Goal: Task Accomplishment & Management: Complete application form

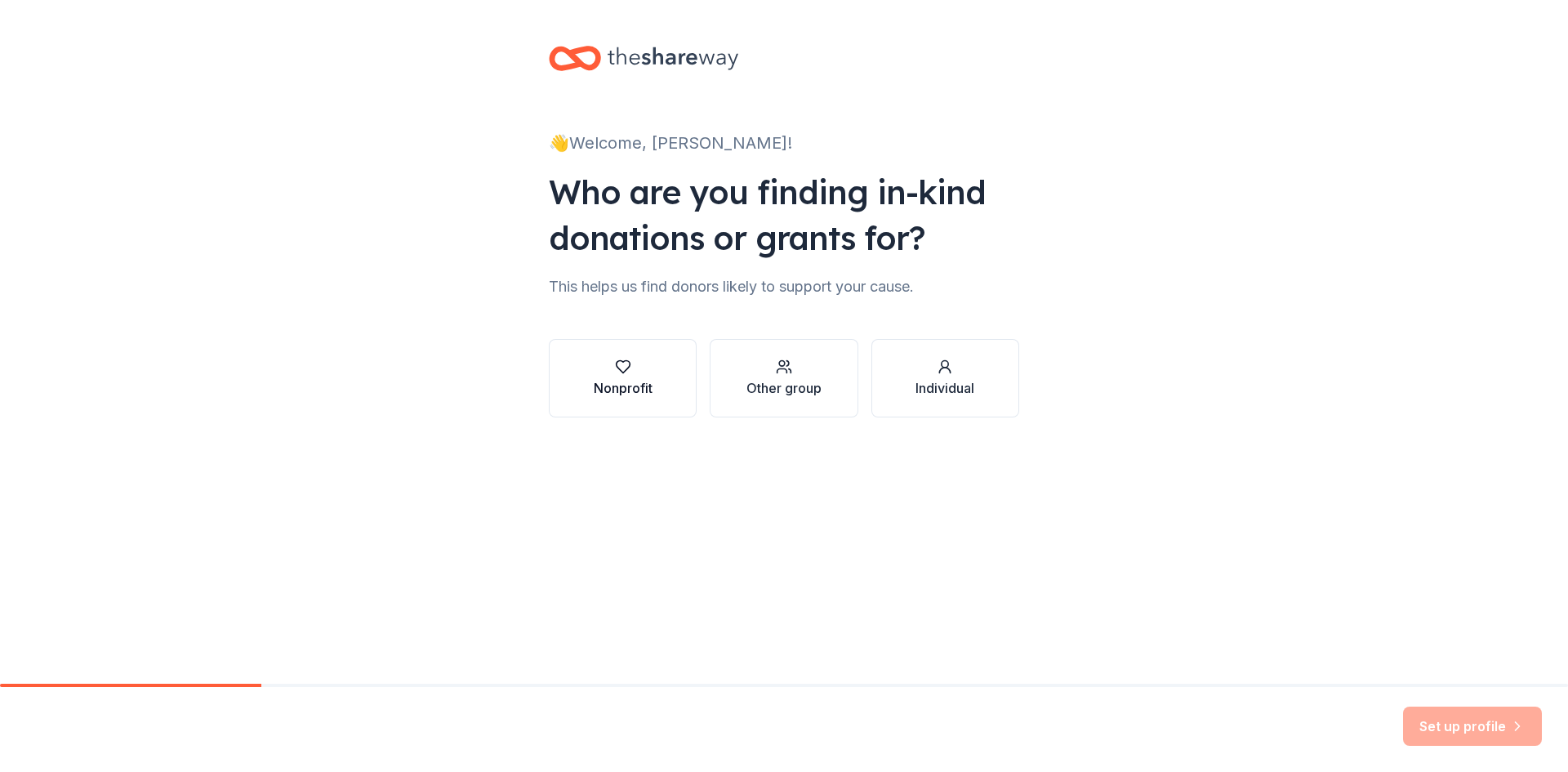
click at [610, 378] on div "Nonprofit" at bounding box center [623, 378] width 59 height 39
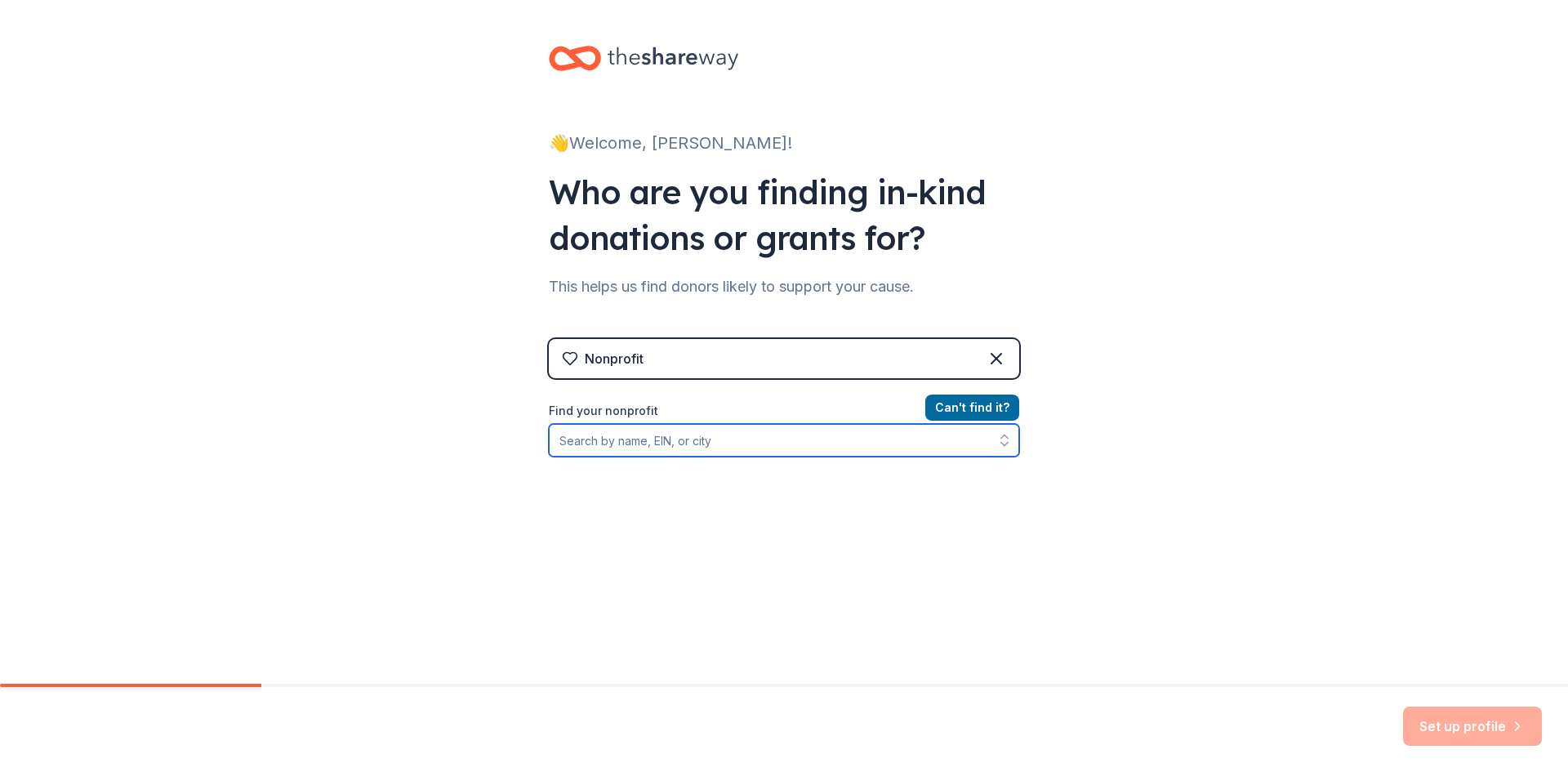
click at [605, 444] on input "Find your nonprofit" at bounding box center [784, 440] width 470 height 33
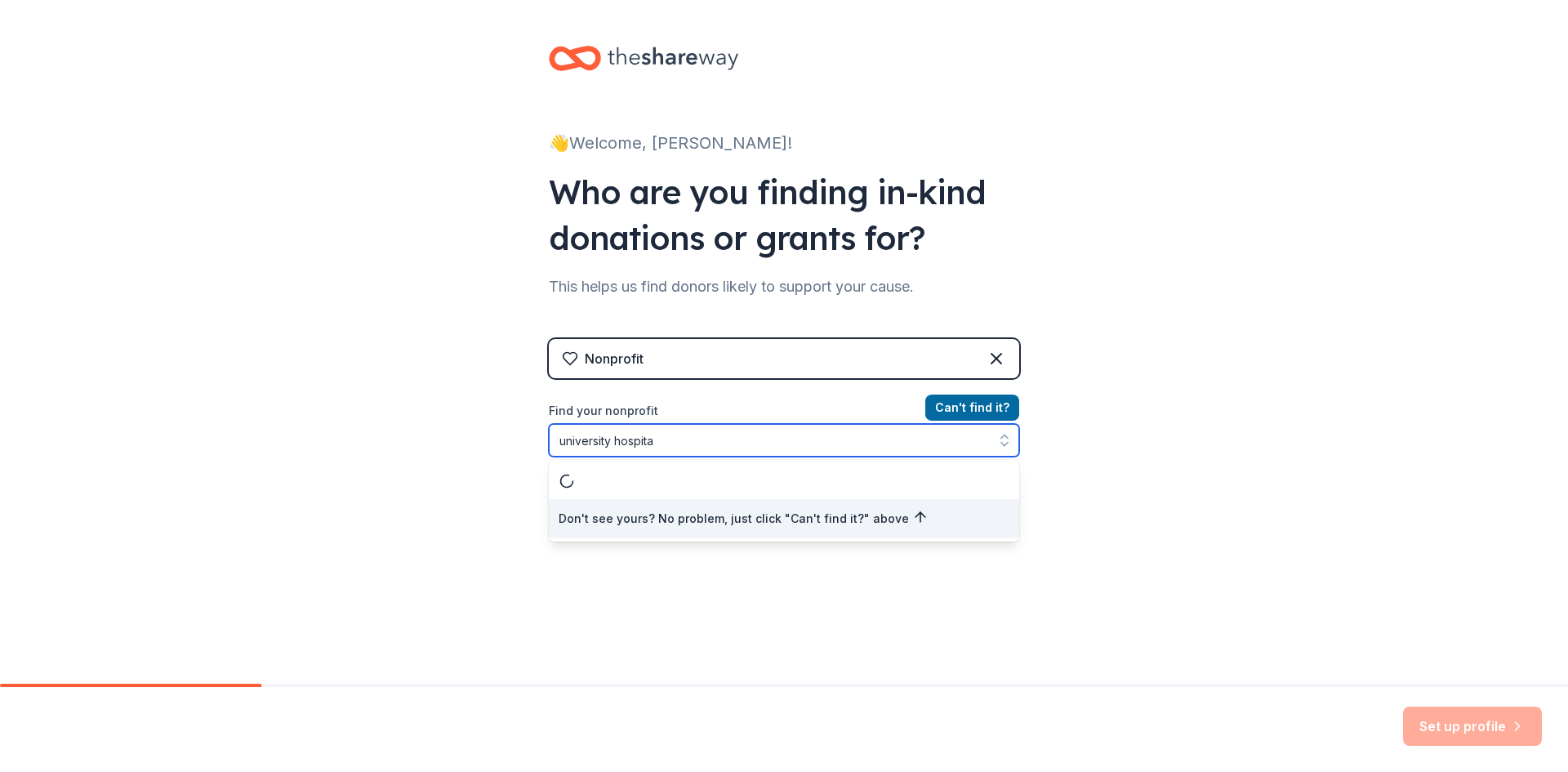
type input "[GEOGRAPHIC_DATA]"
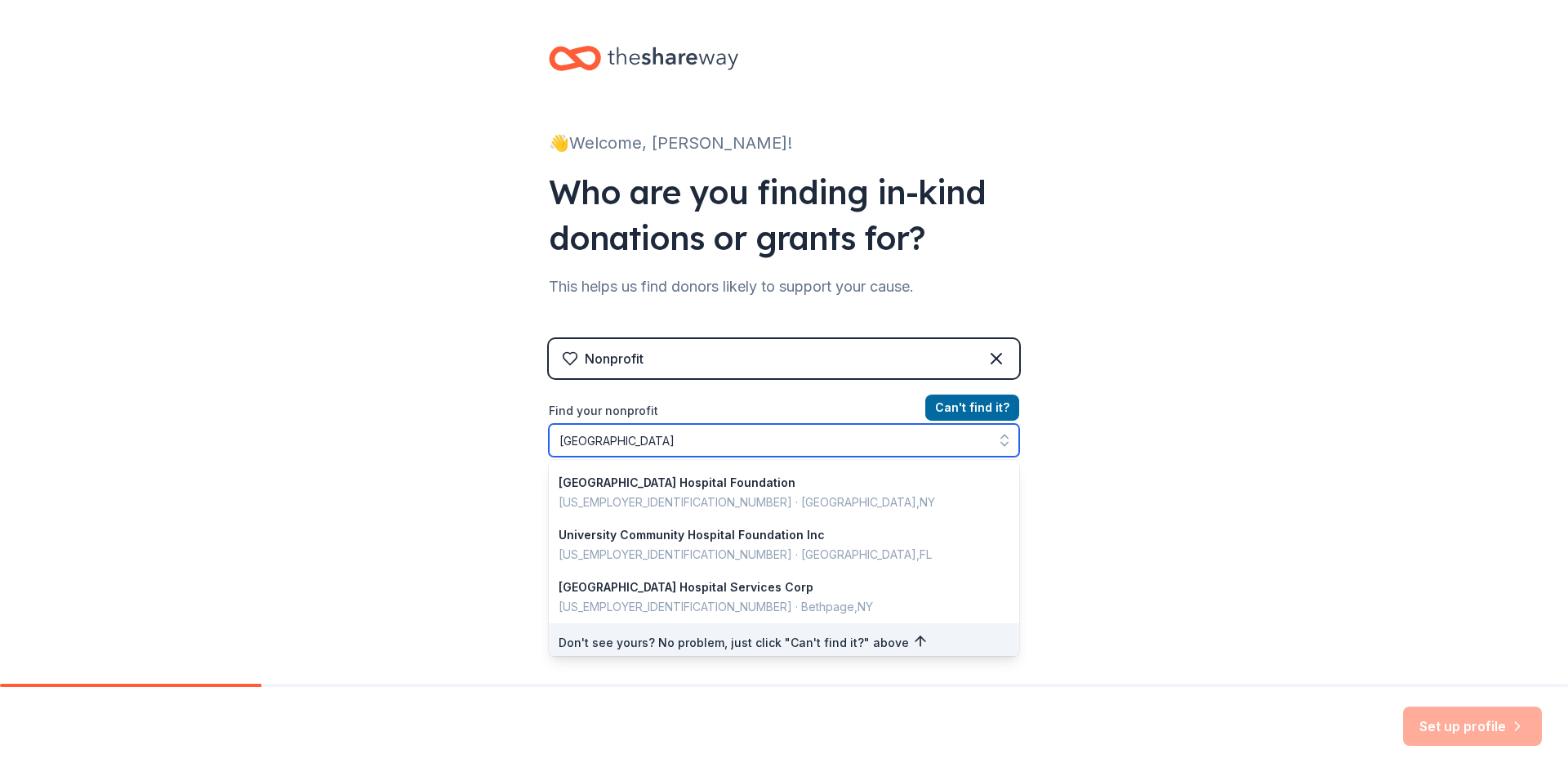
scroll to position [1158, 0]
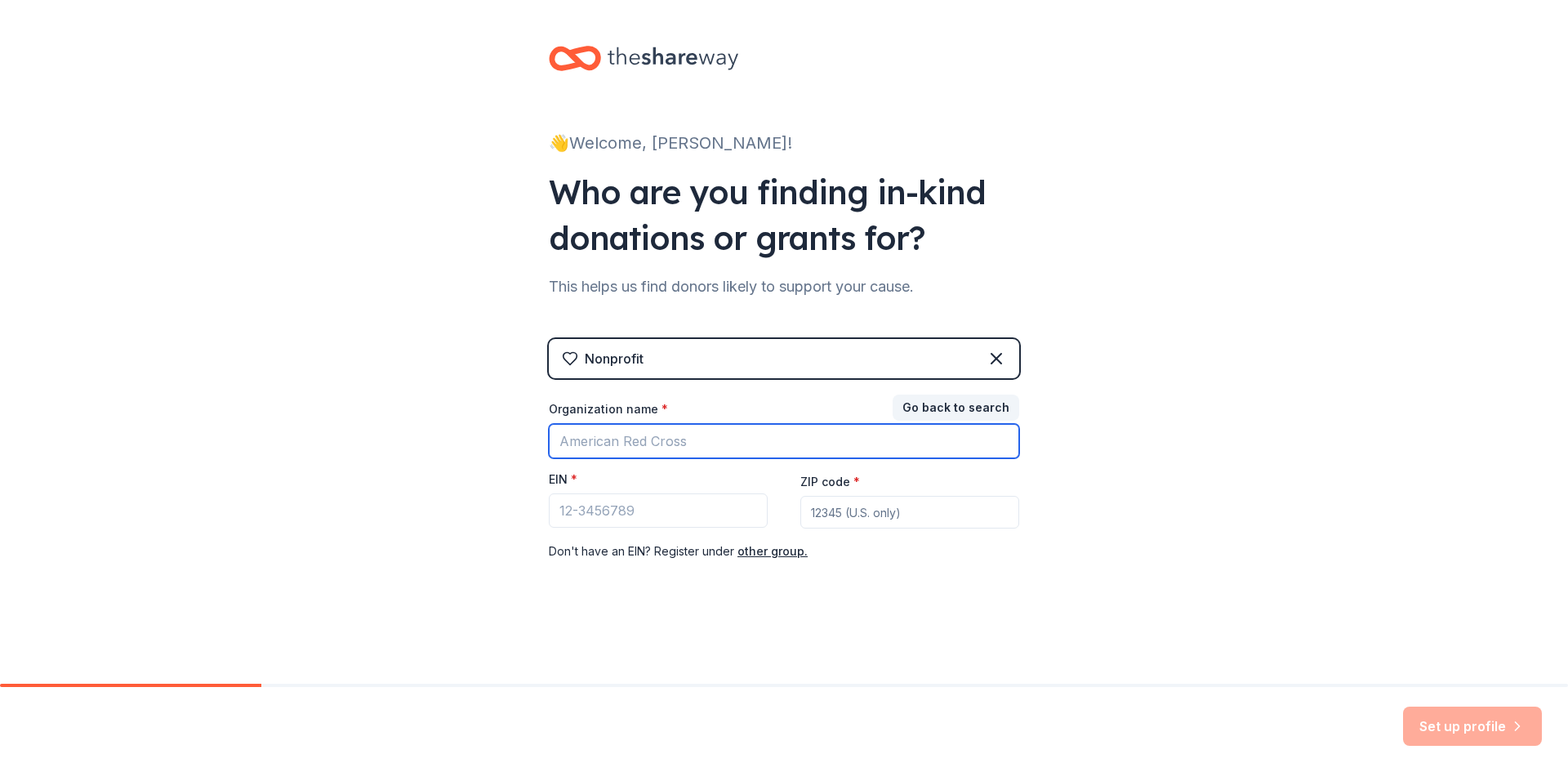
click at [756, 441] on input "Organization name *" at bounding box center [784, 441] width 470 height 34
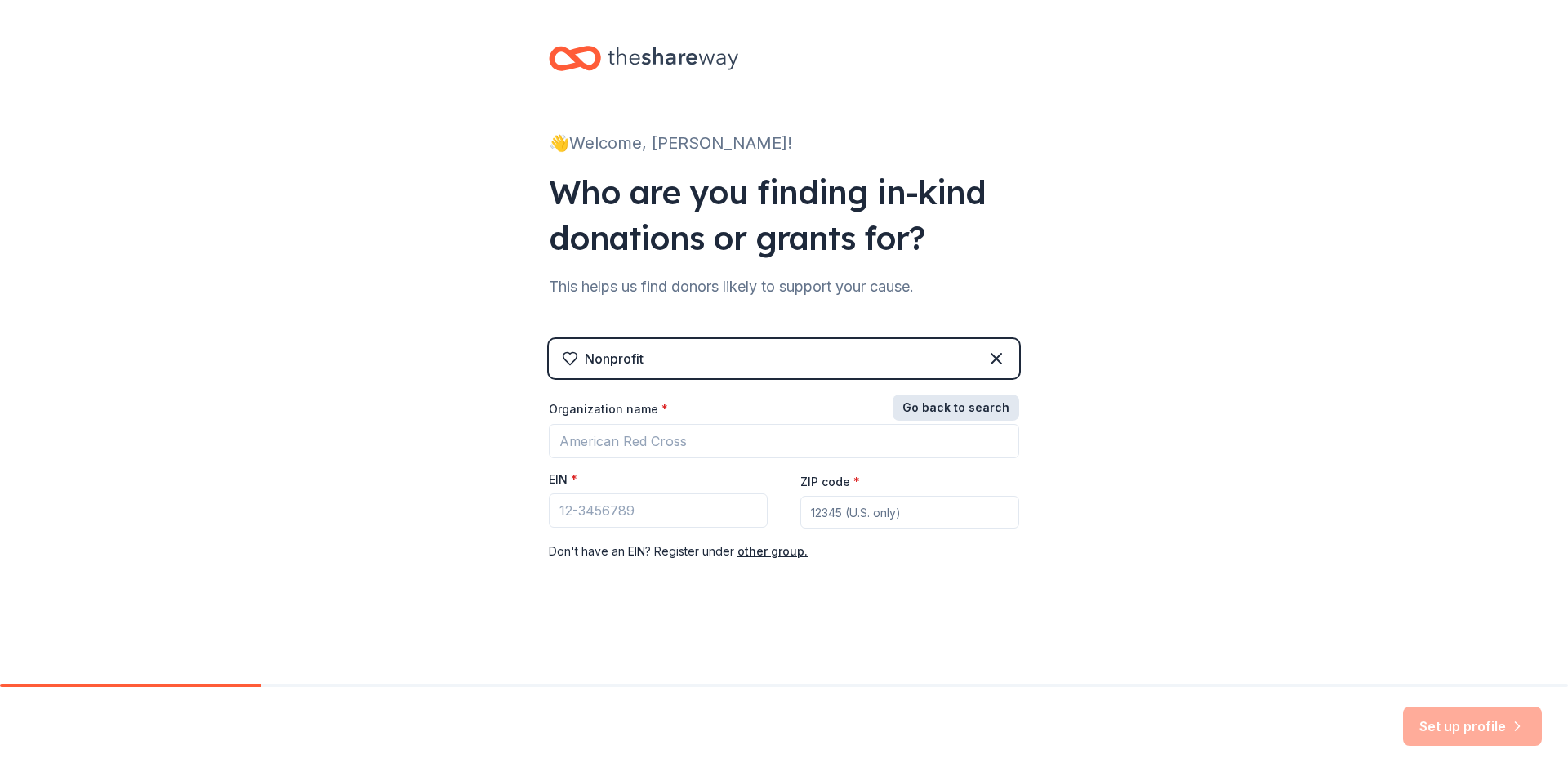
click at [971, 407] on button "Go back to search" at bounding box center [956, 407] width 127 height 26
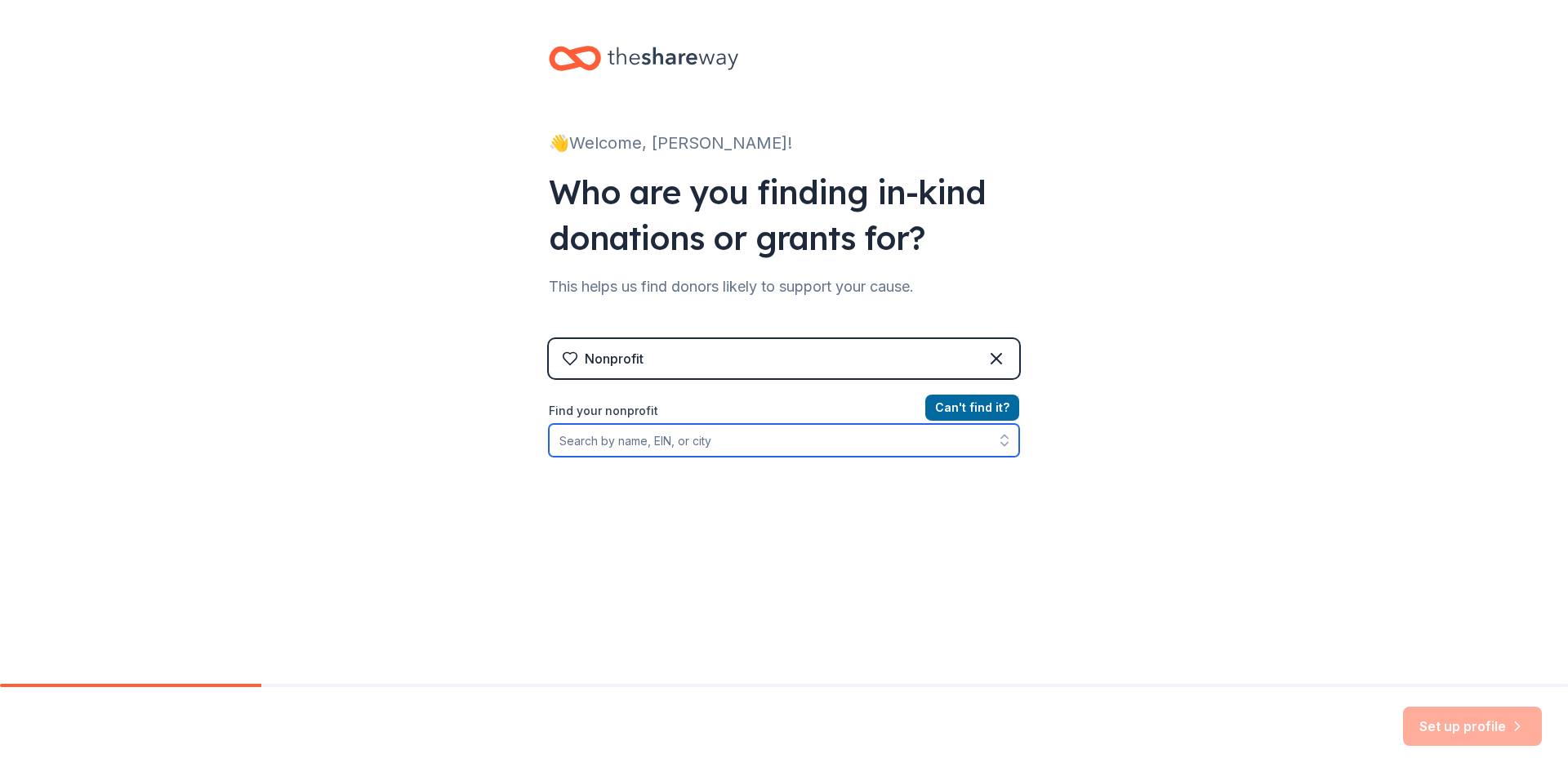
click at [674, 449] on input "Find your nonprofit" at bounding box center [784, 440] width 470 height 33
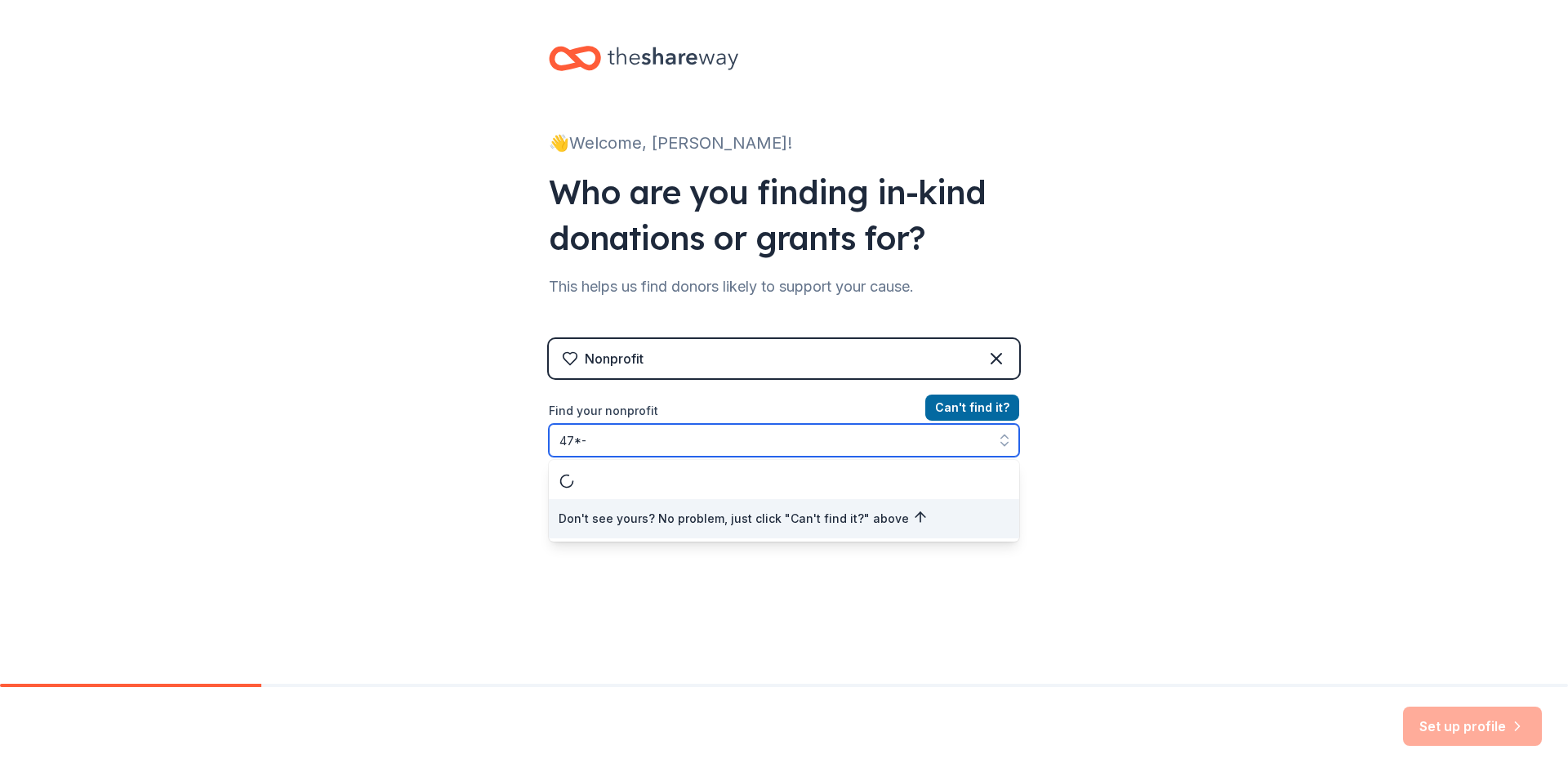
scroll to position [0, 0]
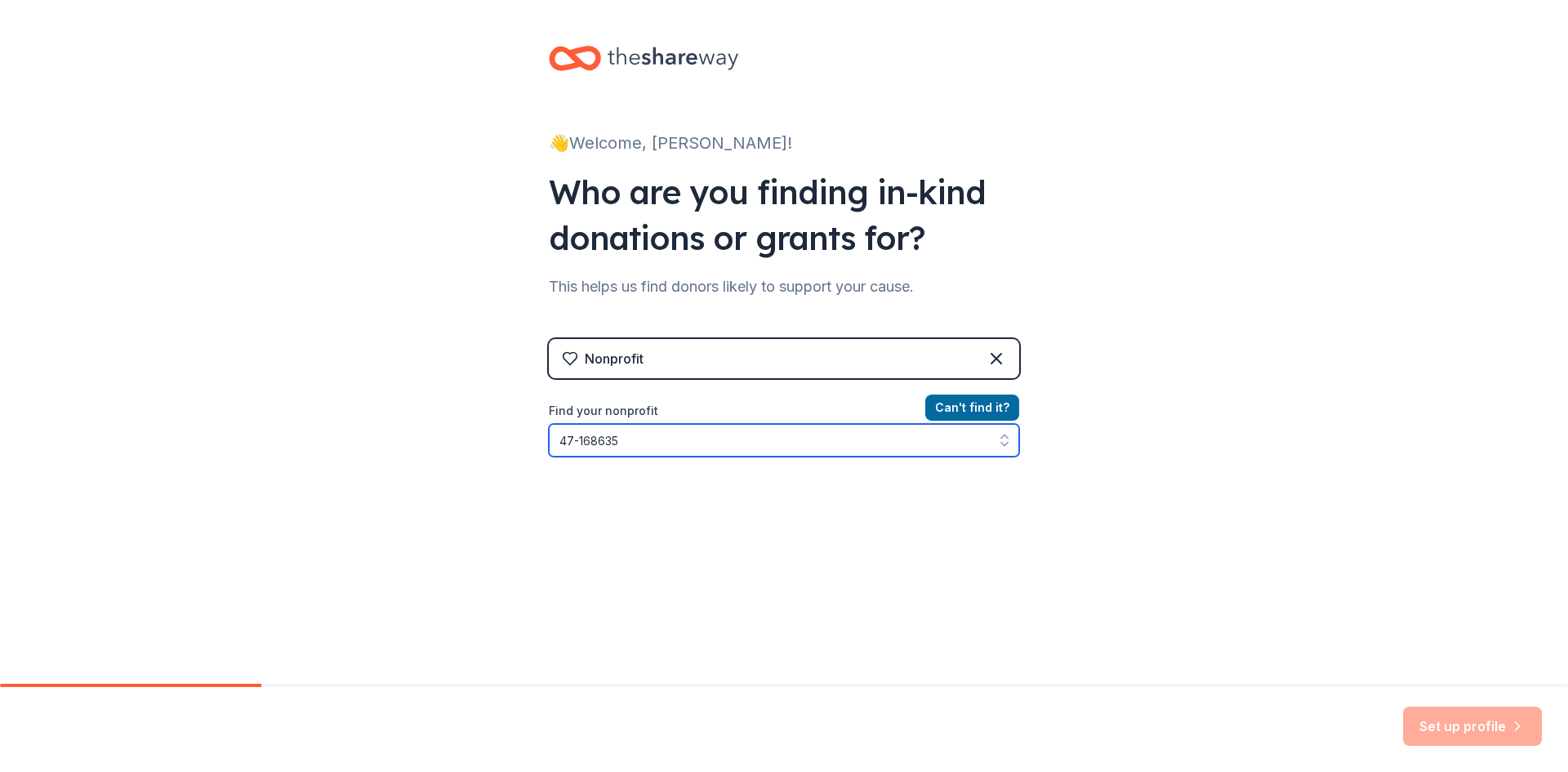
type input "47-1686351"
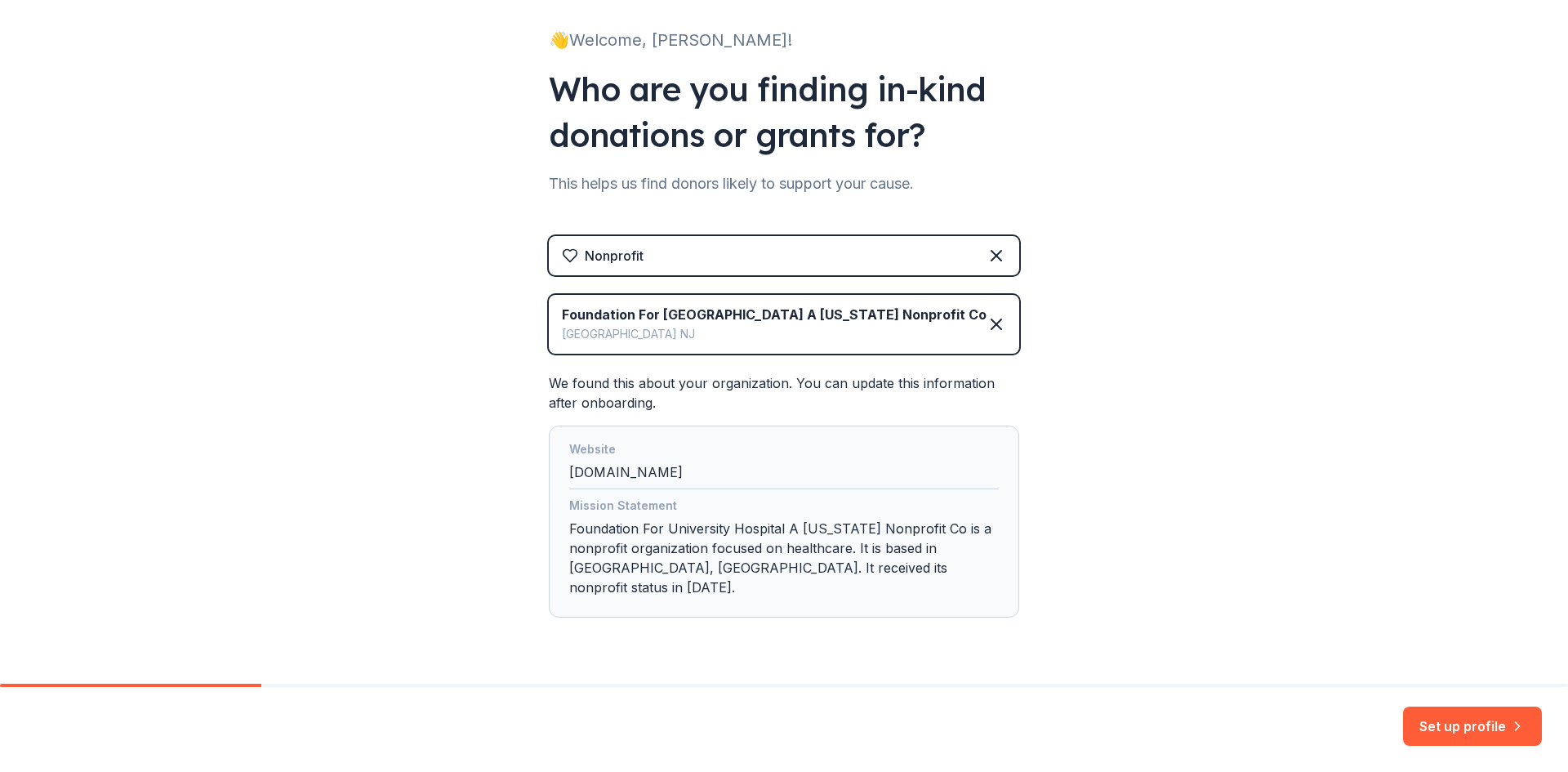
scroll to position [128, 0]
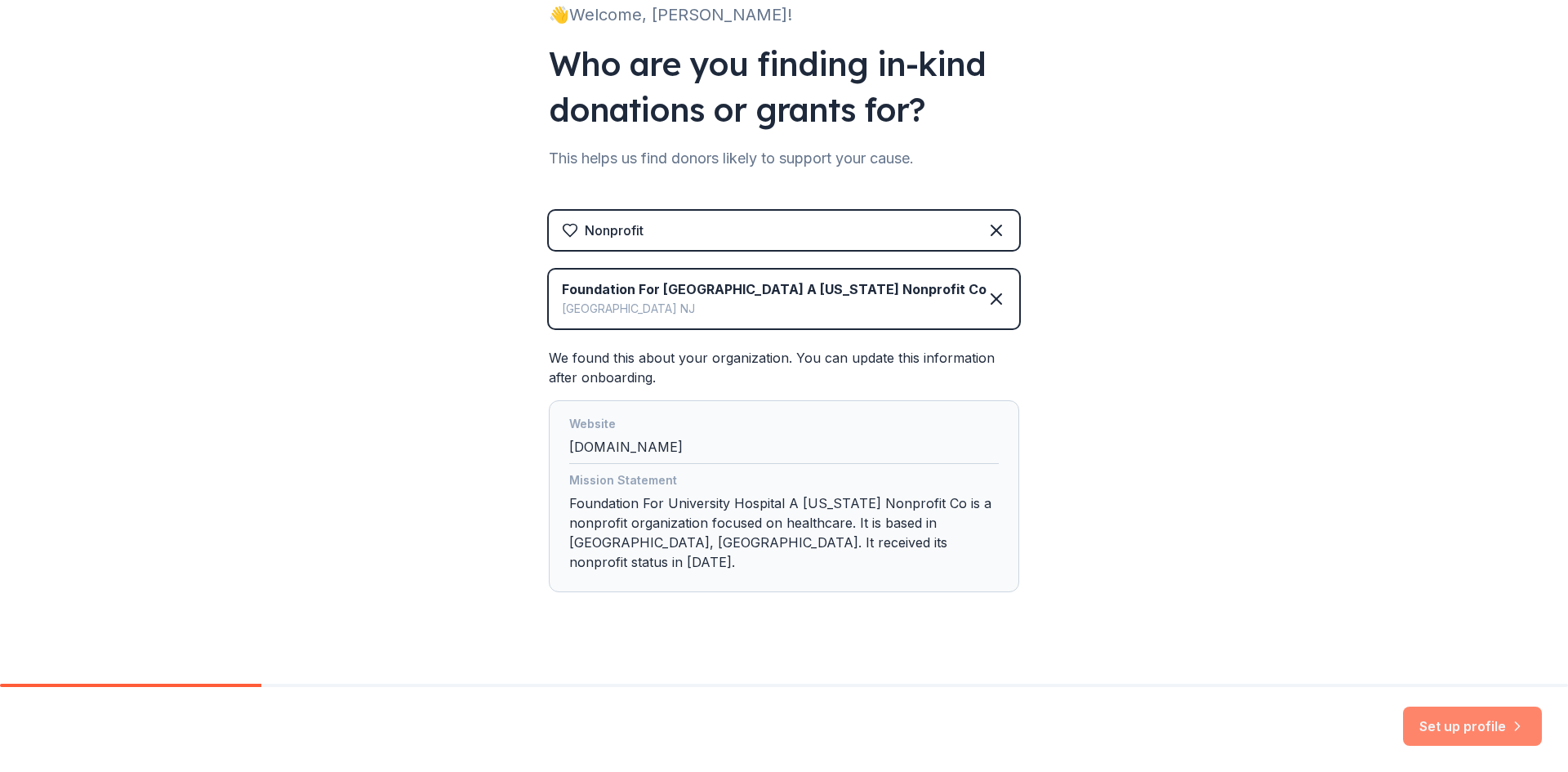
click at [1447, 720] on button "Set up profile" at bounding box center [1472, 726] width 139 height 39
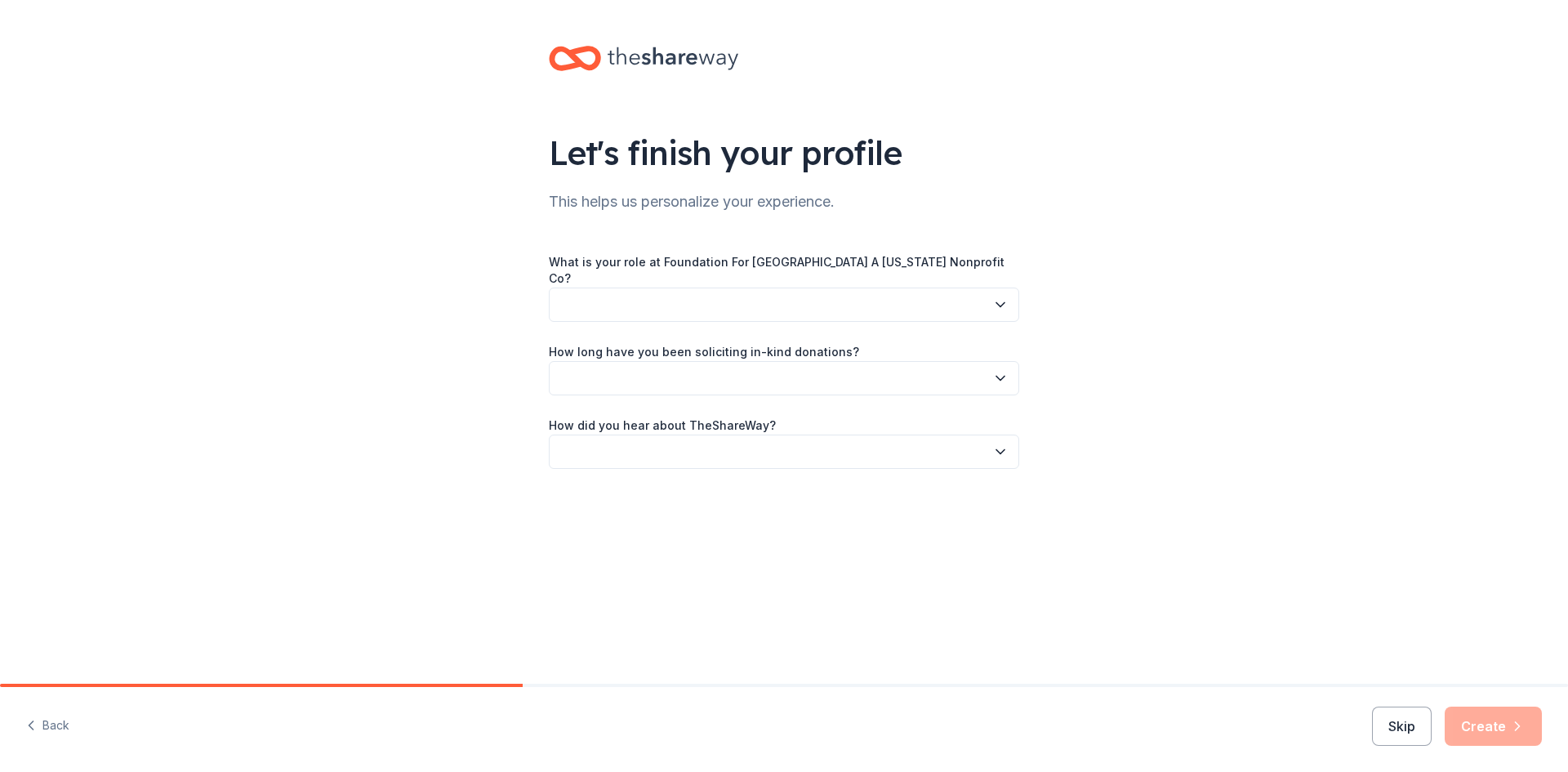
click at [698, 288] on button "button" at bounding box center [784, 305] width 470 height 34
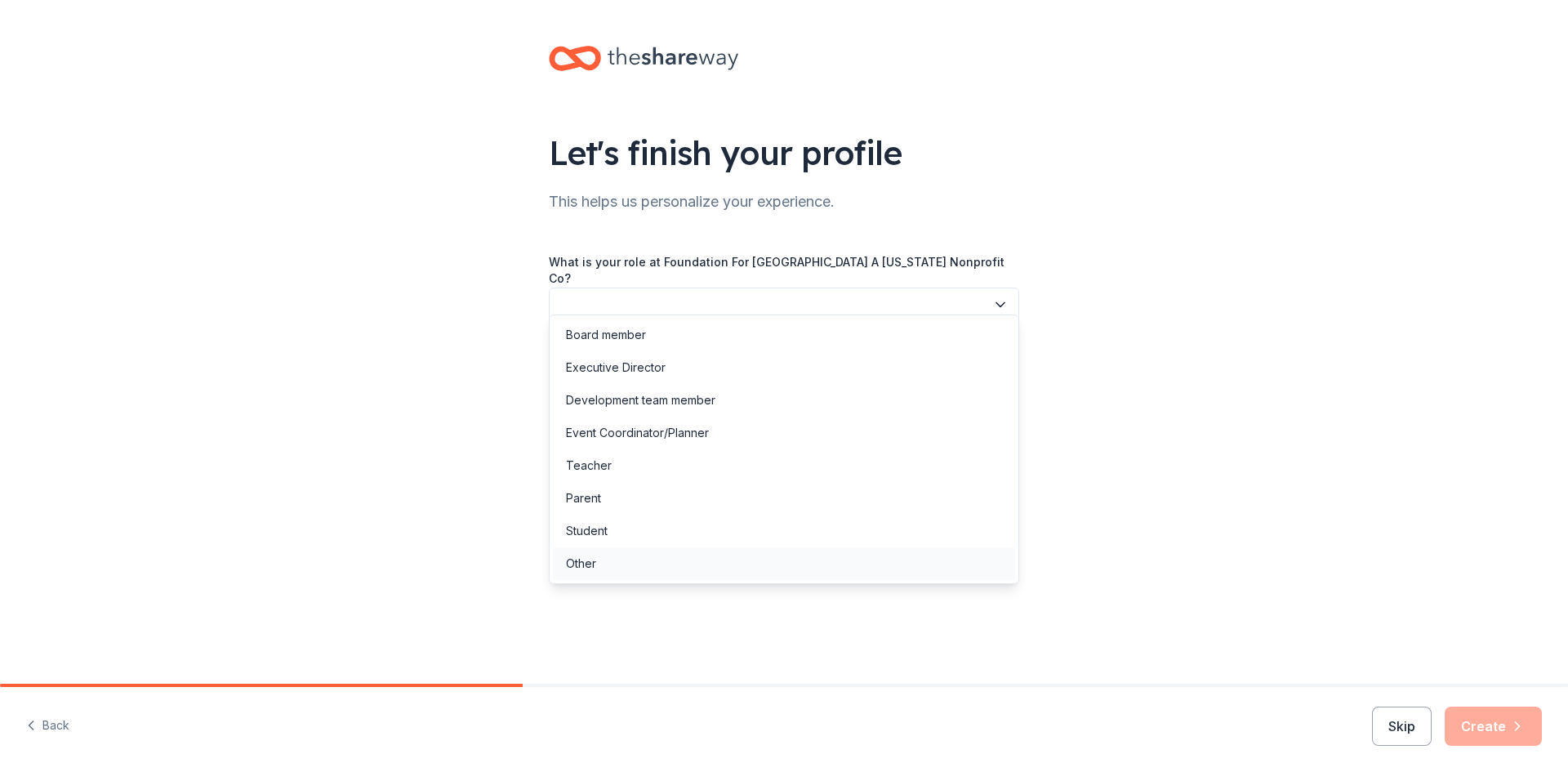
click at [621, 566] on div "Other" at bounding box center [784, 563] width 462 height 33
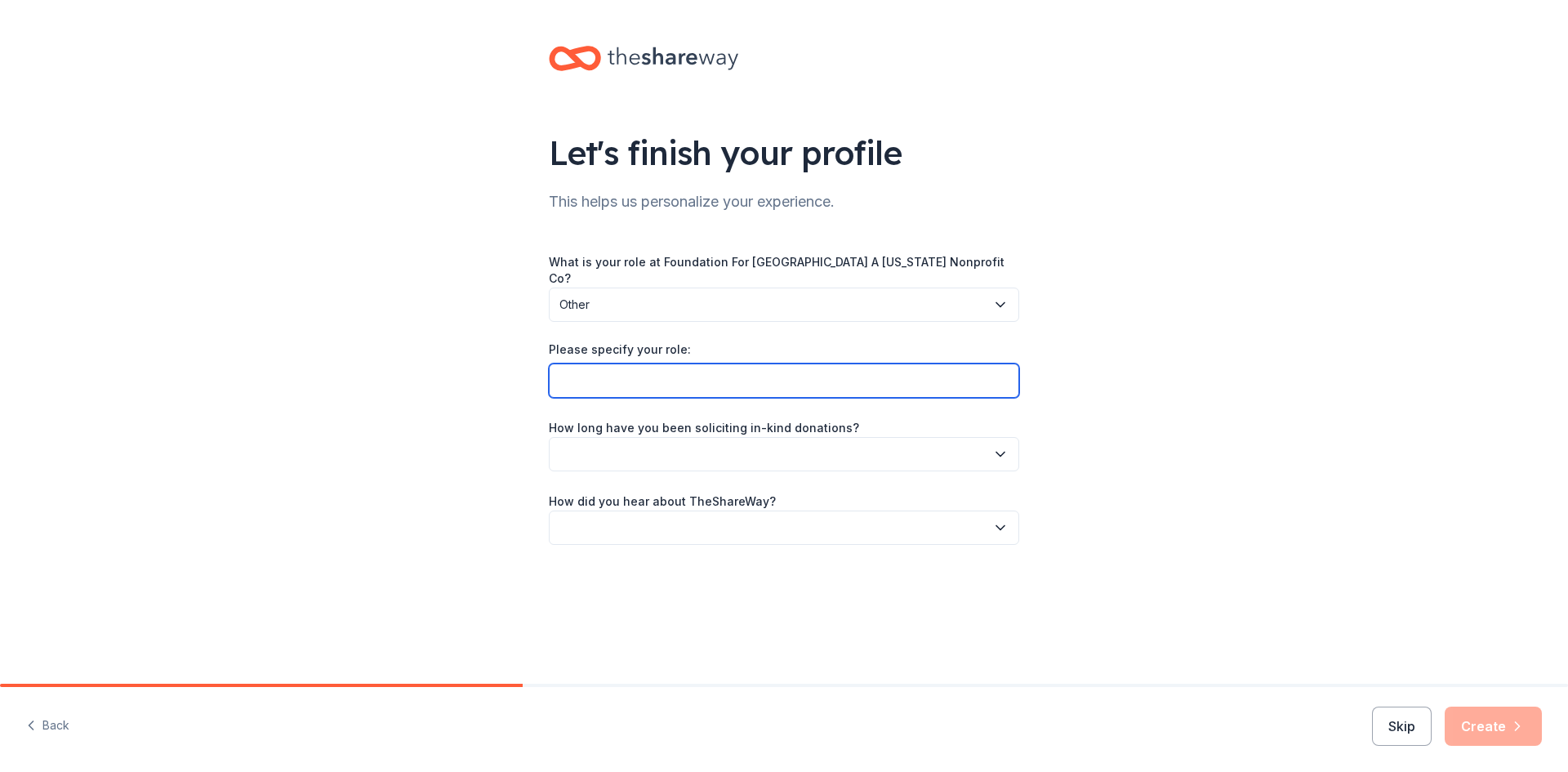
click at [621, 375] on input "Please specify your role:" at bounding box center [784, 381] width 470 height 34
type input "Volunteer"
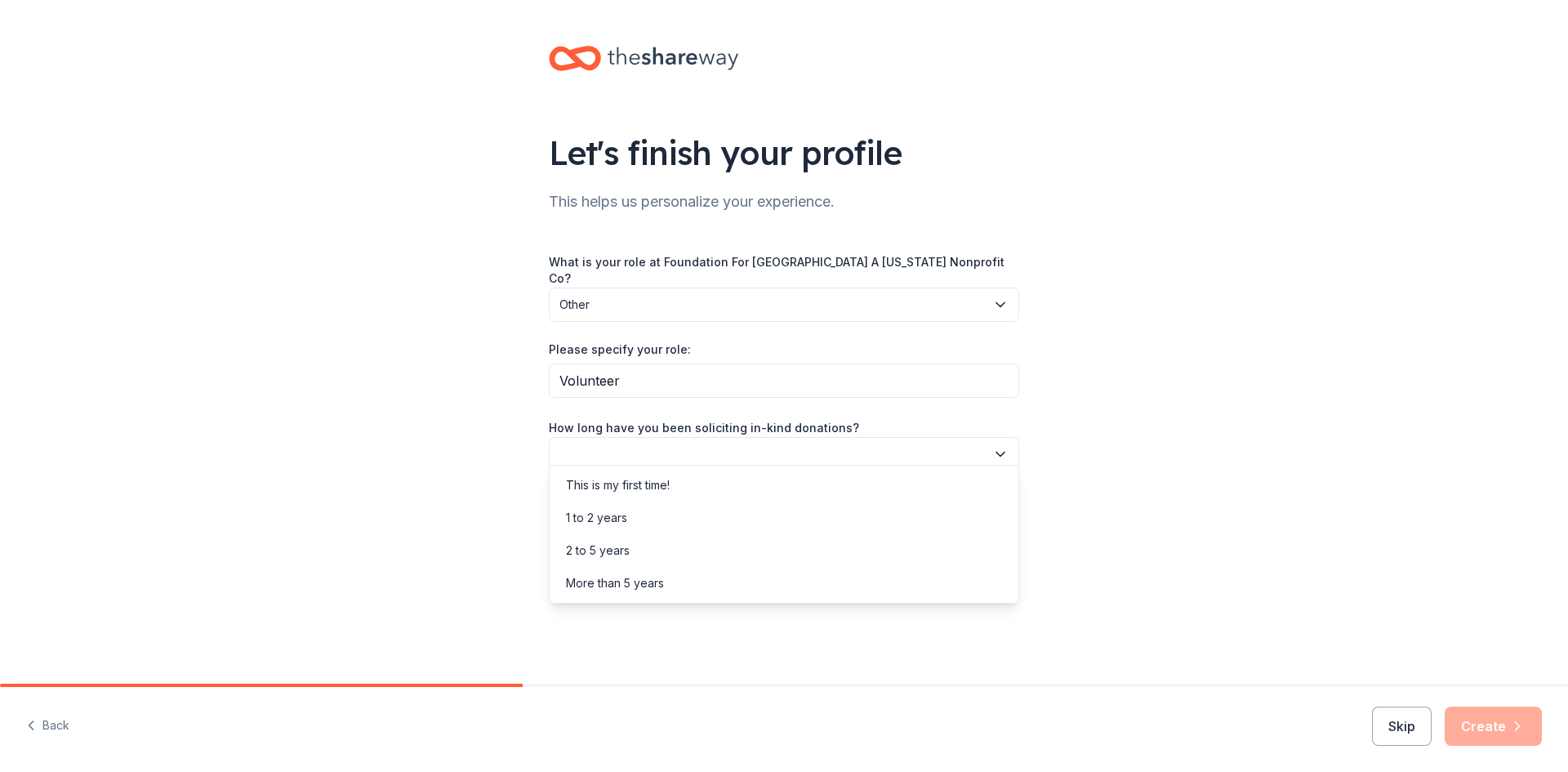
click at [622, 437] on button "button" at bounding box center [784, 454] width 470 height 34
click at [619, 479] on div "This is my first time!" at bounding box center [618, 485] width 104 height 20
click at [614, 515] on button "button" at bounding box center [784, 528] width 470 height 34
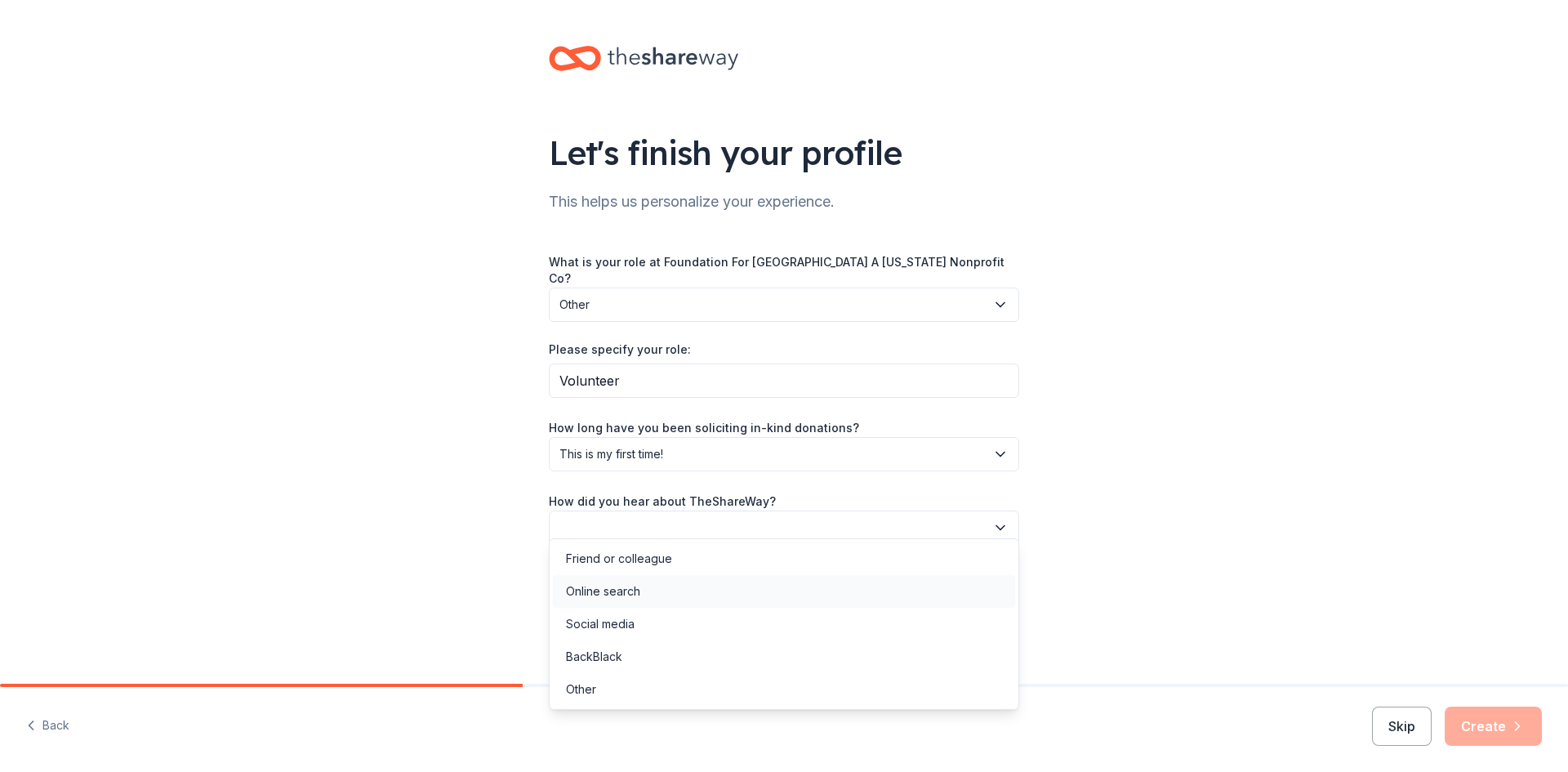
click at [612, 589] on div "Online search" at bounding box center [603, 592] width 74 height 20
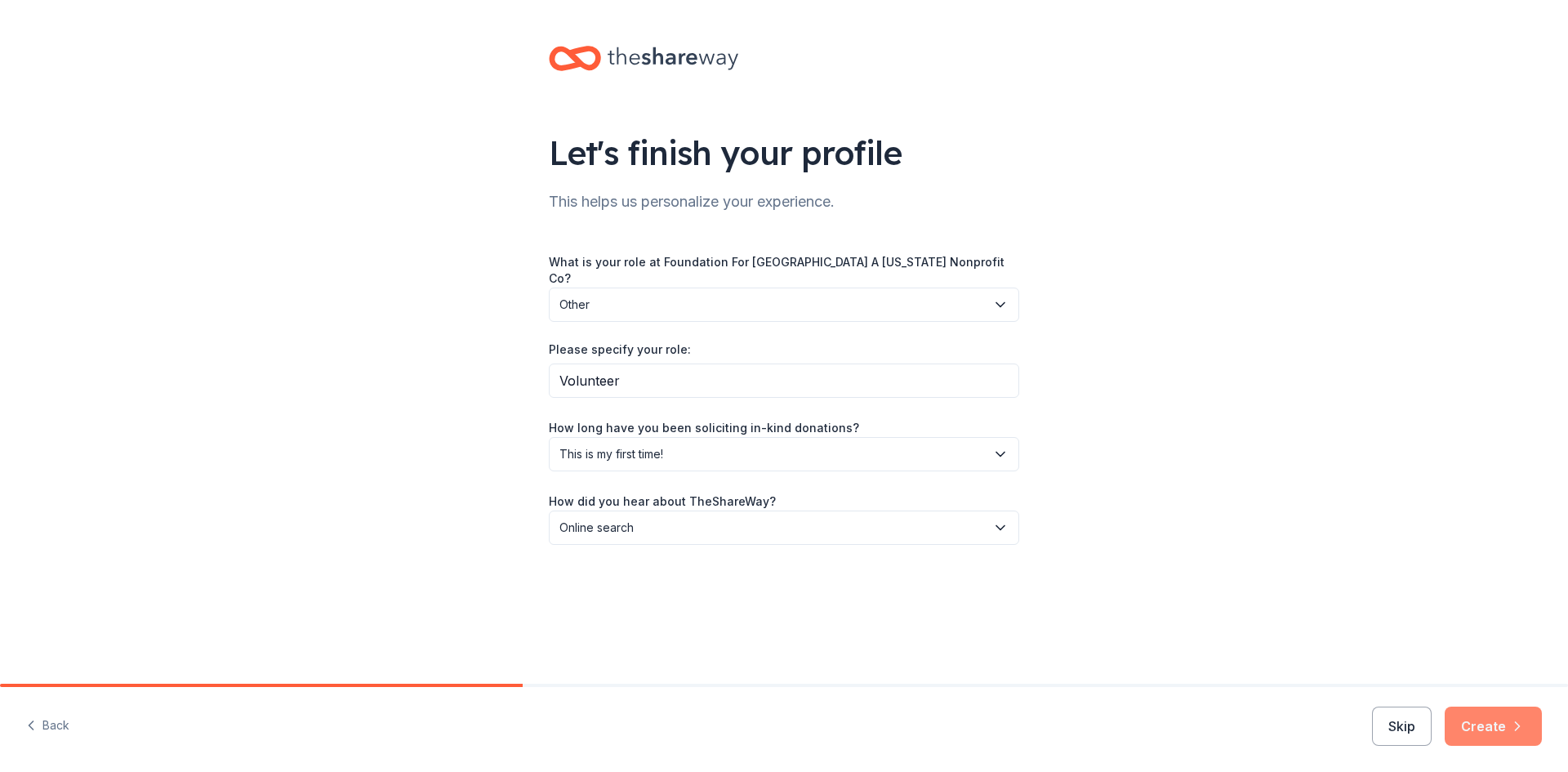
click at [1476, 723] on button "Create" at bounding box center [1493, 726] width 97 height 39
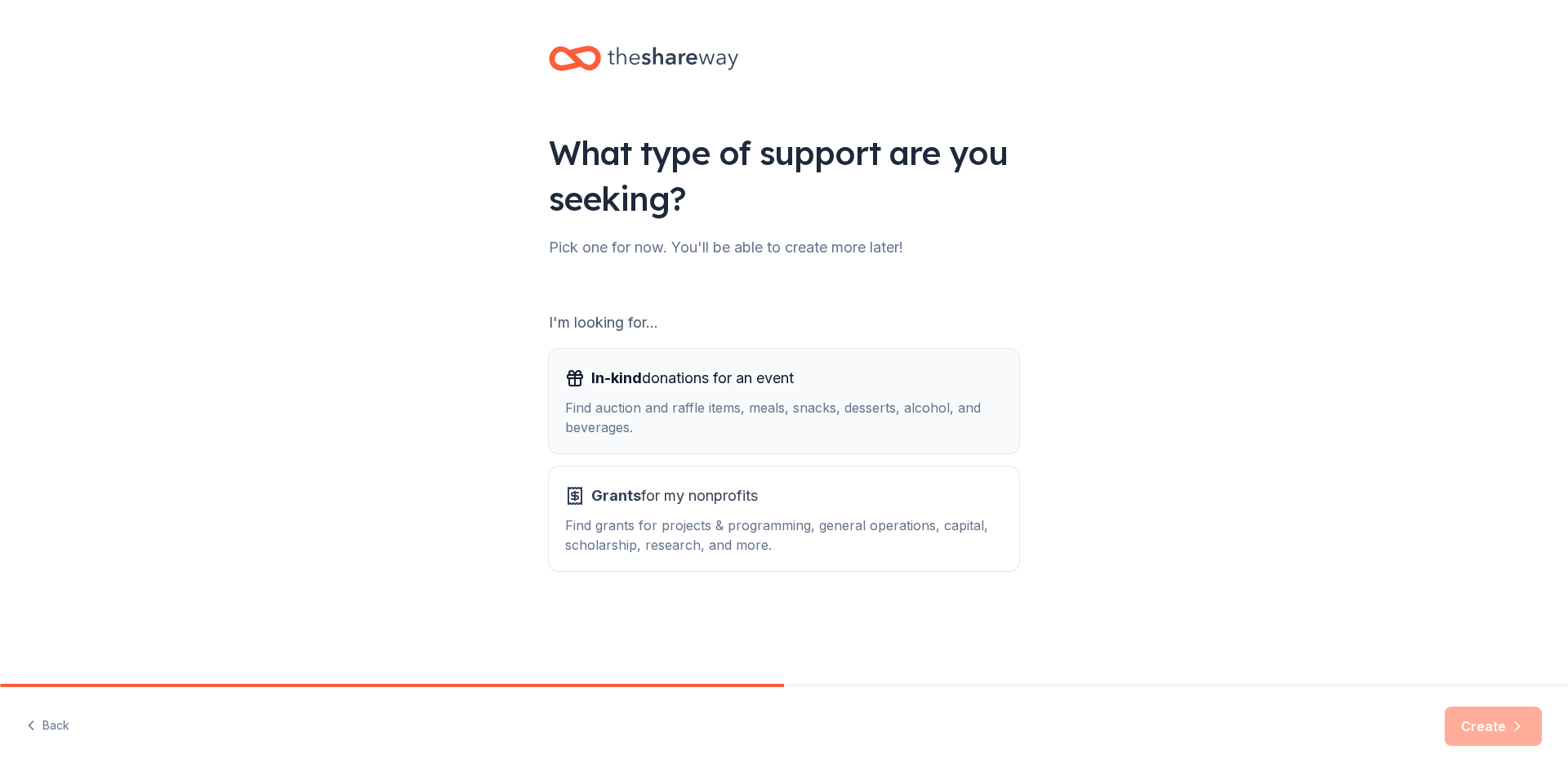
click at [768, 418] on div "Find auction and raffle items, meals, snacks, desserts, alcohol, and beverages." at bounding box center [784, 417] width 438 height 39
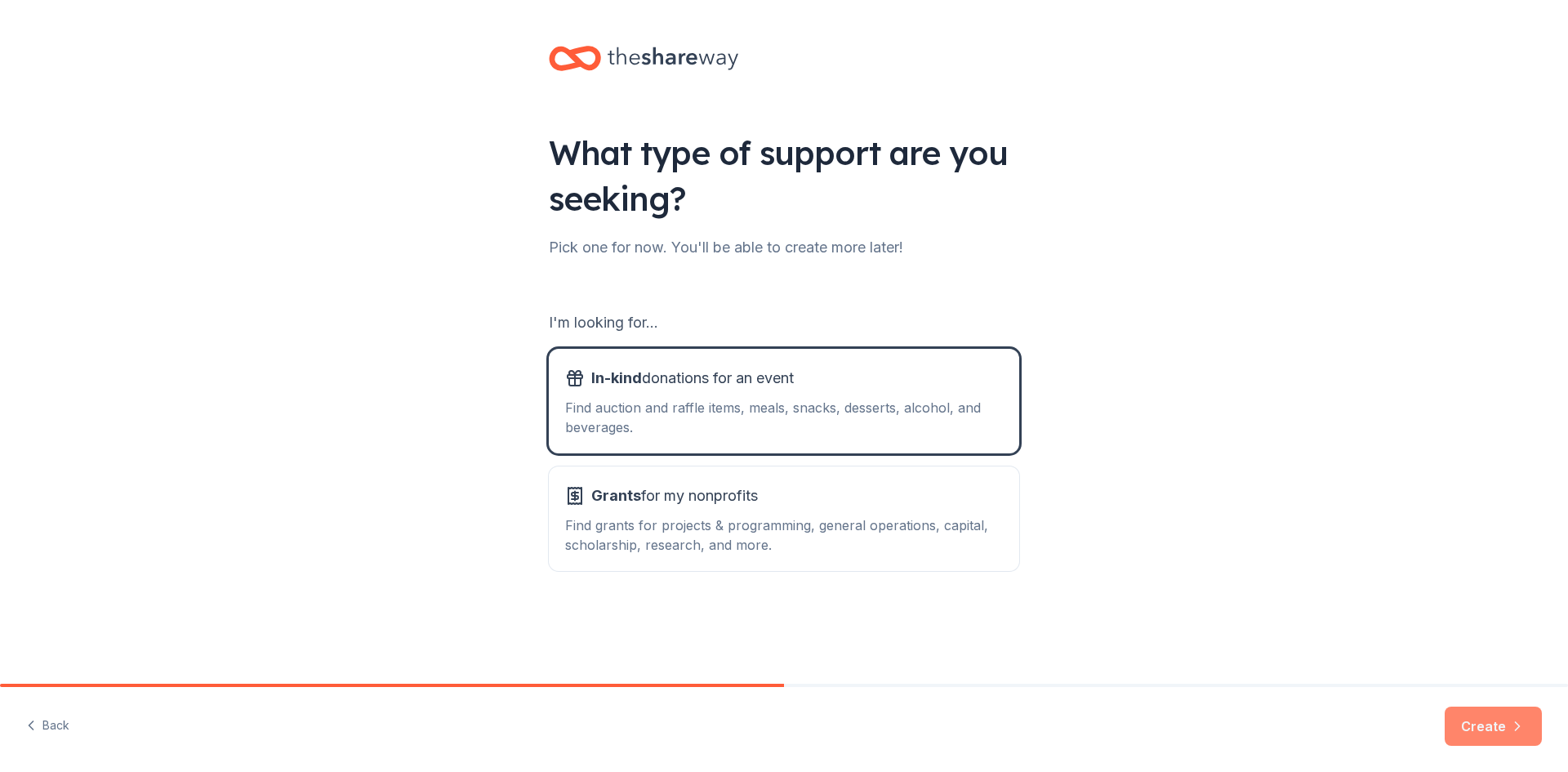
click at [1479, 722] on button "Create" at bounding box center [1493, 726] width 97 height 39
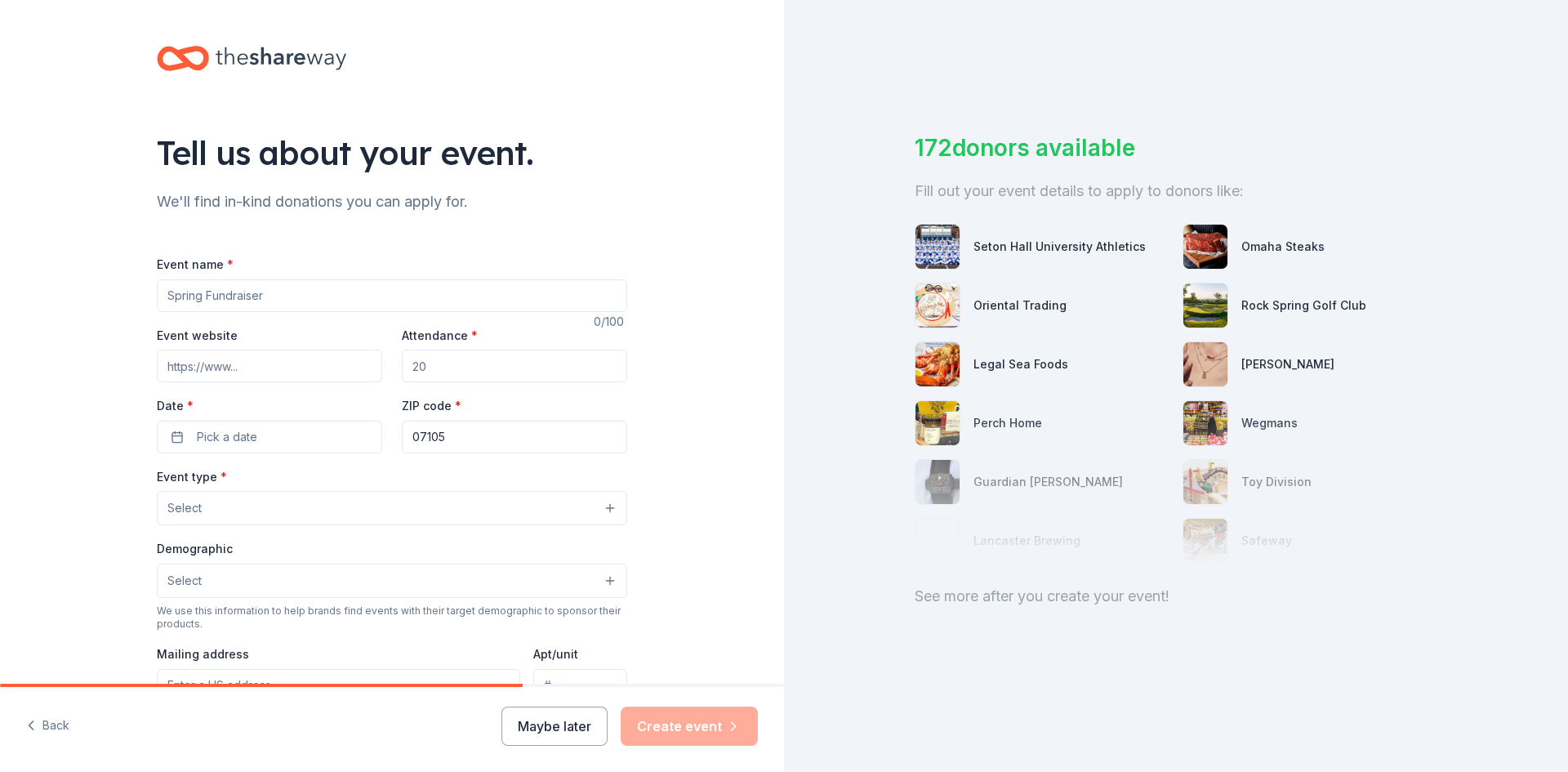
drag, startPoint x: 273, startPoint y: 296, endPoint x: 144, endPoint y: 296, distance: 129.0
click at [144, 296] on div "Tell us about your event. We'll find in-kind donations you can apply for. Event…" at bounding box center [392, 543] width 523 height 1088
type input "Annual Golf Outing"
click at [261, 373] on input "Event website" at bounding box center [269, 366] width 226 height 33
paste input "https://uhnjfoundation.org/event/2025-golf-classic/"
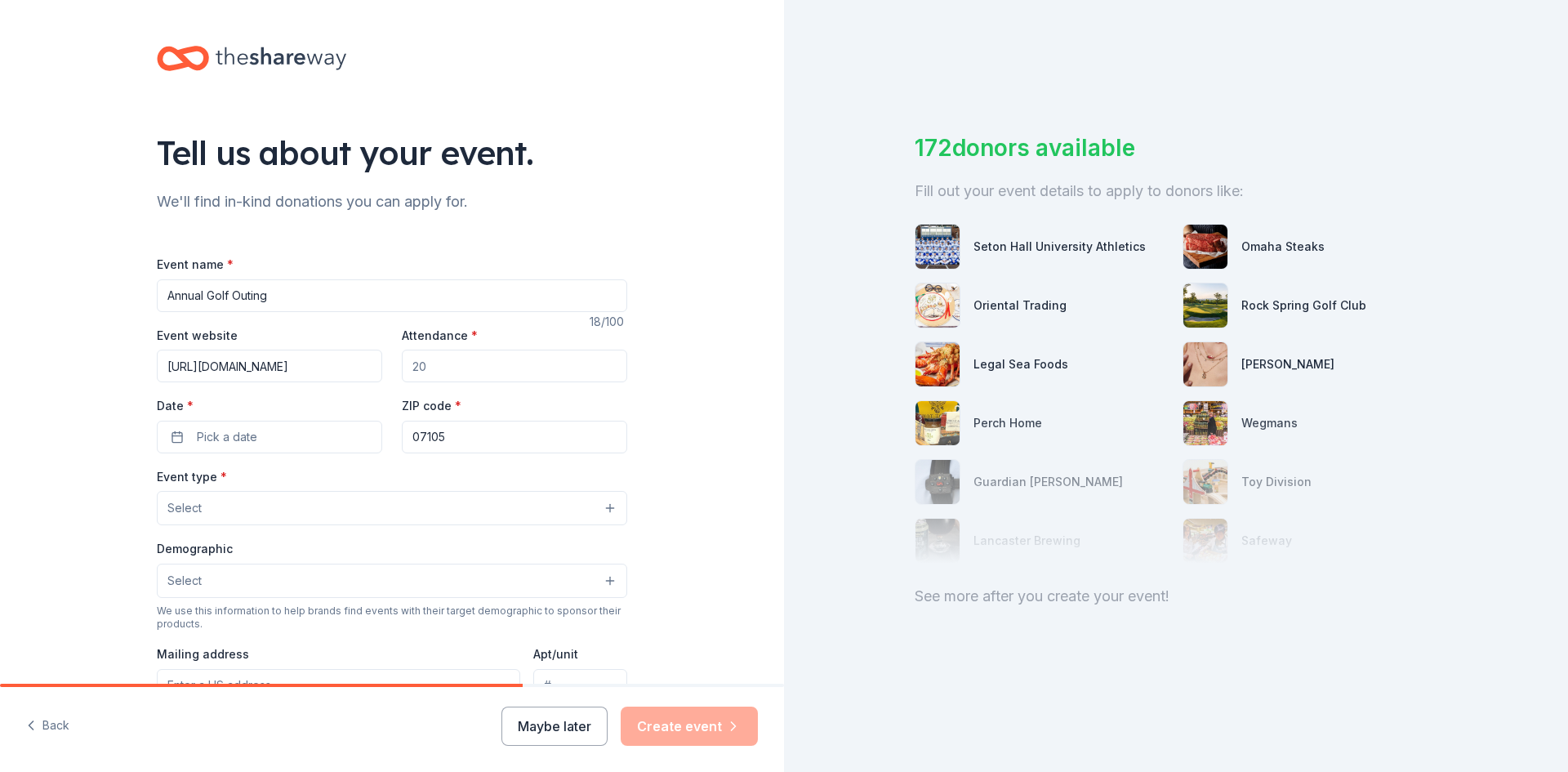
scroll to position [0, 75]
type input "https://uhnjfoundation.org/event/2025-golf-classic/"
click at [470, 361] on input "Attendance *" at bounding box center [515, 366] width 226 height 33
drag, startPoint x: 470, startPoint y: 362, endPoint x: 365, endPoint y: 366, distance: 105.1
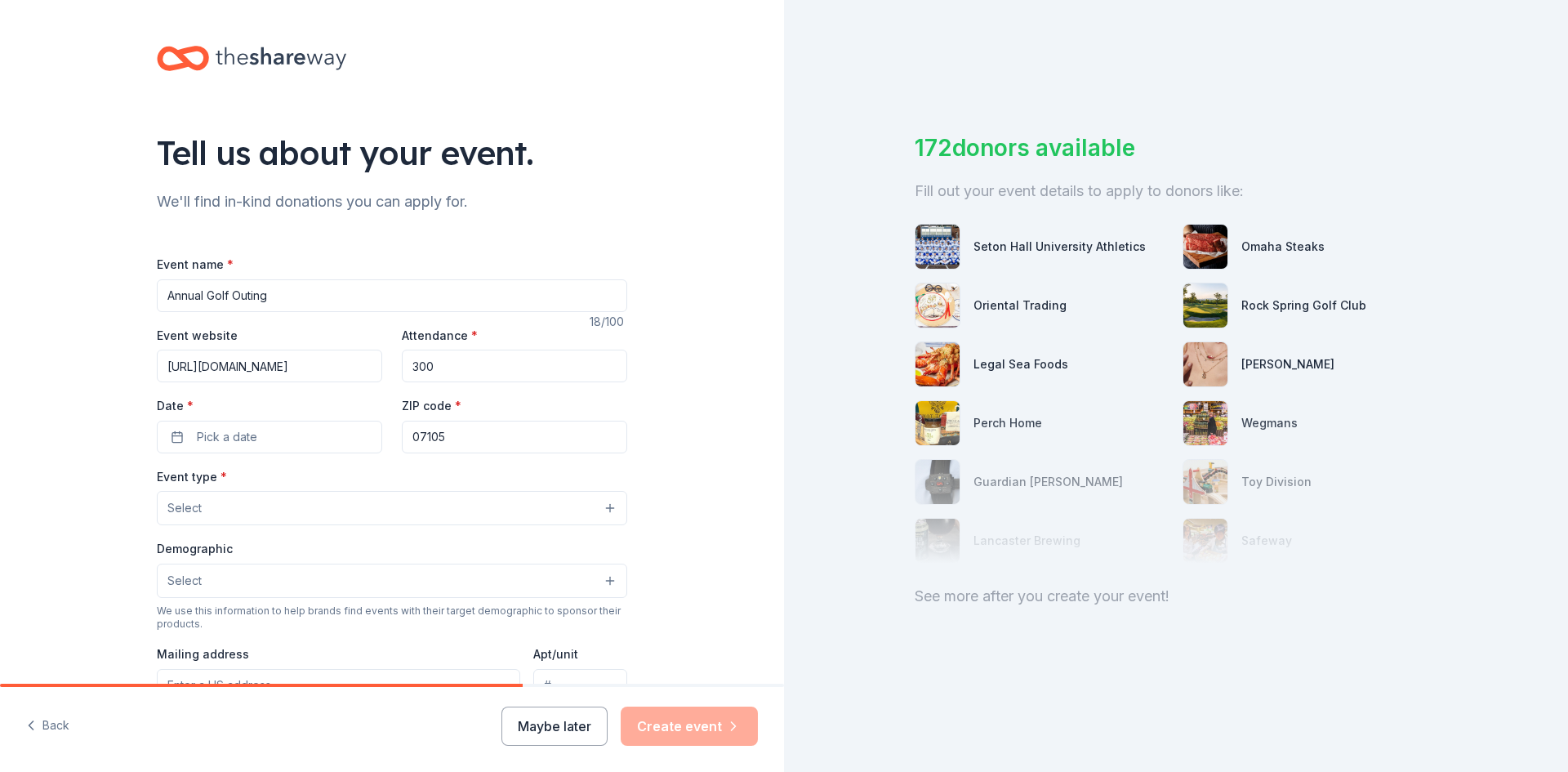
click at [365, 366] on div "Event website https://uhnjfoundation.org/event/2025-golf-classic/ Attendance * …" at bounding box center [391, 389] width 470 height 128
type input "250"
click at [298, 430] on button "Pick a date" at bounding box center [269, 436] width 226 height 33
click at [208, 685] on button "29" at bounding box center [205, 685] width 29 height 29
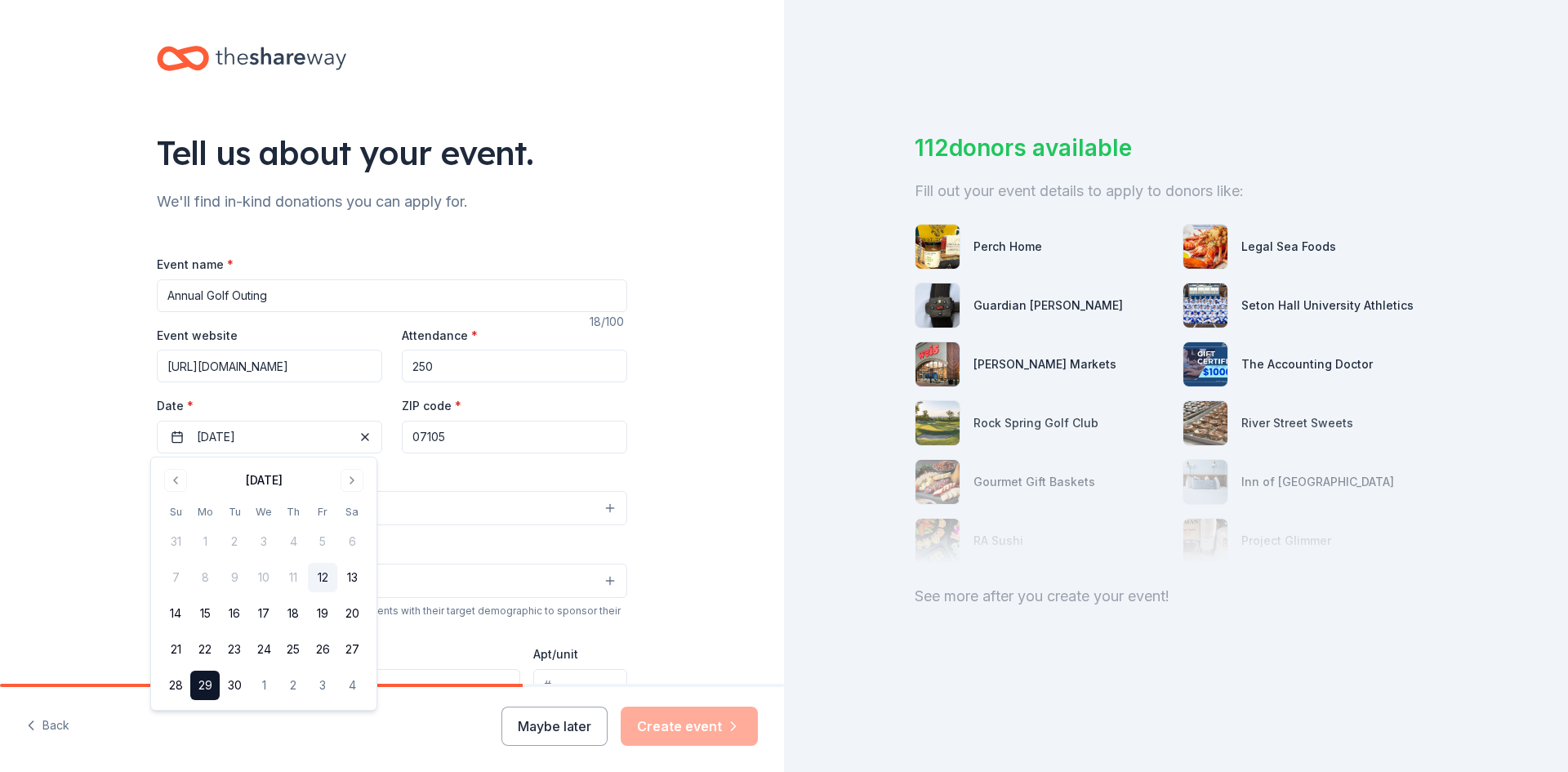
click at [475, 429] on input "07105" at bounding box center [515, 436] width 226 height 33
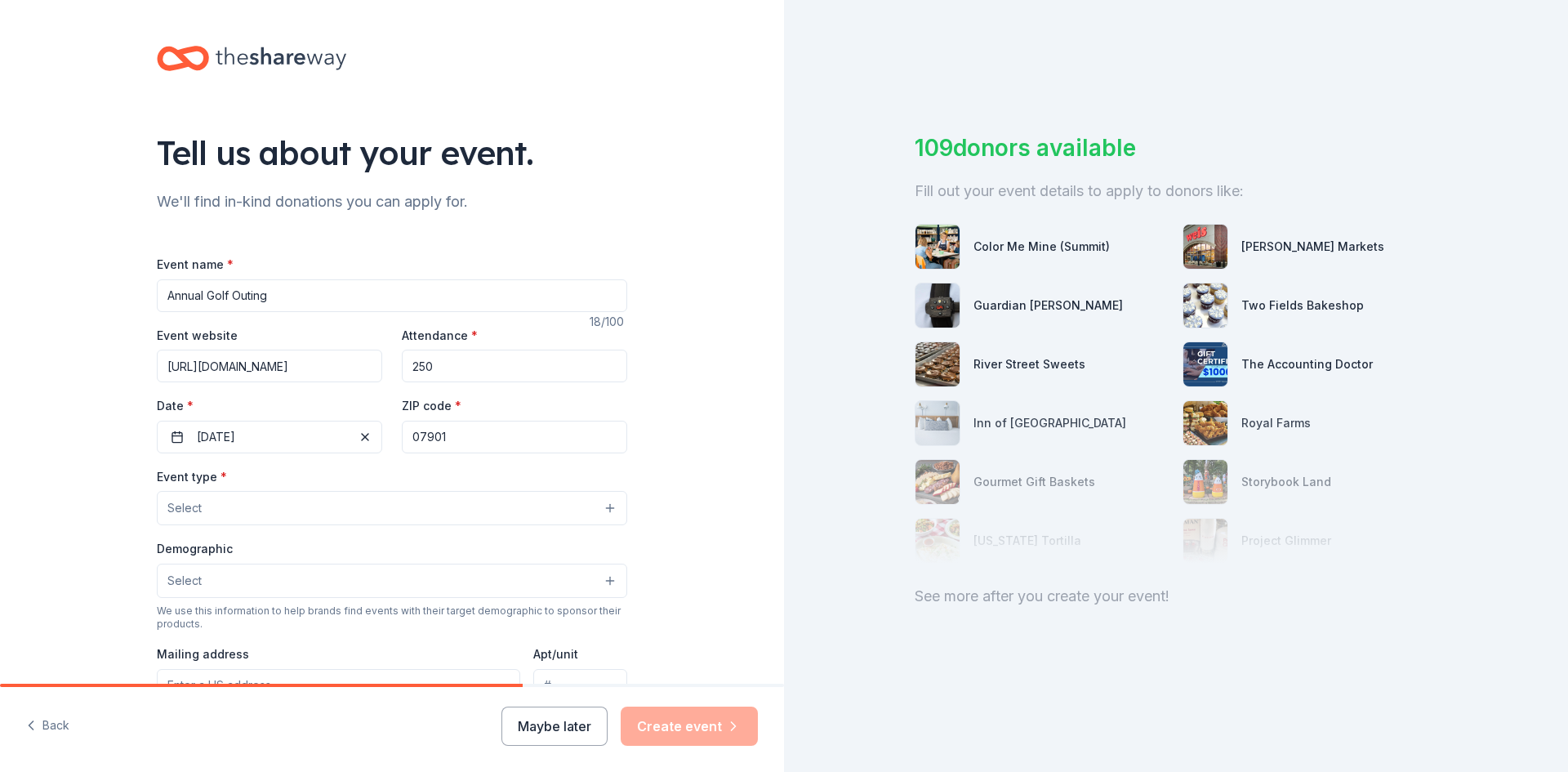
type input "07901"
click at [276, 516] on button "Select" at bounding box center [391, 508] width 470 height 34
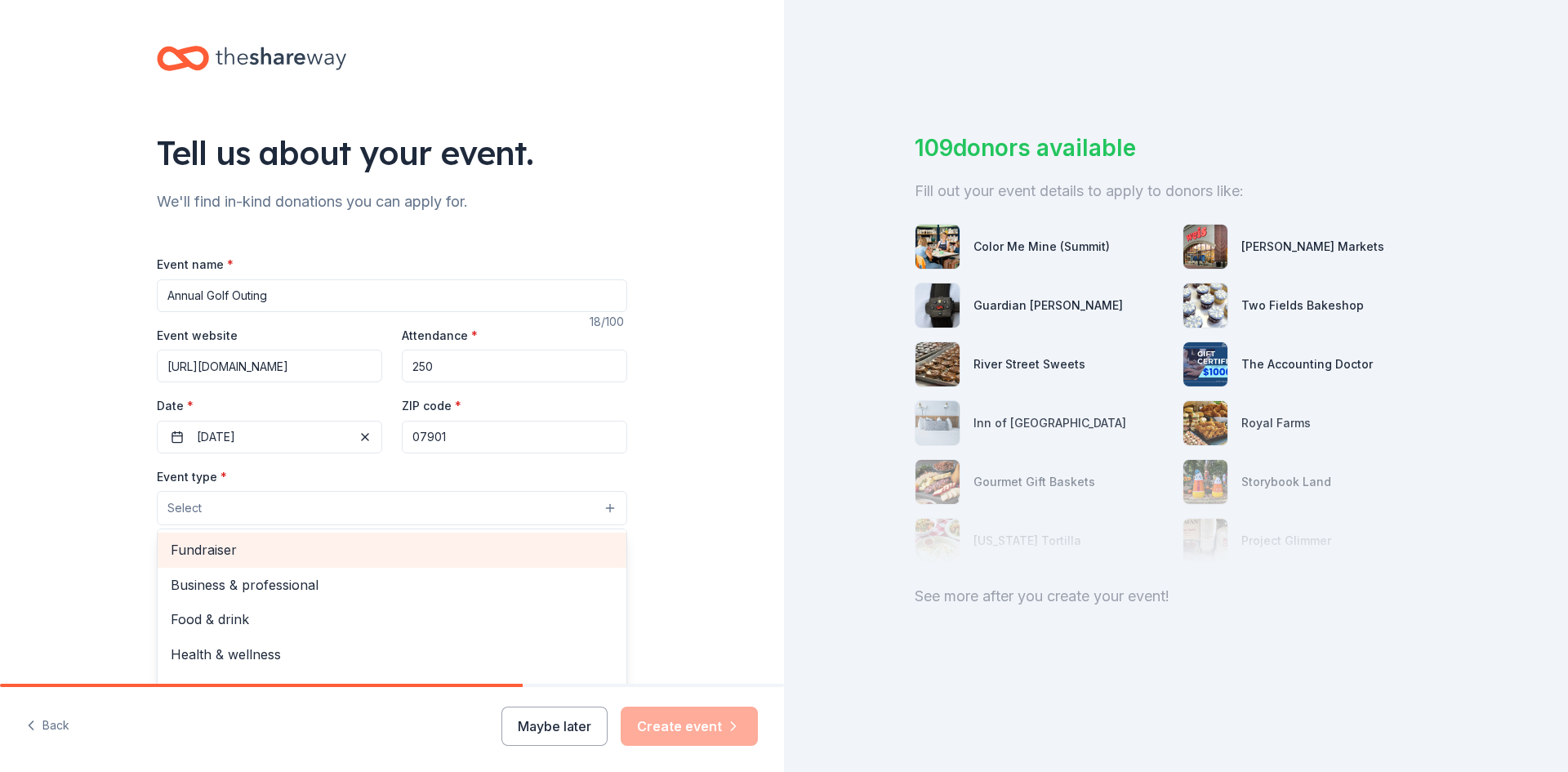
click at [223, 550] on span "Fundraiser" at bounding box center [392, 549] width 443 height 21
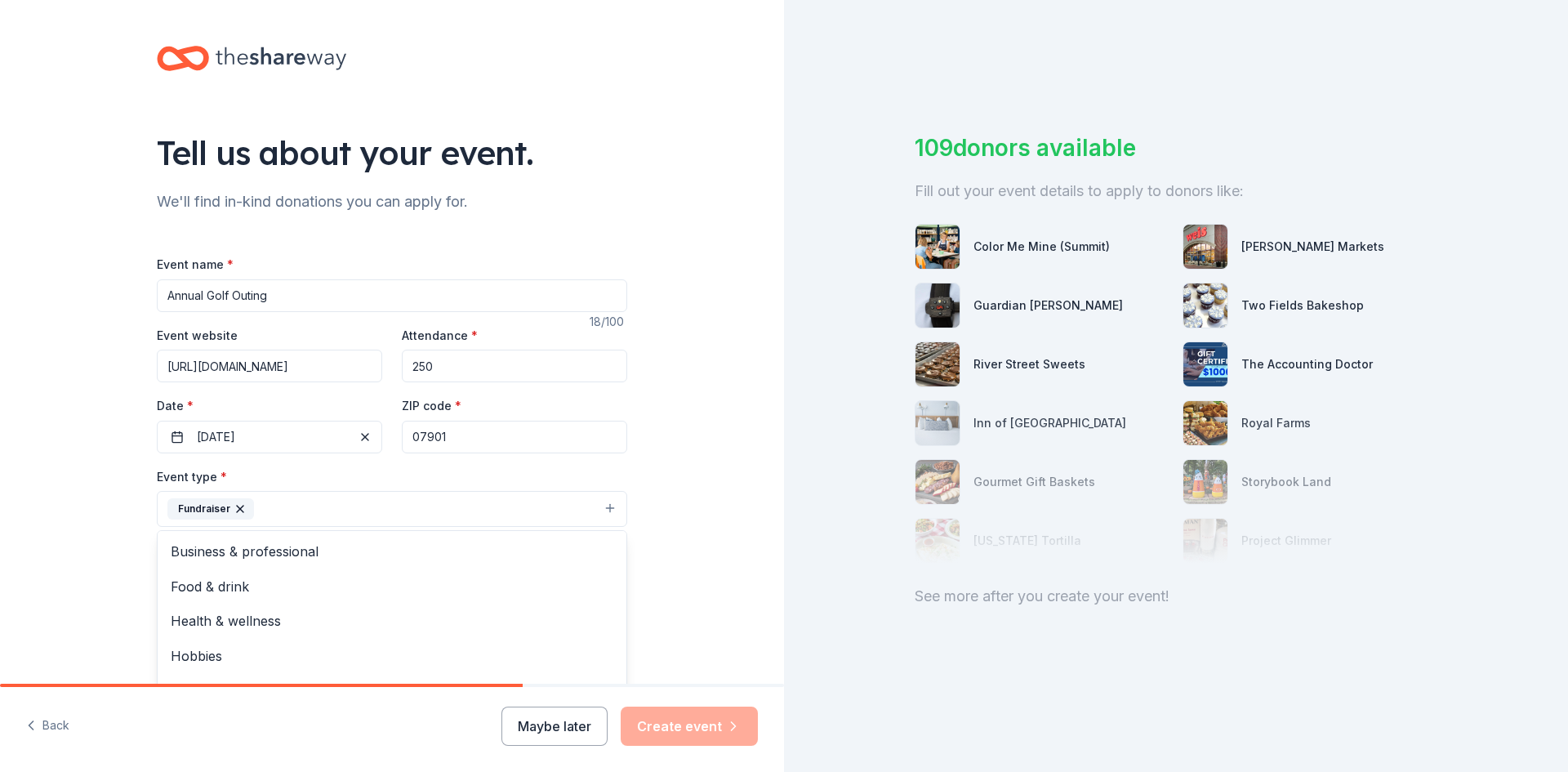
click at [81, 493] on div "Tell us about your event. We'll find in-kind donations you can apply for. Event…" at bounding box center [392, 544] width 784 height 1090
click at [225, 583] on button "Select" at bounding box center [391, 582] width 470 height 34
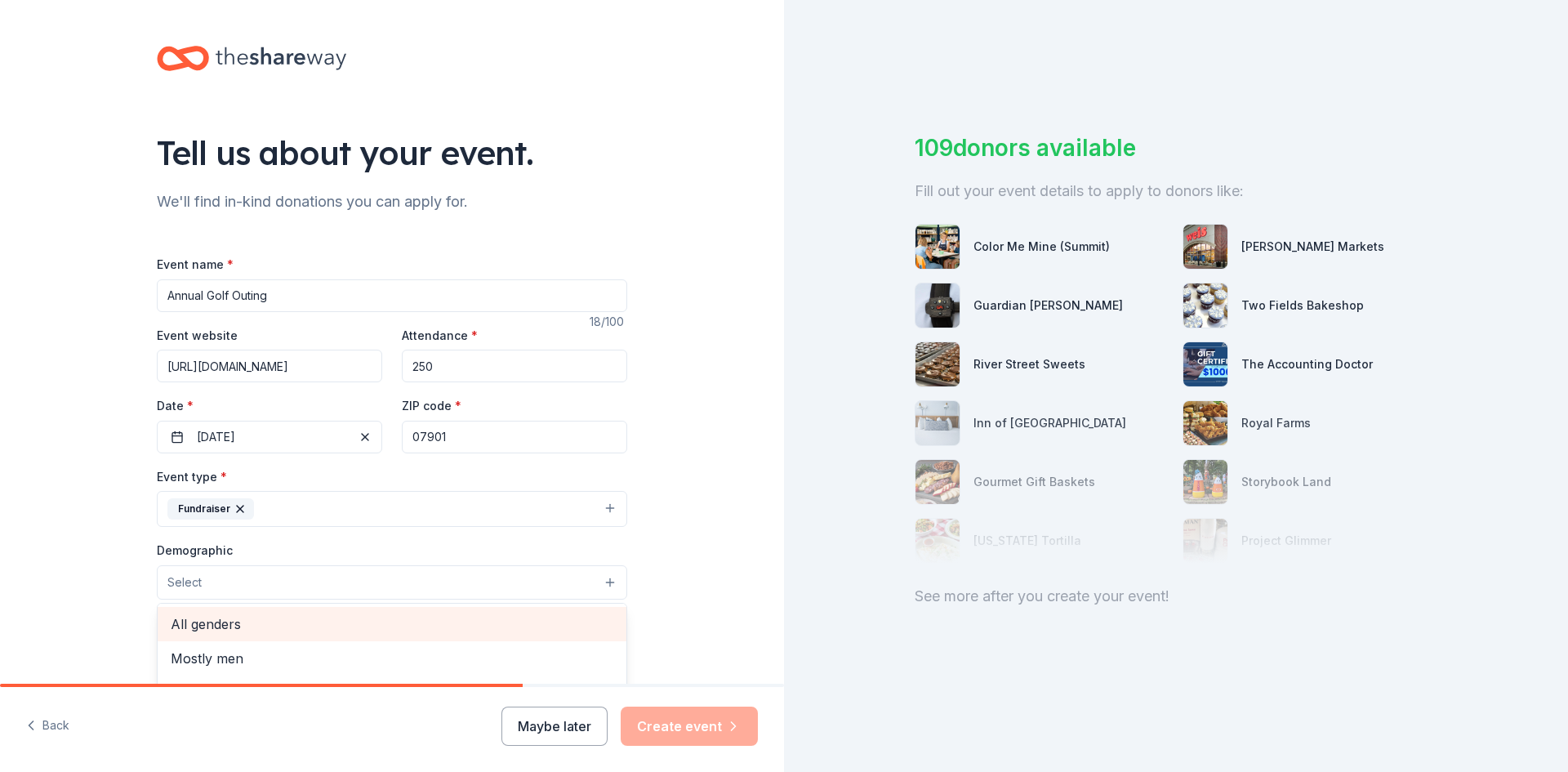
click at [220, 621] on span "All genders" at bounding box center [392, 624] width 443 height 21
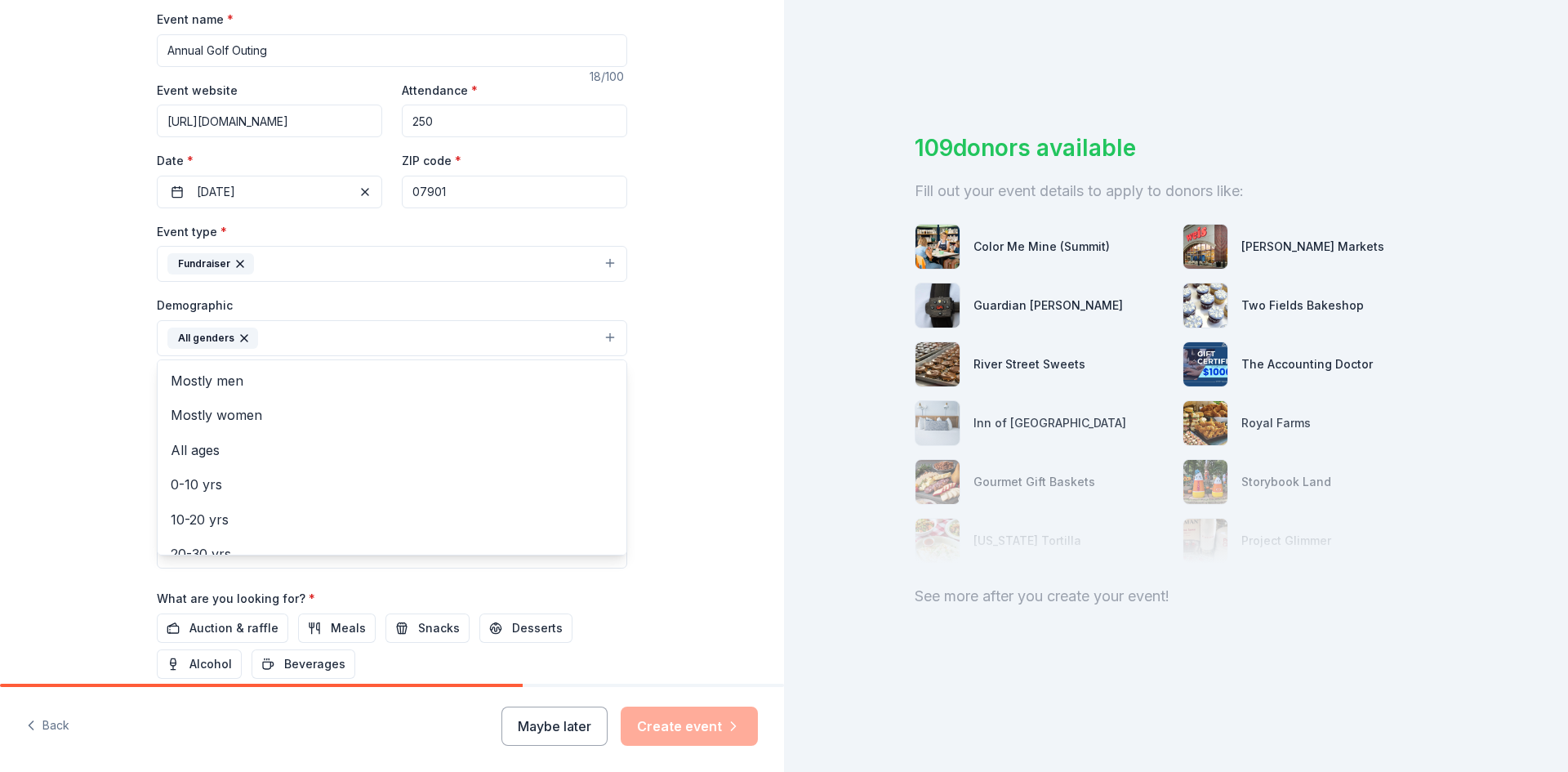
scroll to position [327, 0]
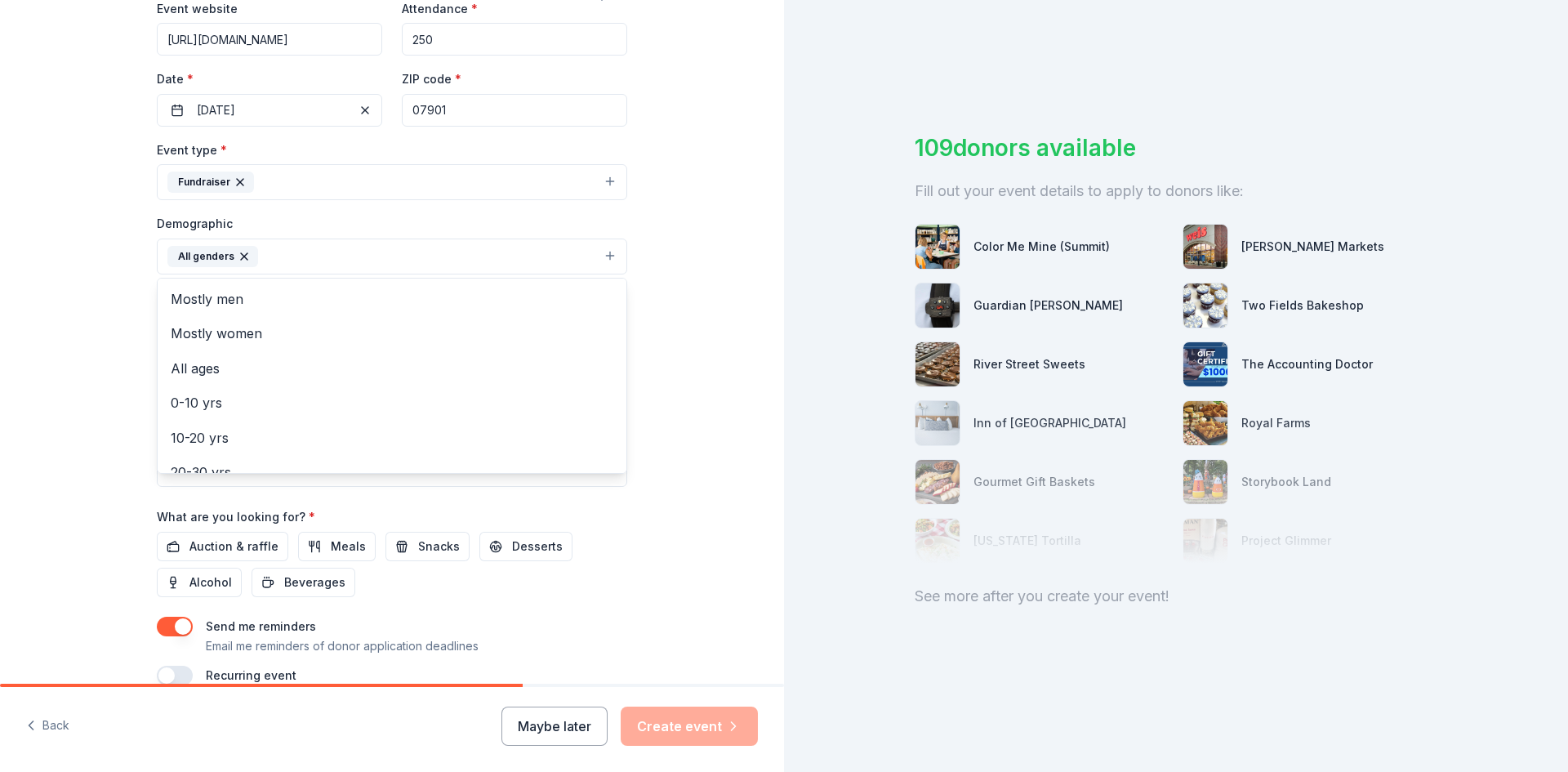
click at [68, 562] on div "Tell us about your event. We'll find in-kind donations you can apply for. Event…" at bounding box center [392, 219] width 784 height 1092
click at [223, 364] on input "Mailing address" at bounding box center [338, 362] width 363 height 33
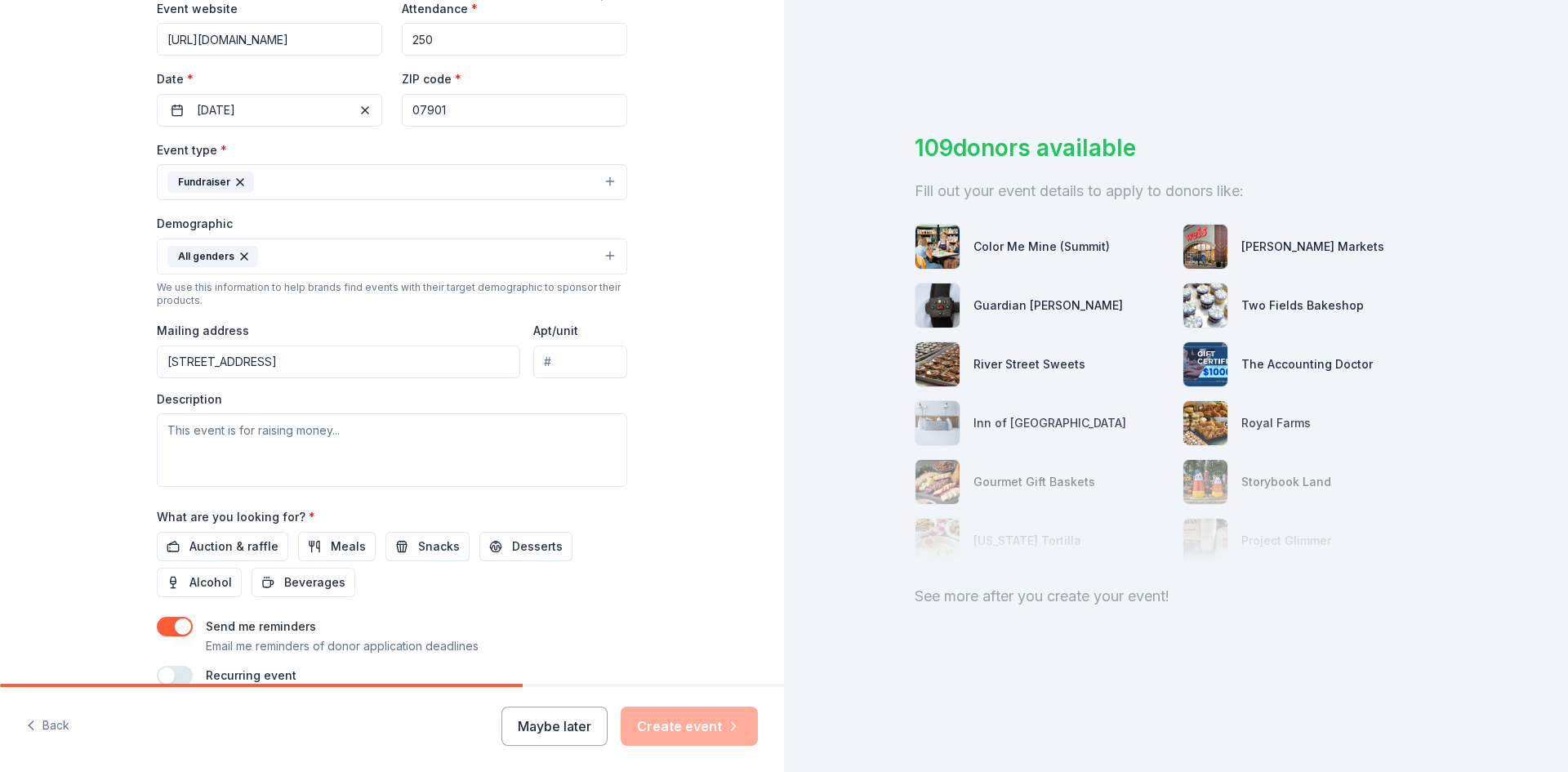
type input "3 Penn Plaza East, Newark, NJ, 07105"
click at [573, 367] on input "Apt/unit" at bounding box center [580, 362] width 94 height 33
type input "13th floor"
click at [379, 444] on textarea at bounding box center [391, 450] width 470 height 74
click at [243, 434] on textarea at bounding box center [391, 450] width 470 height 74
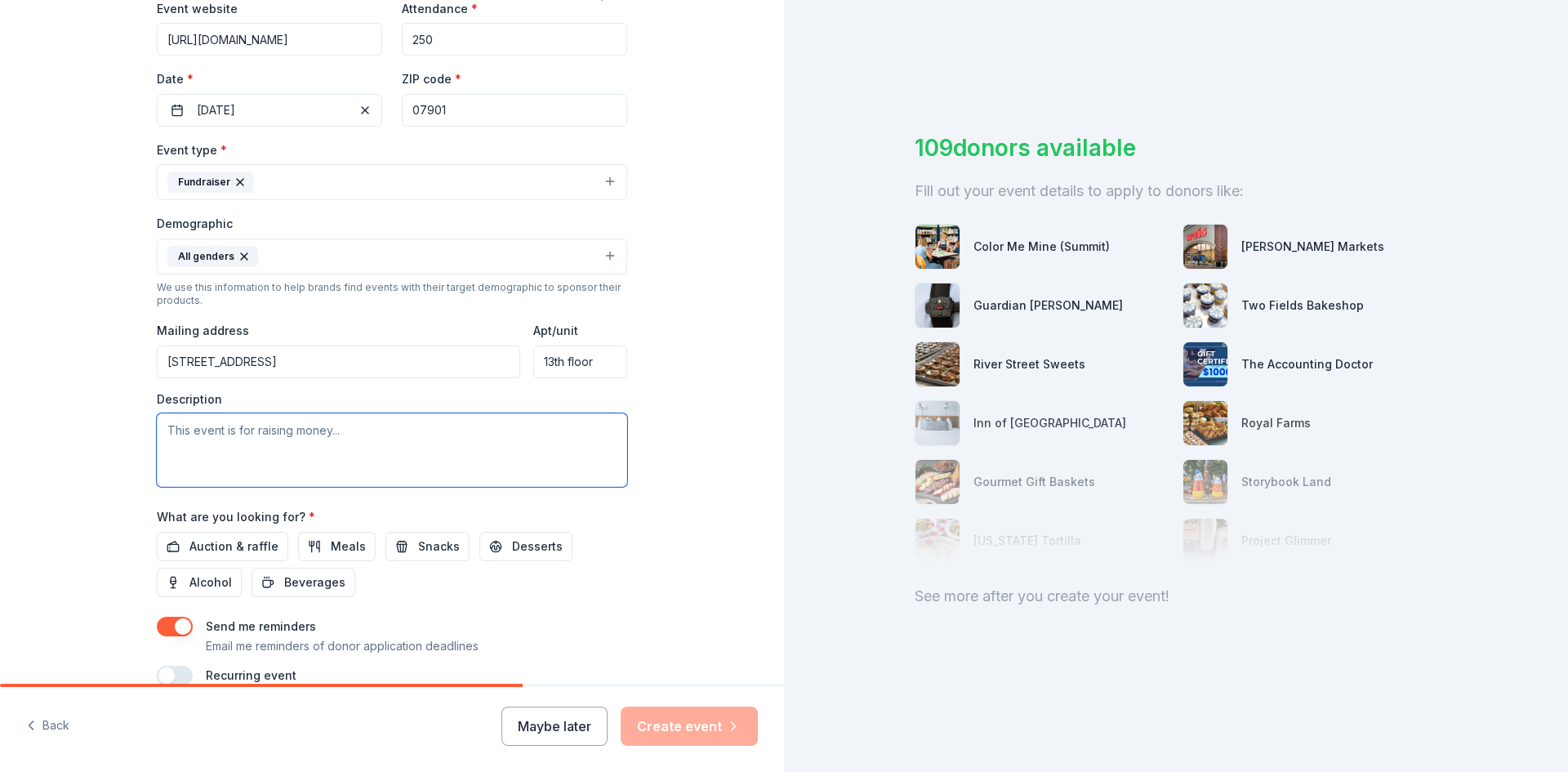
paste textarea "This year’s Golf Classic supports the creation of a state-of-the-art operating …"
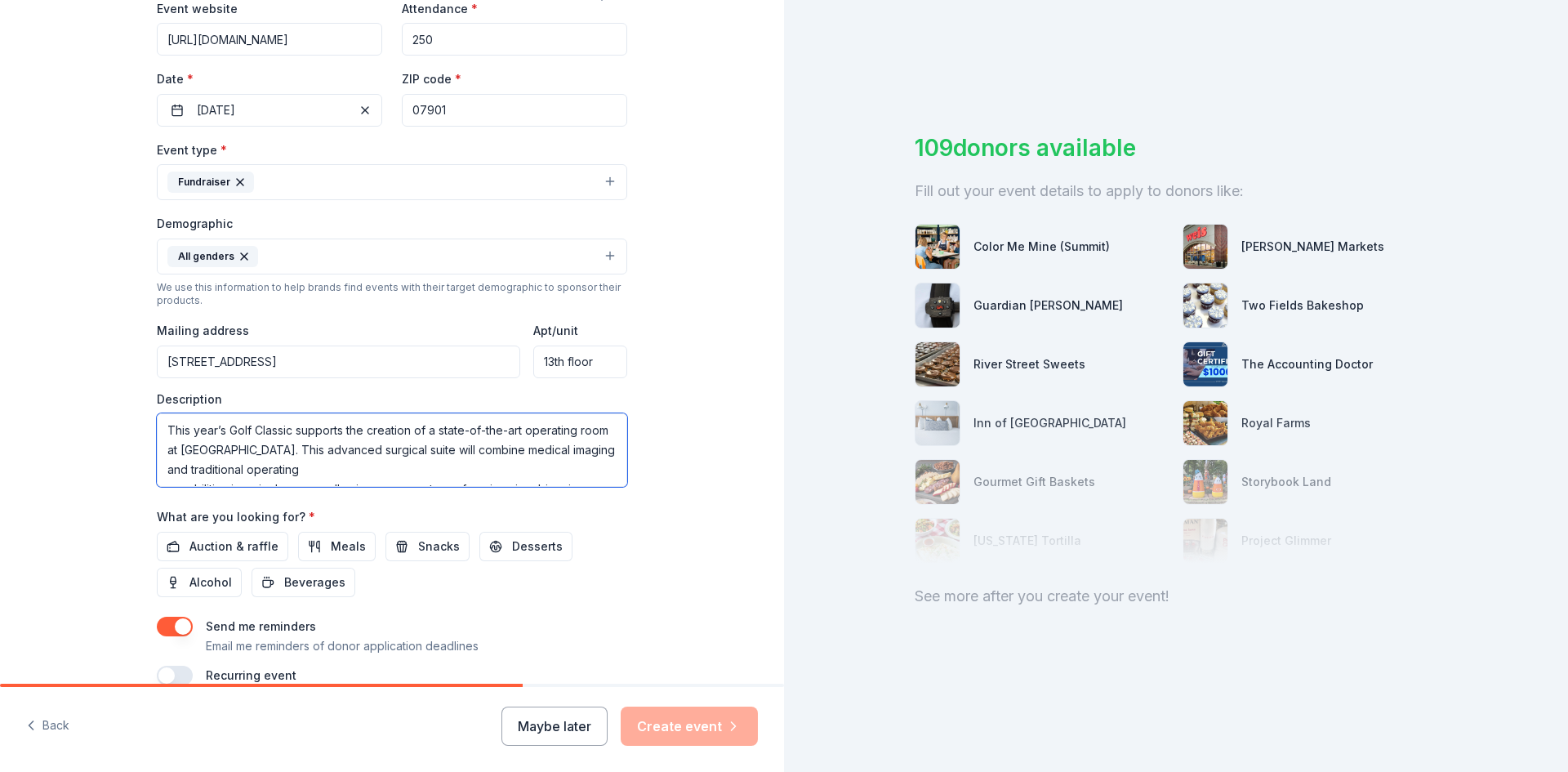
scroll to position [148, 0]
click at [157, 479] on textarea "This year’s Golf Classic supports the creation of a state-of-the-art operating …" at bounding box center [391, 450] width 470 height 74
click at [263, 431] on textarea "This year’s Golf Classic supports the creation of a state-of-the-art operating …" at bounding box center [391, 450] width 470 height 74
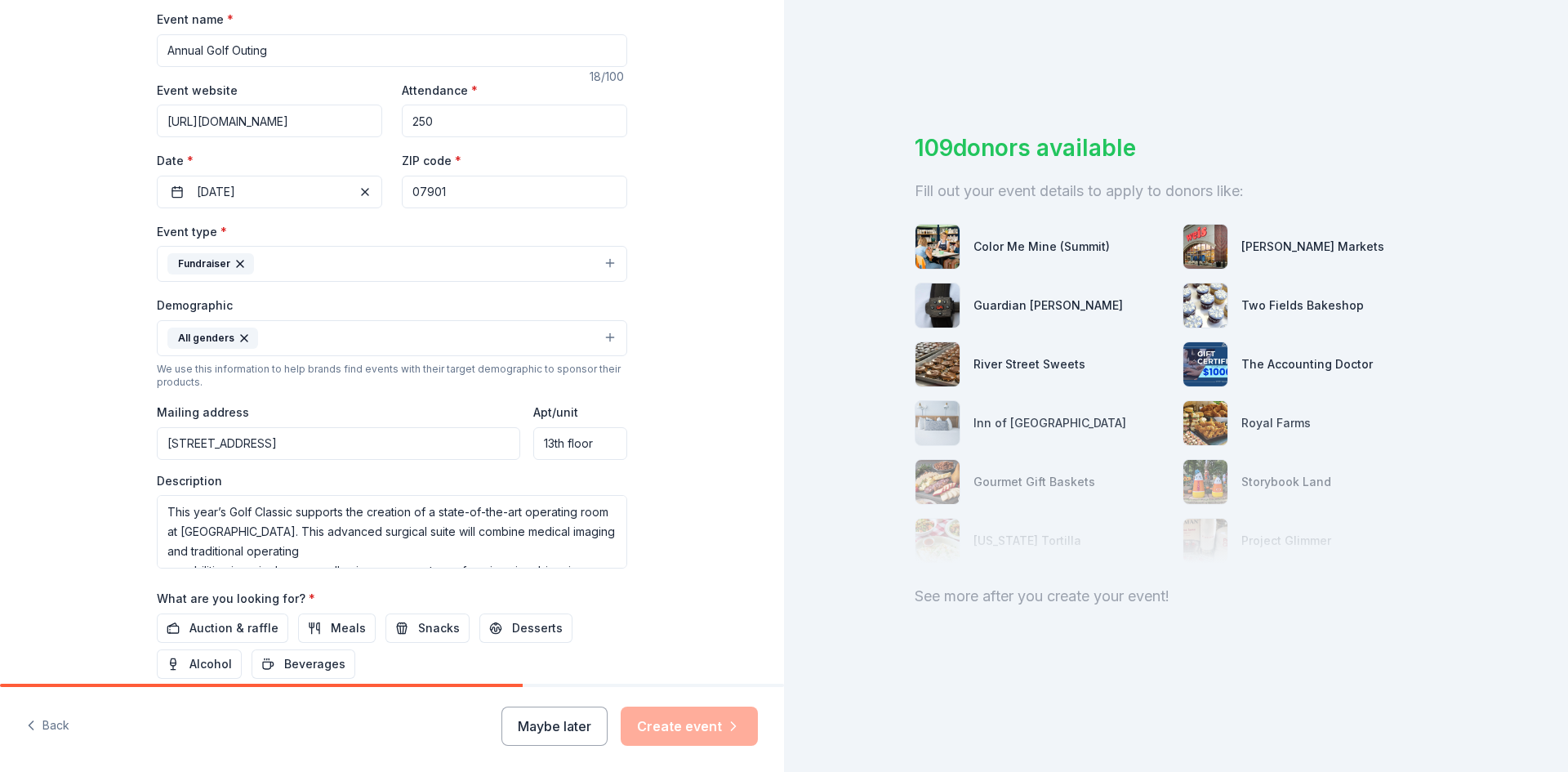
click at [362, 451] on div "Event type * Fundraiser Demographic All genders We use this information to help…" at bounding box center [391, 395] width 470 height 348
click at [317, 531] on textarea "This year’s Golf Classic supports the creation of a state-of-the-art operating …" at bounding box center [391, 532] width 470 height 74
click at [351, 553] on textarea "This year’s Golf Classic supports the creation of a state-of-the-art operating …" at bounding box center [391, 532] width 470 height 74
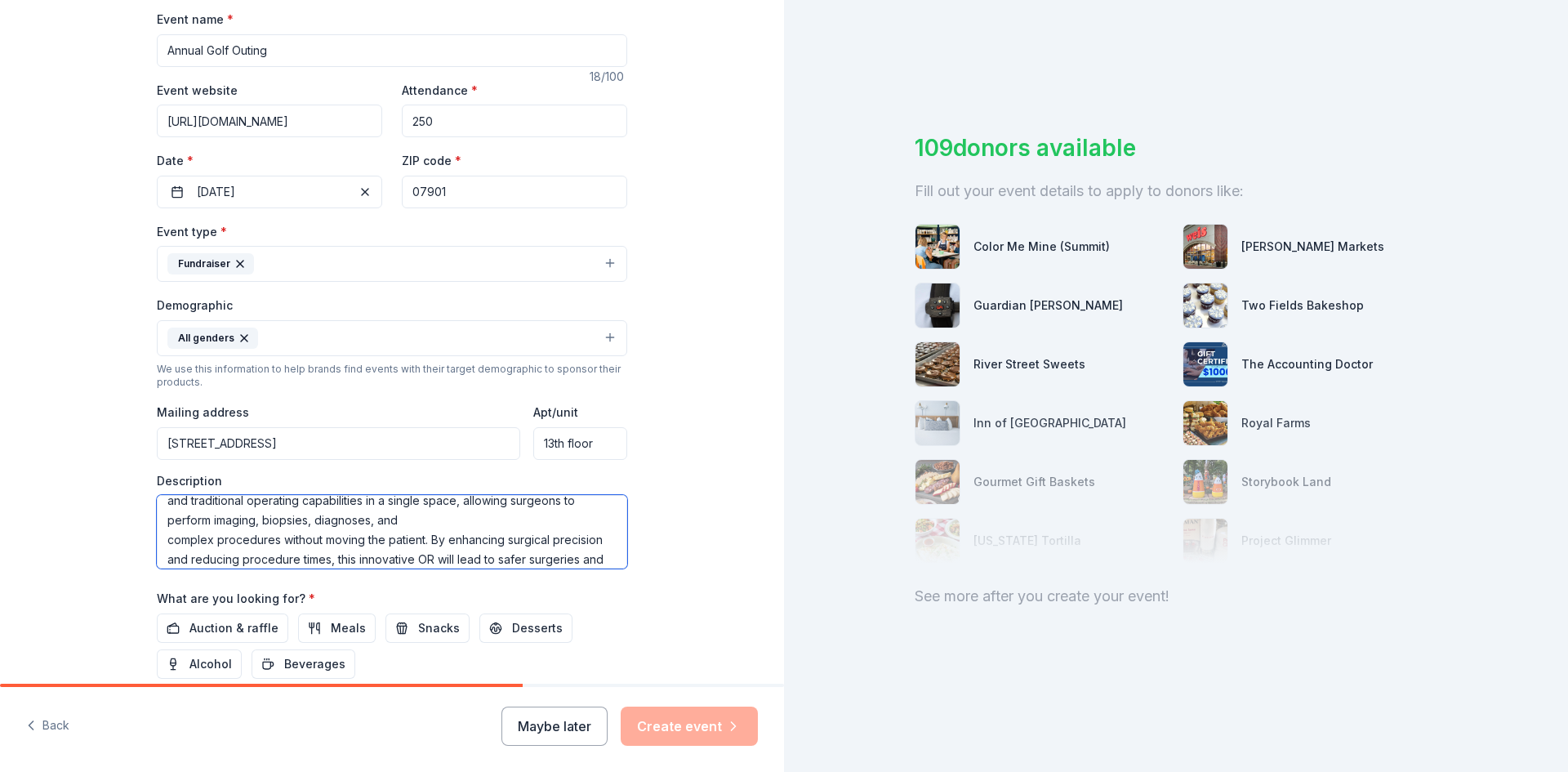
scroll to position [79, 0]
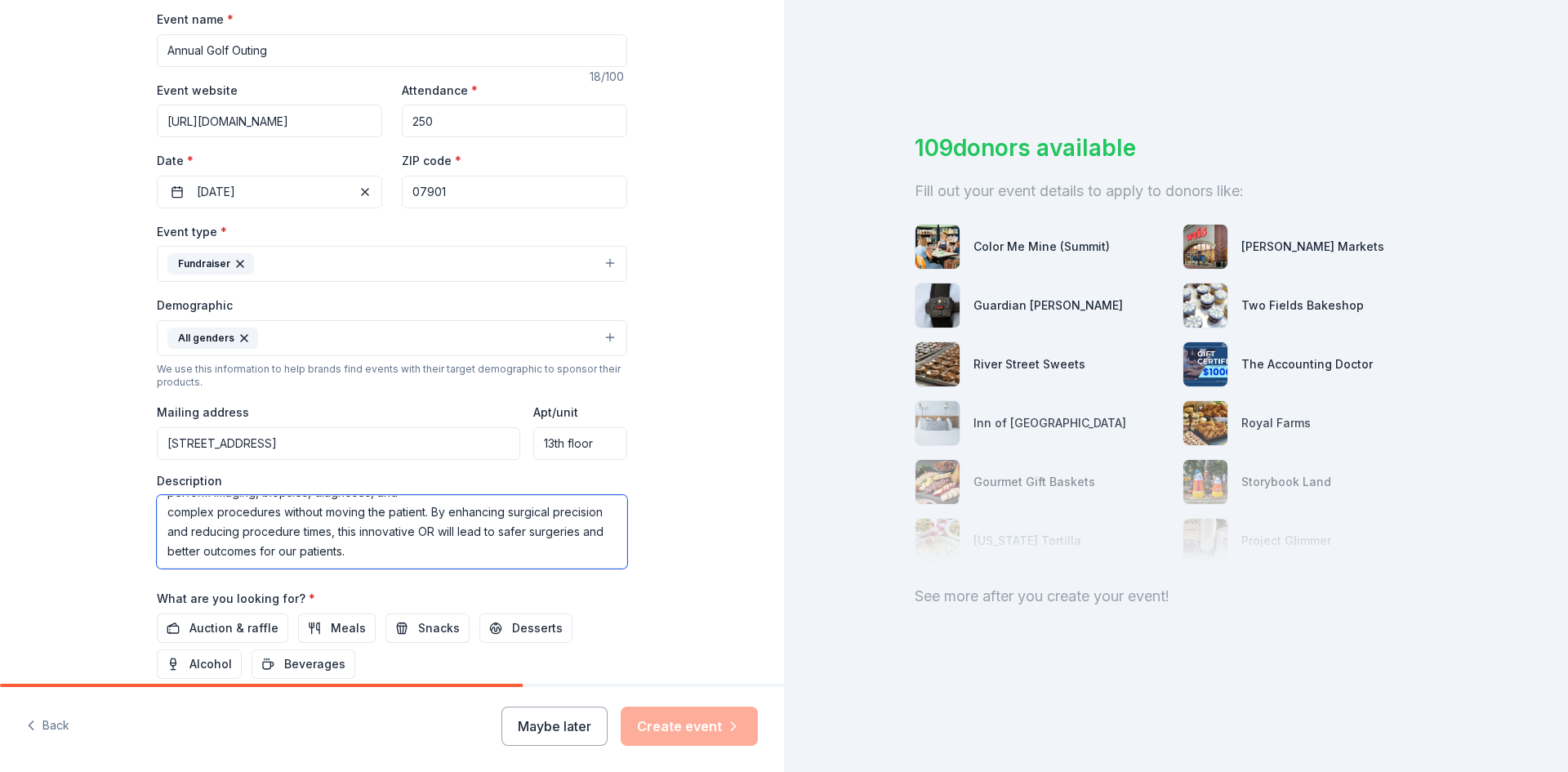
click at [462, 520] on textarea "This year’s Golf Classic supports the creation of a state-of-the-art operating …" at bounding box center [391, 532] width 470 height 74
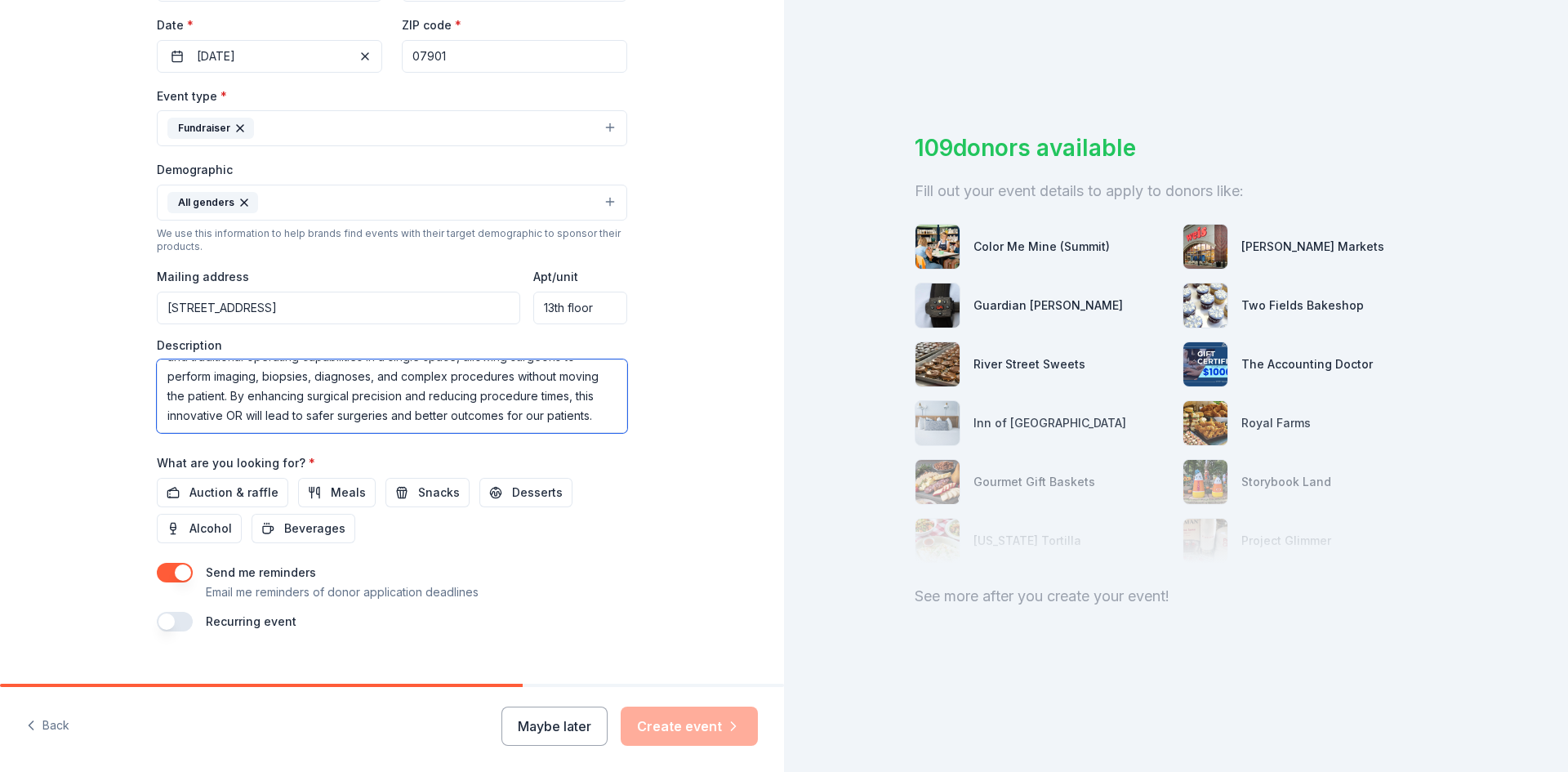
scroll to position [407, 0]
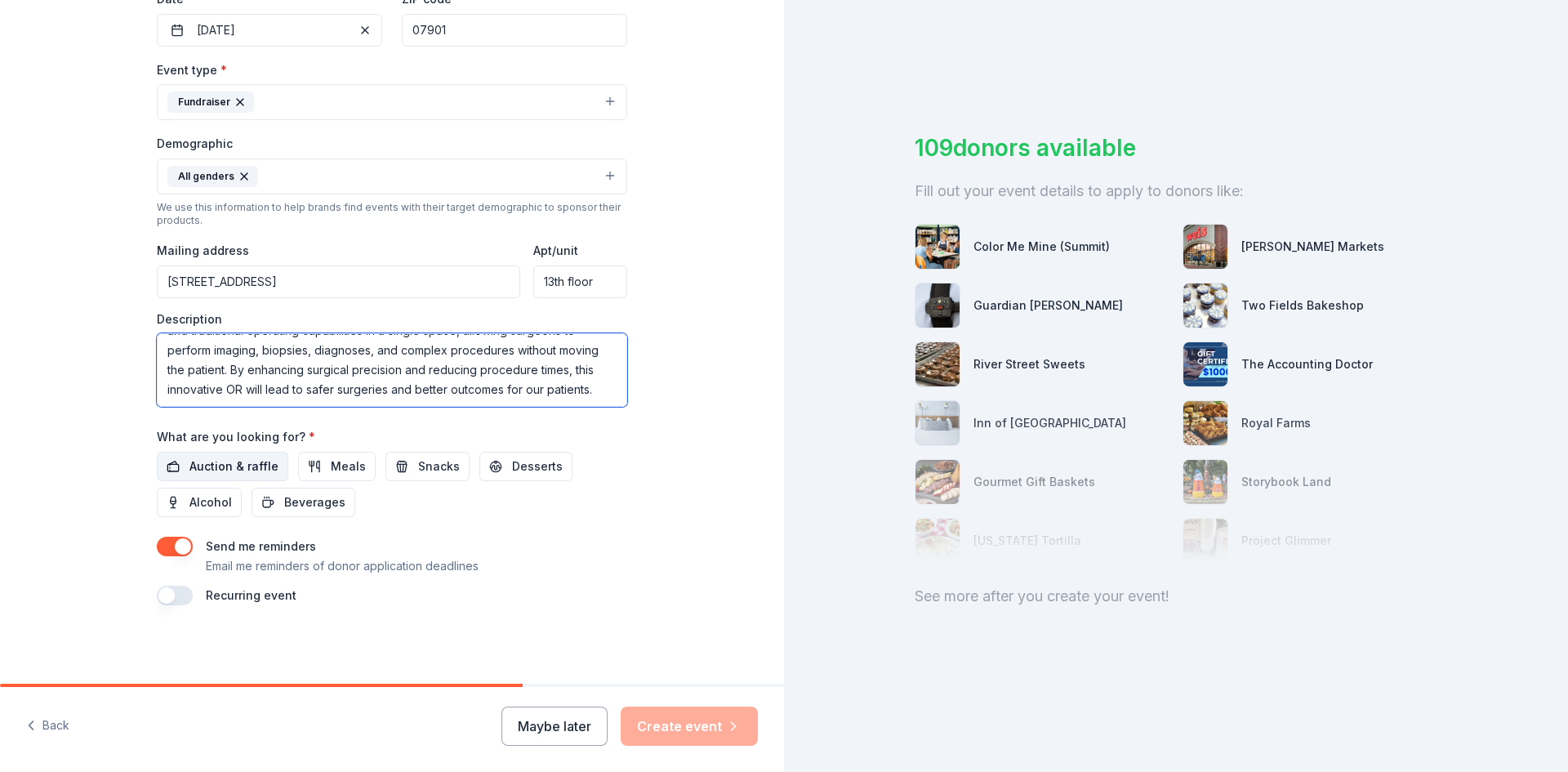
type textarea "This year’s Golf Classic supports the creation of a state-of-the-art operating …"
click at [241, 466] on span "Auction & raffle" at bounding box center [234, 467] width 89 height 20
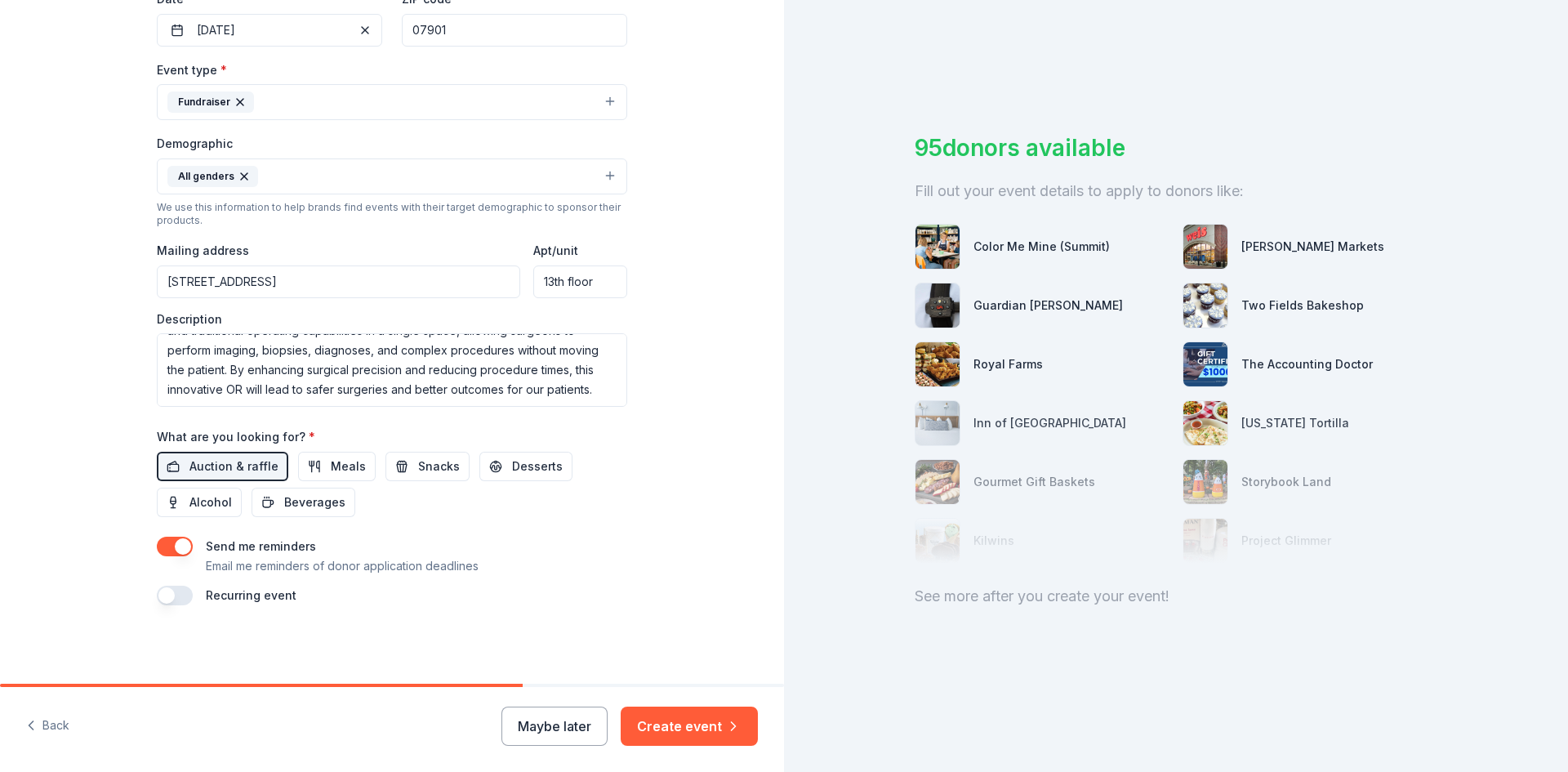
click at [173, 591] on button "button" at bounding box center [175, 596] width 36 height 20
click at [701, 732] on button "Create event" at bounding box center [689, 726] width 137 height 39
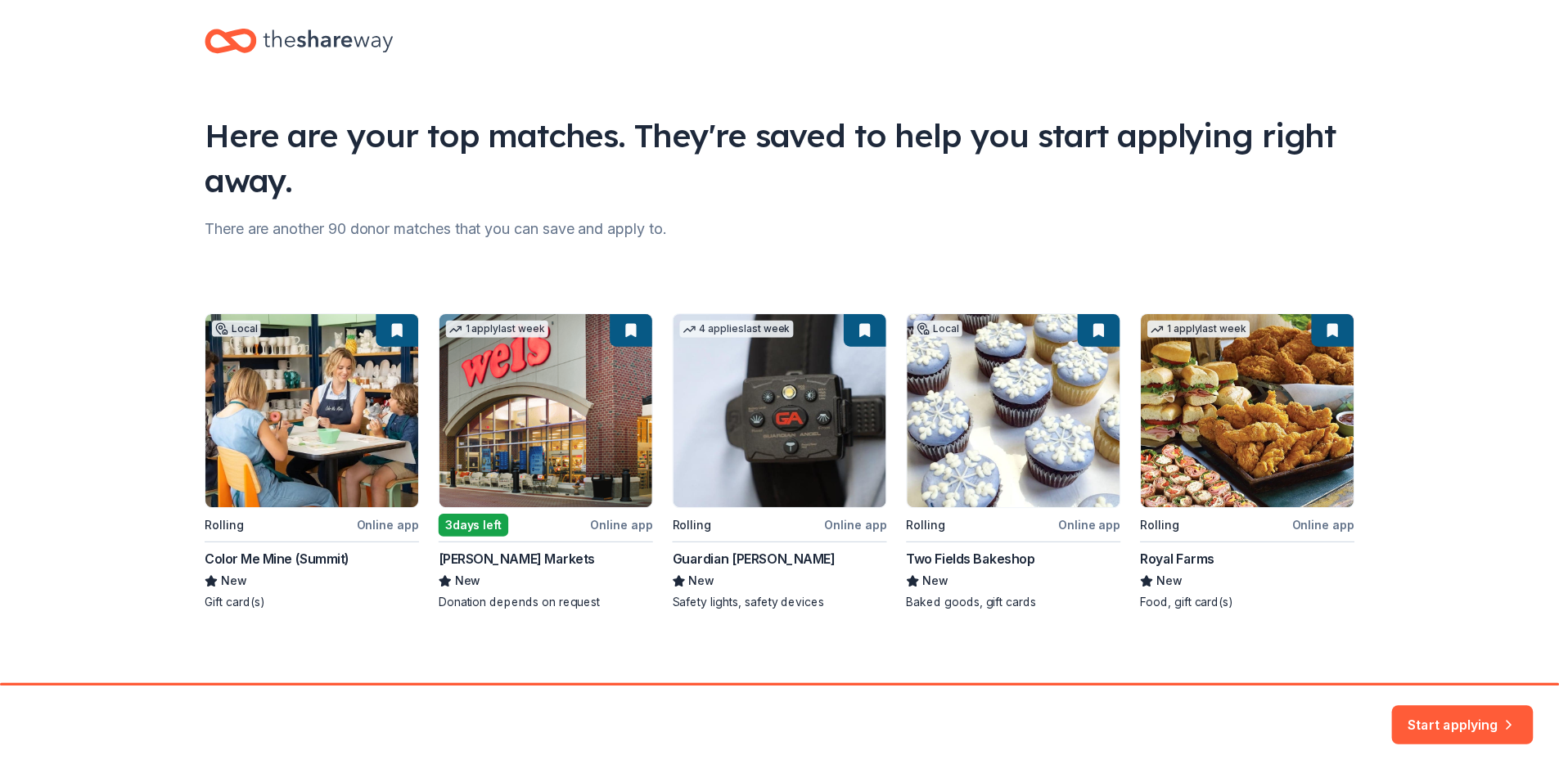
scroll to position [26, 0]
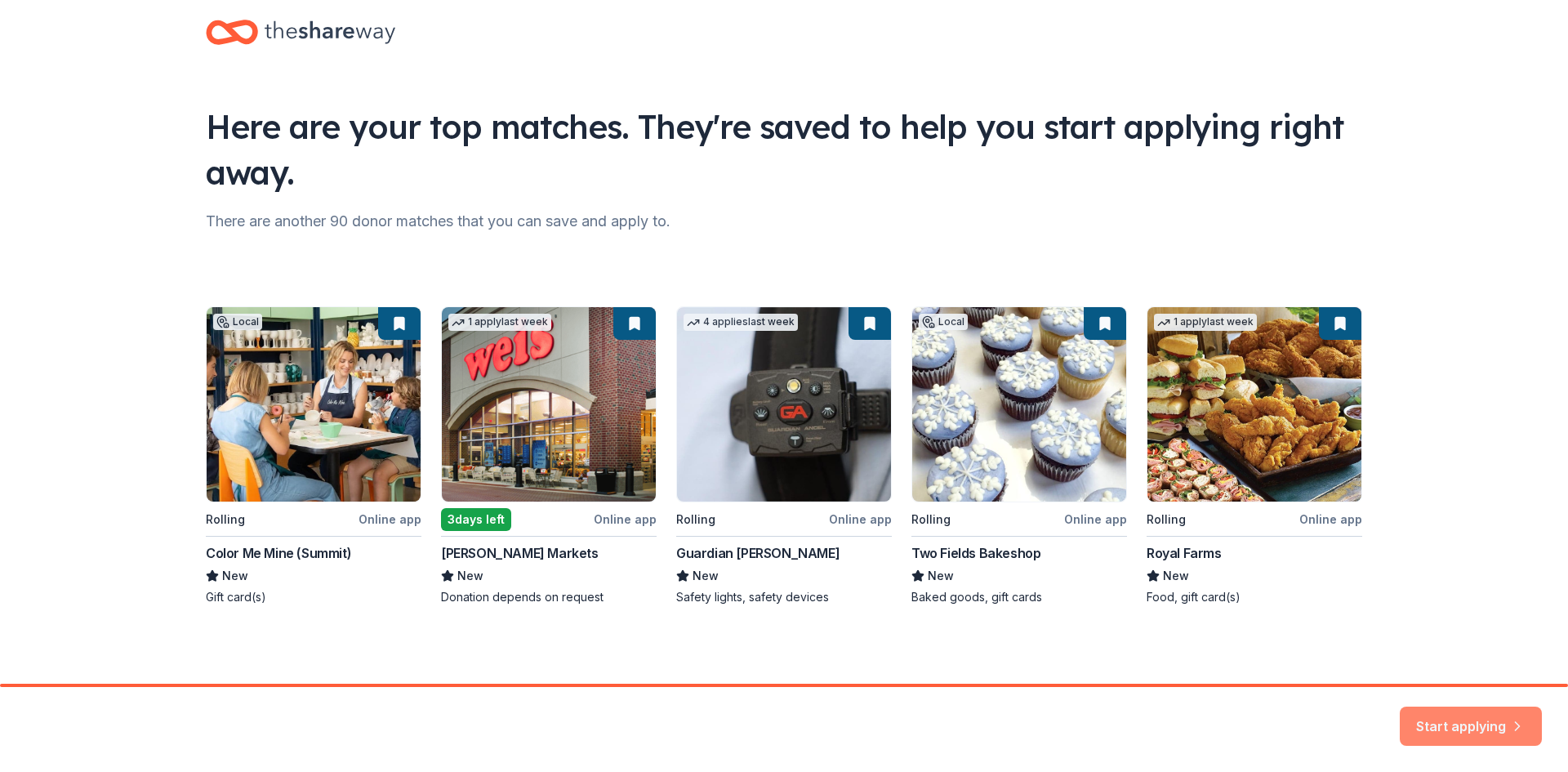
click at [1465, 713] on button "Start applying" at bounding box center [1471, 716] width 142 height 39
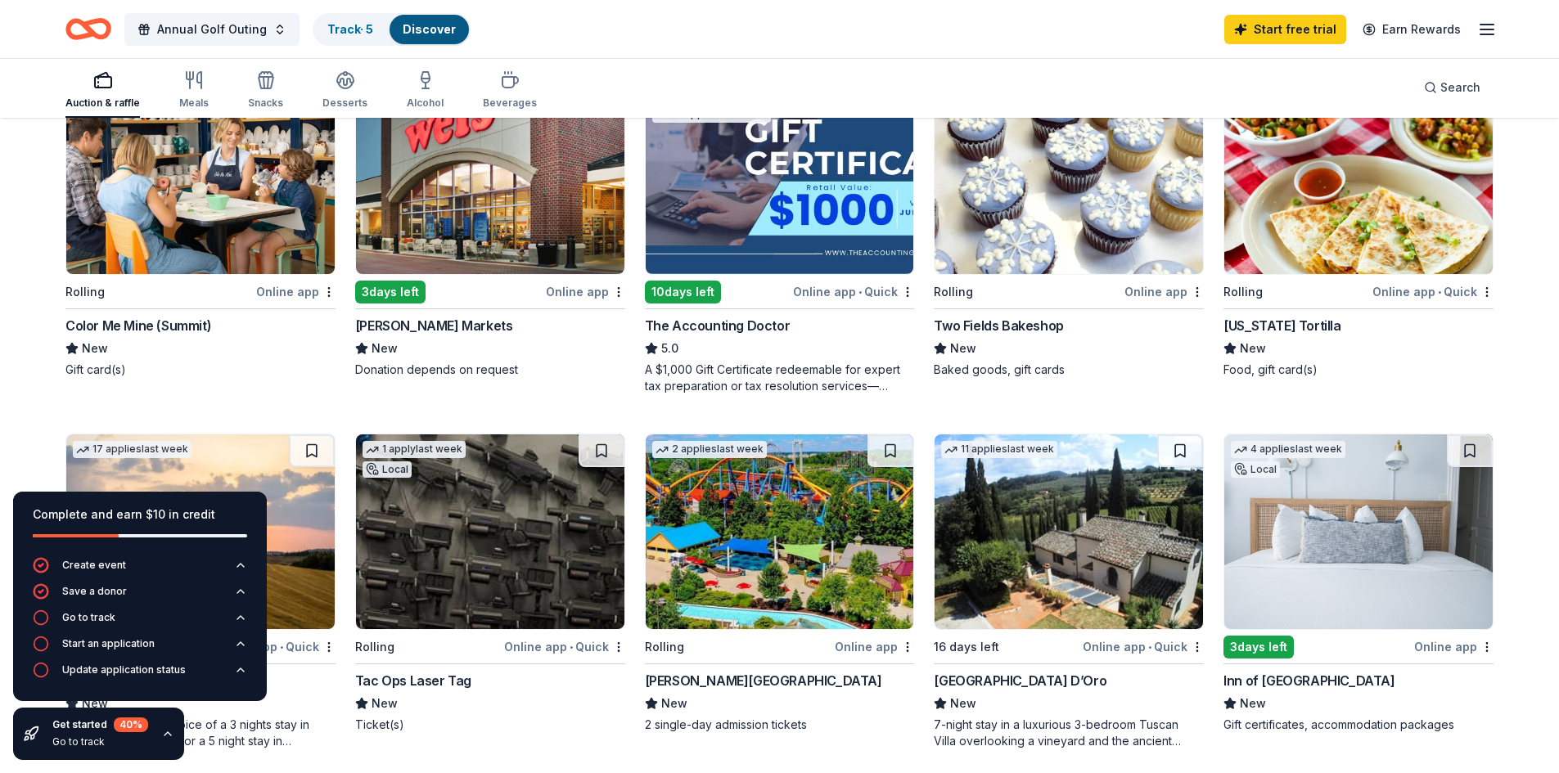
scroll to position [246, 0]
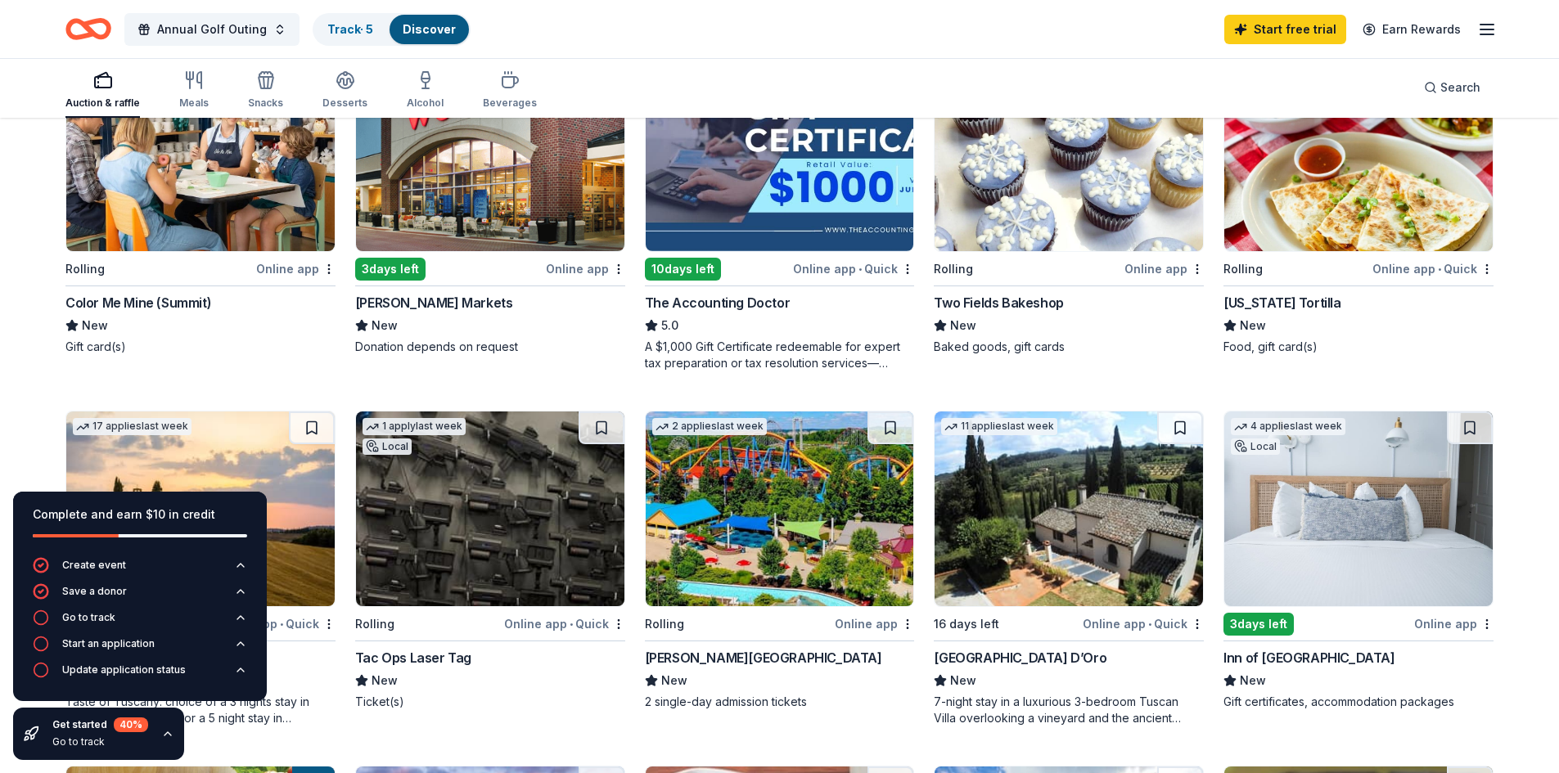
click at [146, 182] on img at bounding box center [200, 153] width 268 height 195
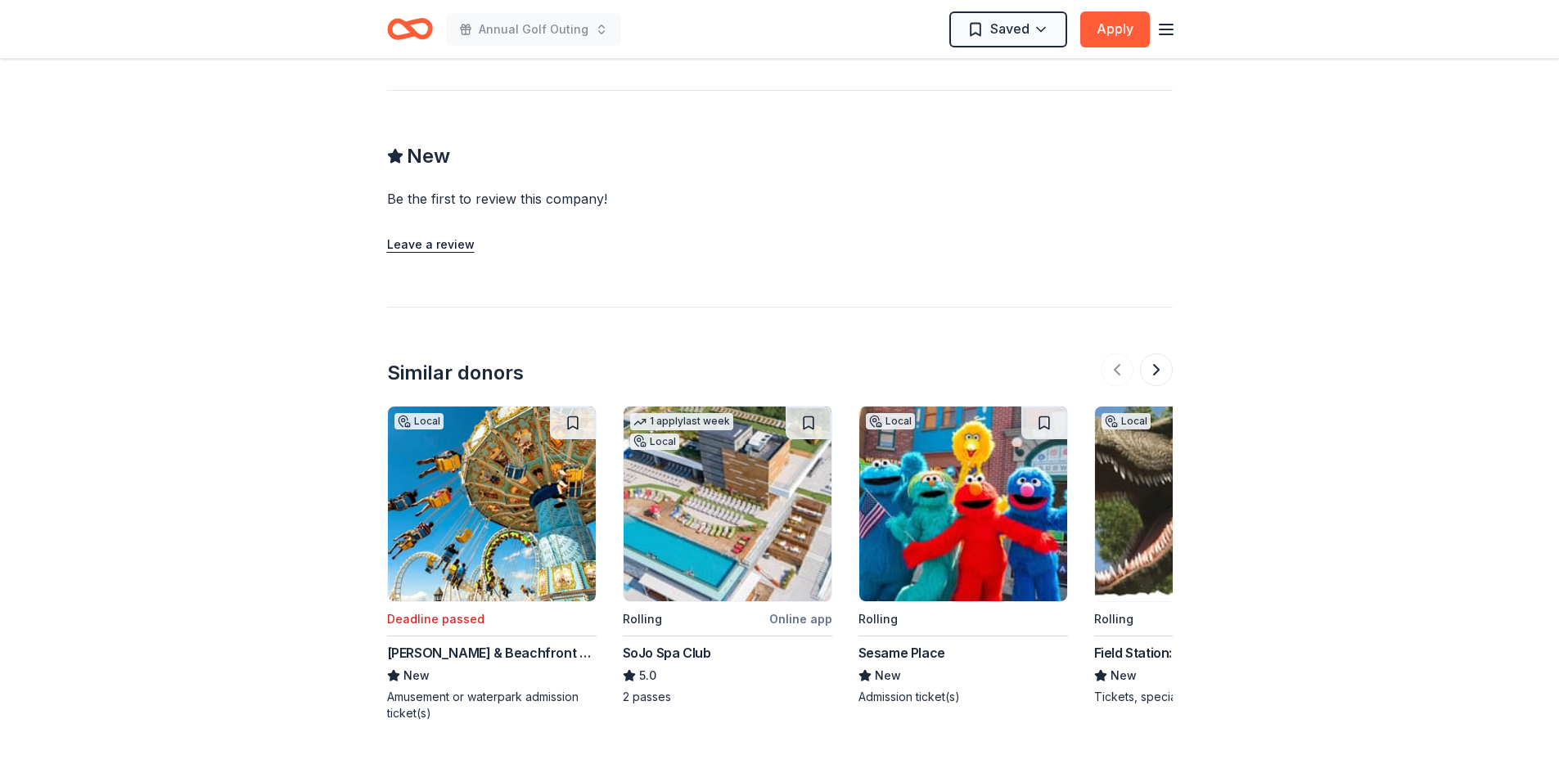
scroll to position [1309, 0]
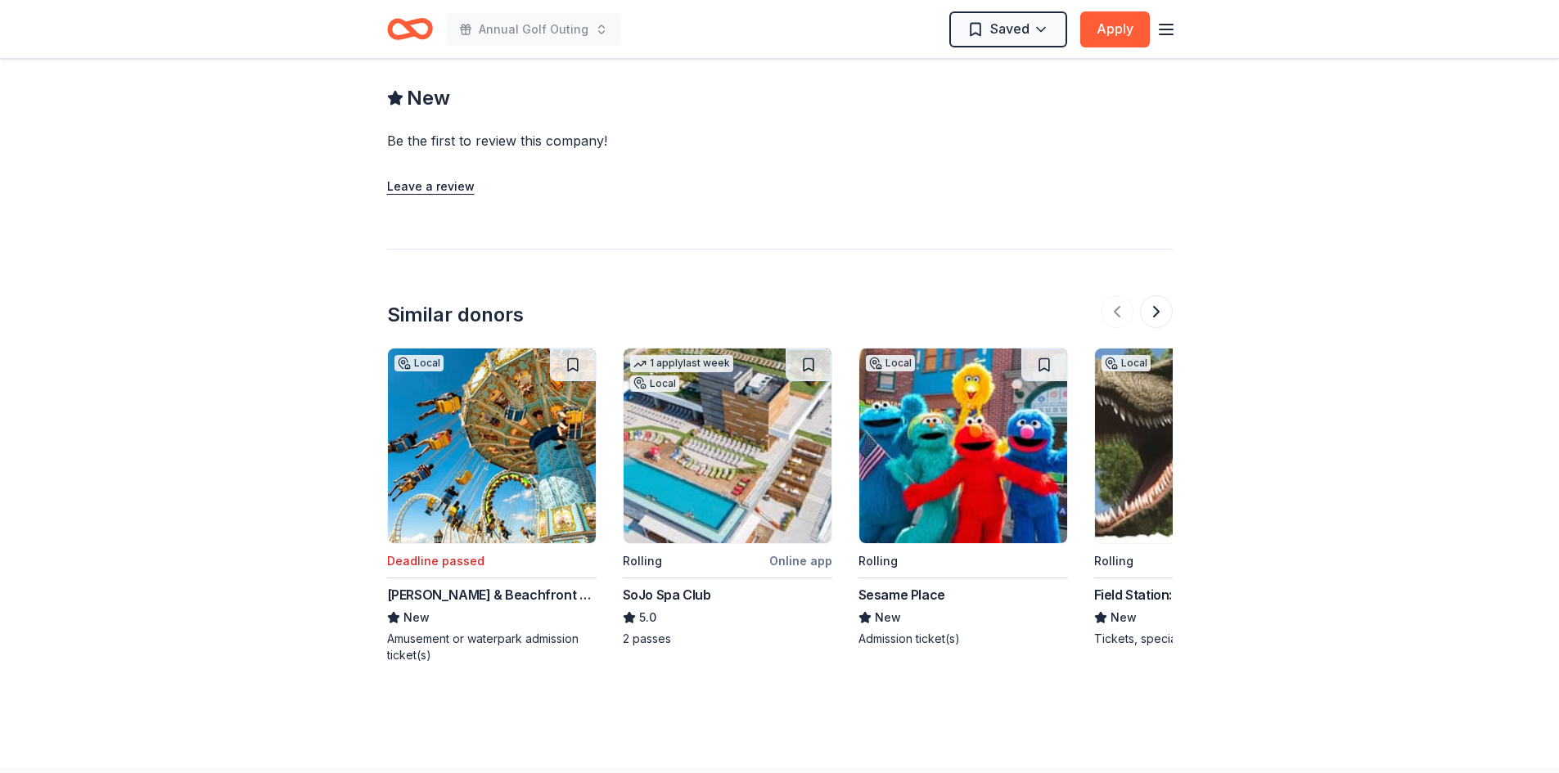
click at [700, 454] on img at bounding box center [728, 446] width 208 height 195
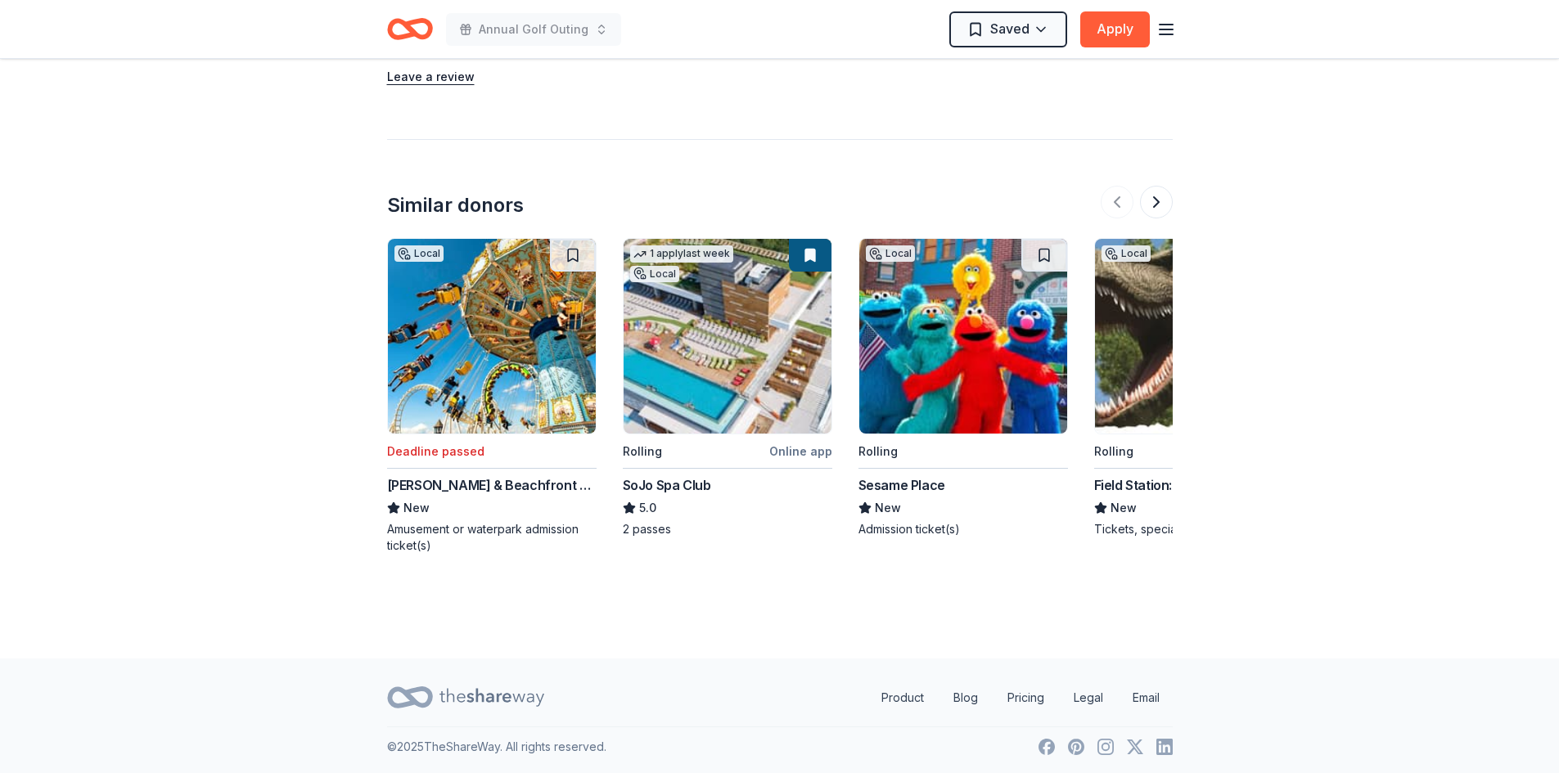
scroll to position [1422, 0]
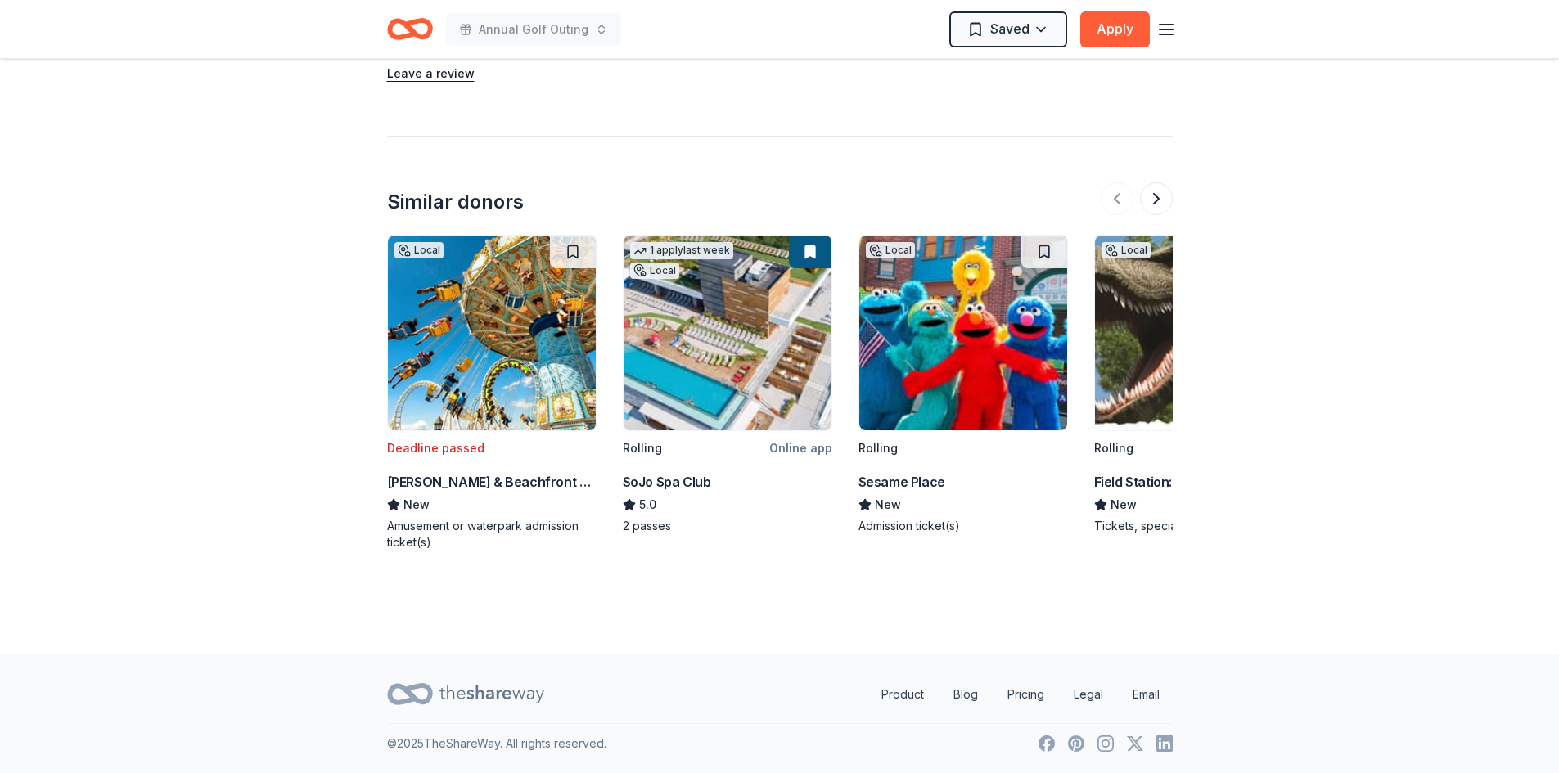
click at [933, 352] on img at bounding box center [963, 333] width 208 height 195
click at [1172, 30] on icon "button" at bounding box center [1166, 30] width 20 height 20
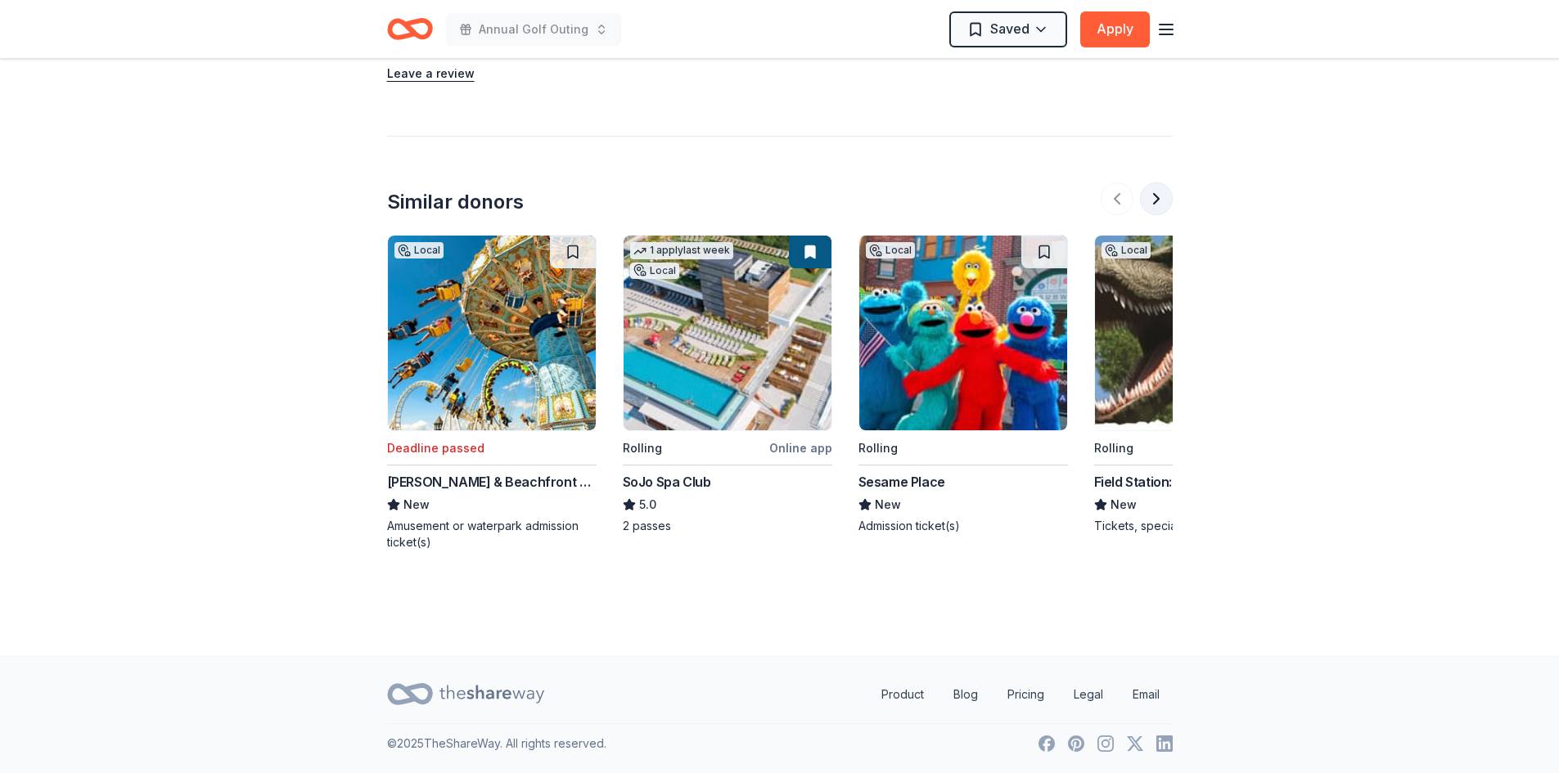
click at [1158, 199] on button at bounding box center [1156, 199] width 33 height 33
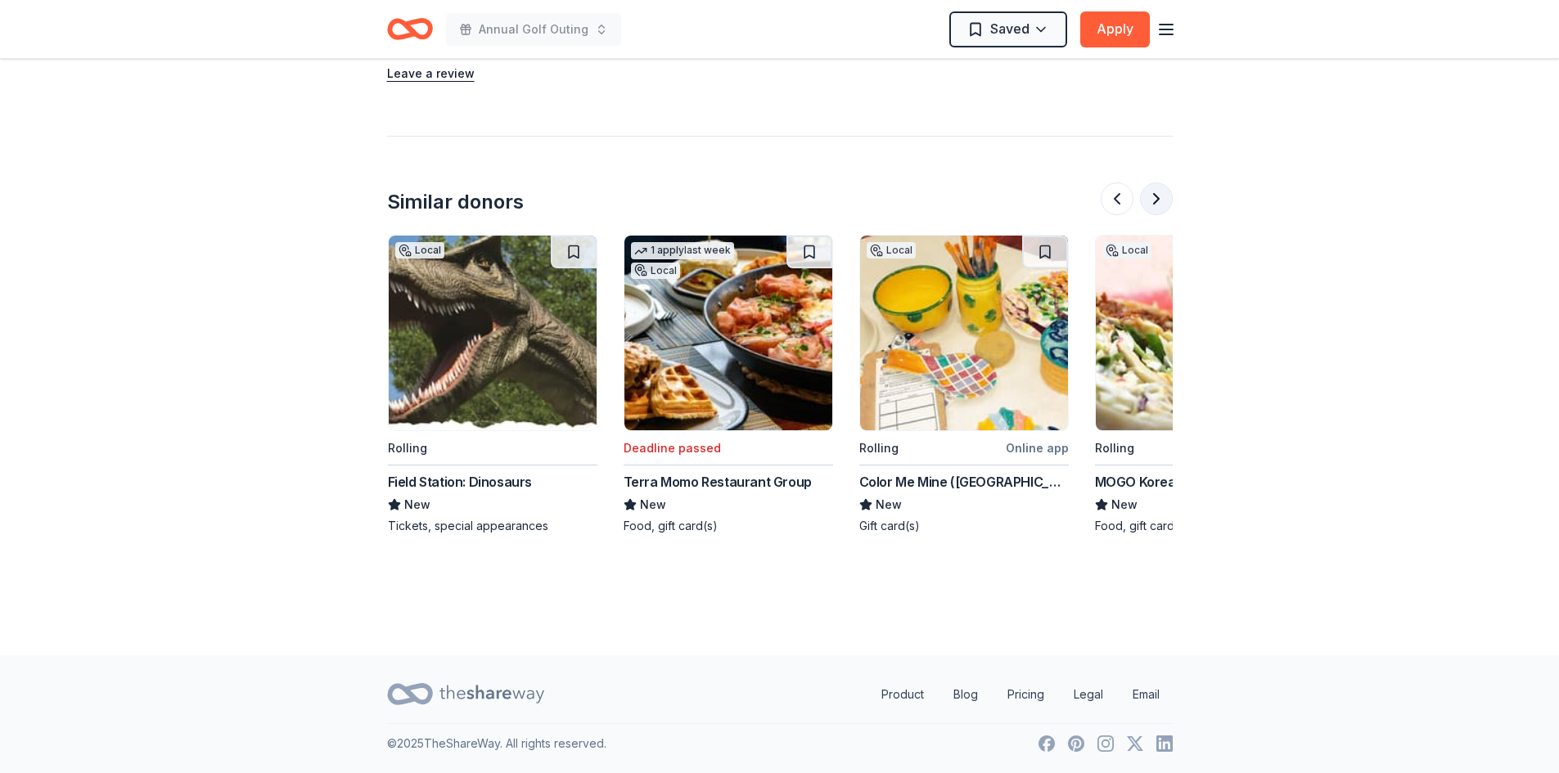
scroll to position [0, 707]
click at [1157, 199] on button at bounding box center [1156, 199] width 33 height 33
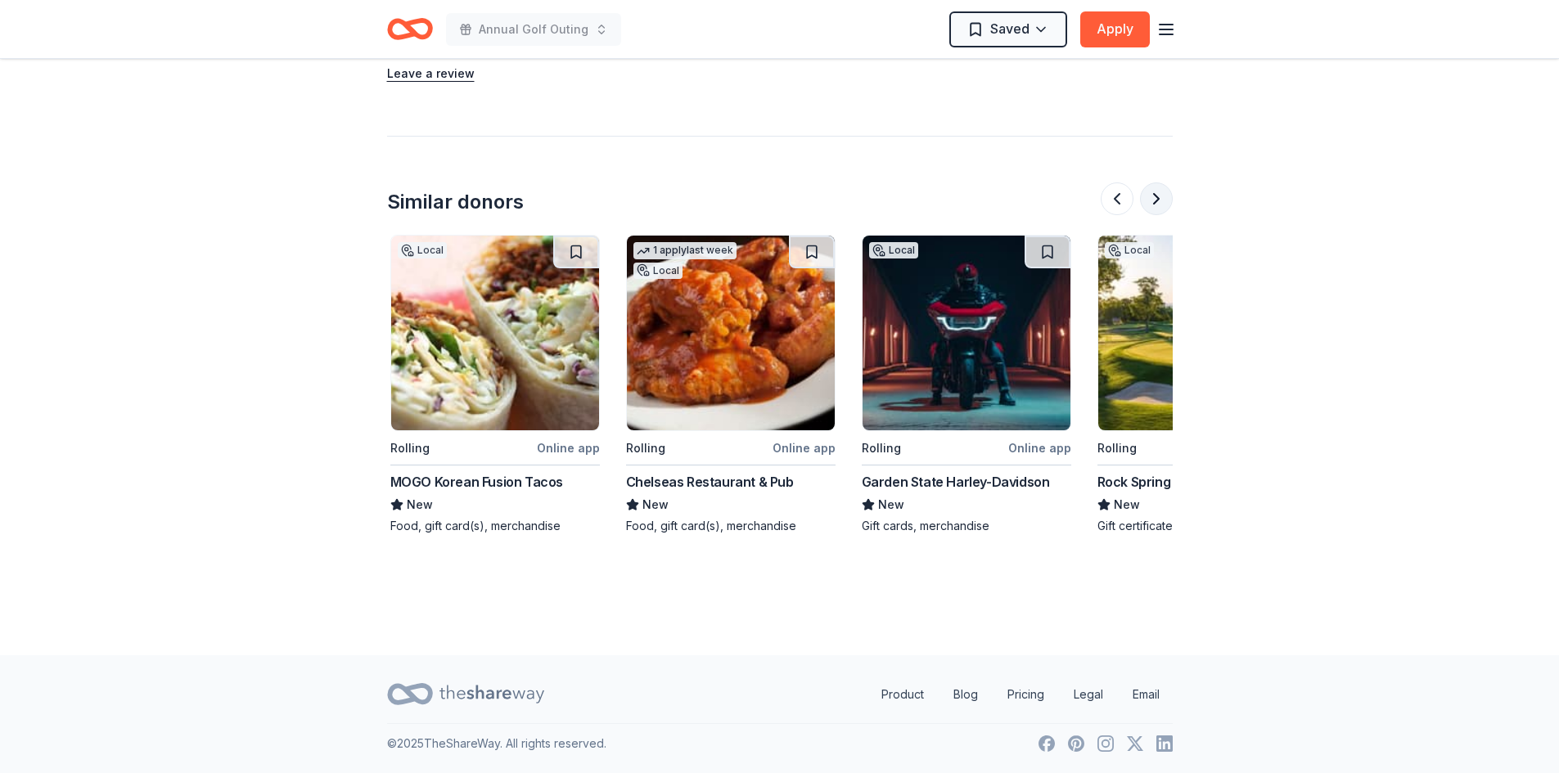
scroll to position [0, 1414]
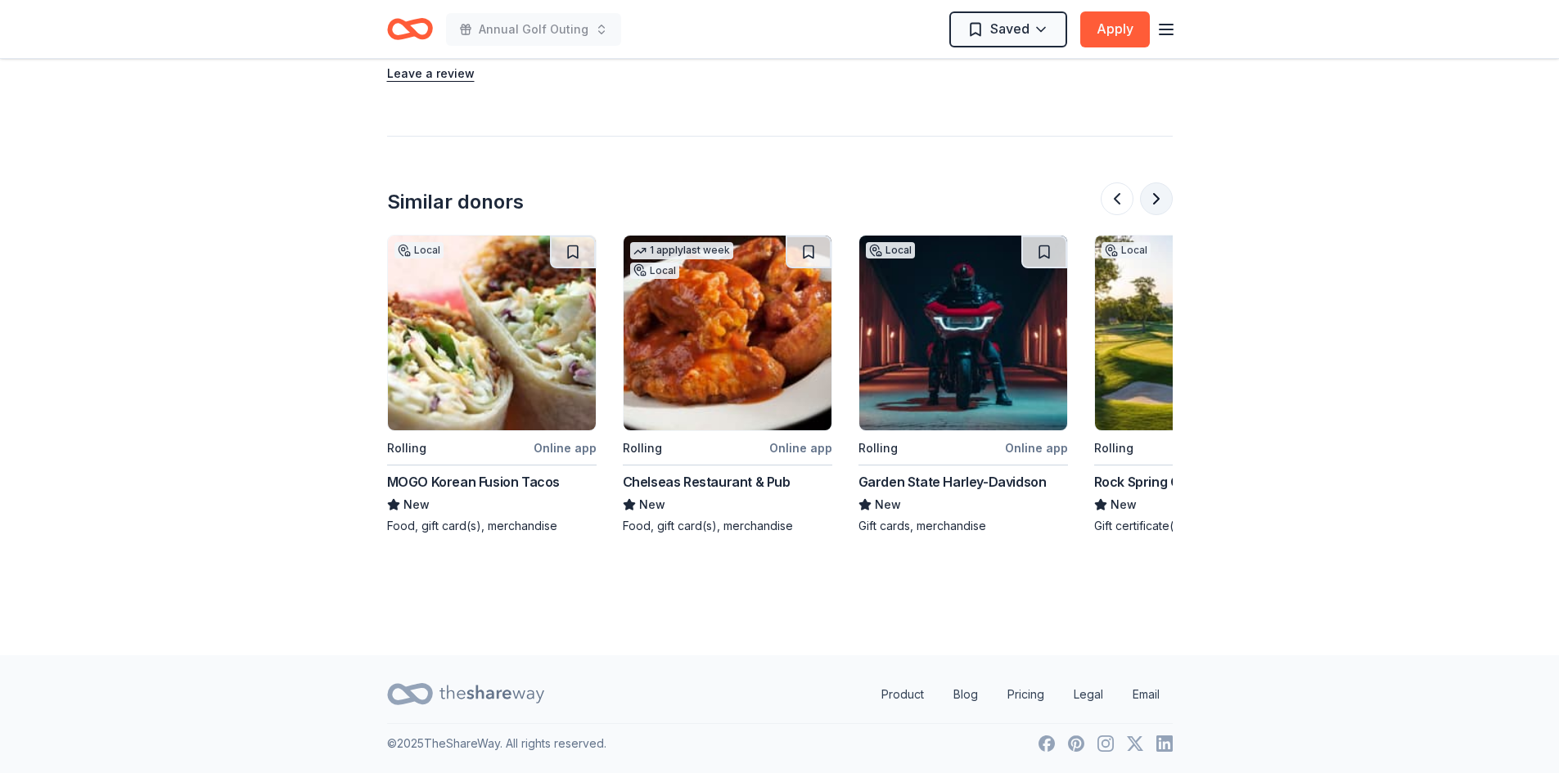
click at [1157, 199] on button at bounding box center [1156, 199] width 33 height 33
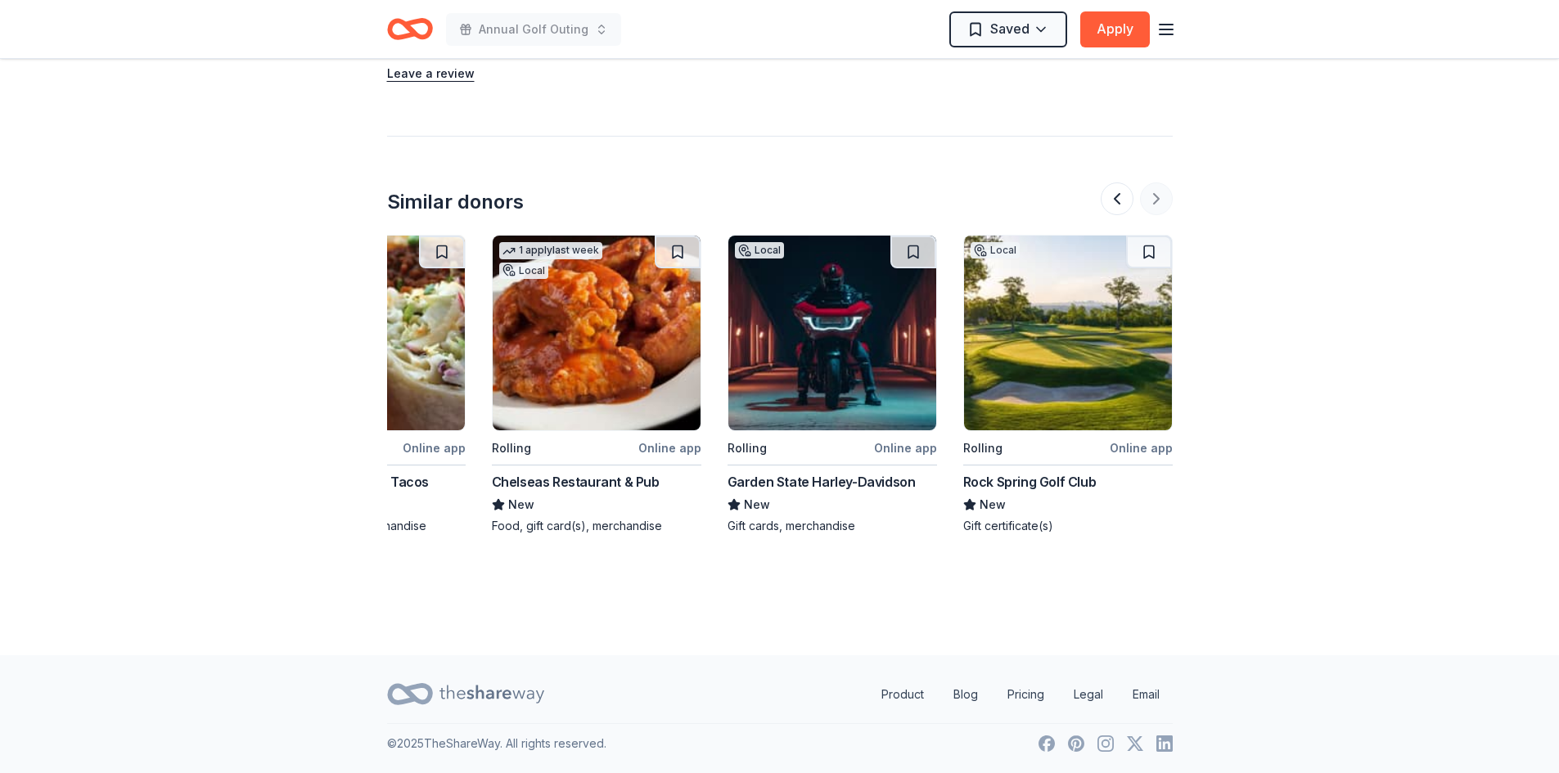
click at [1157, 199] on div at bounding box center [1137, 199] width 72 height 33
click at [1127, 204] on button at bounding box center [1117, 199] width 33 height 33
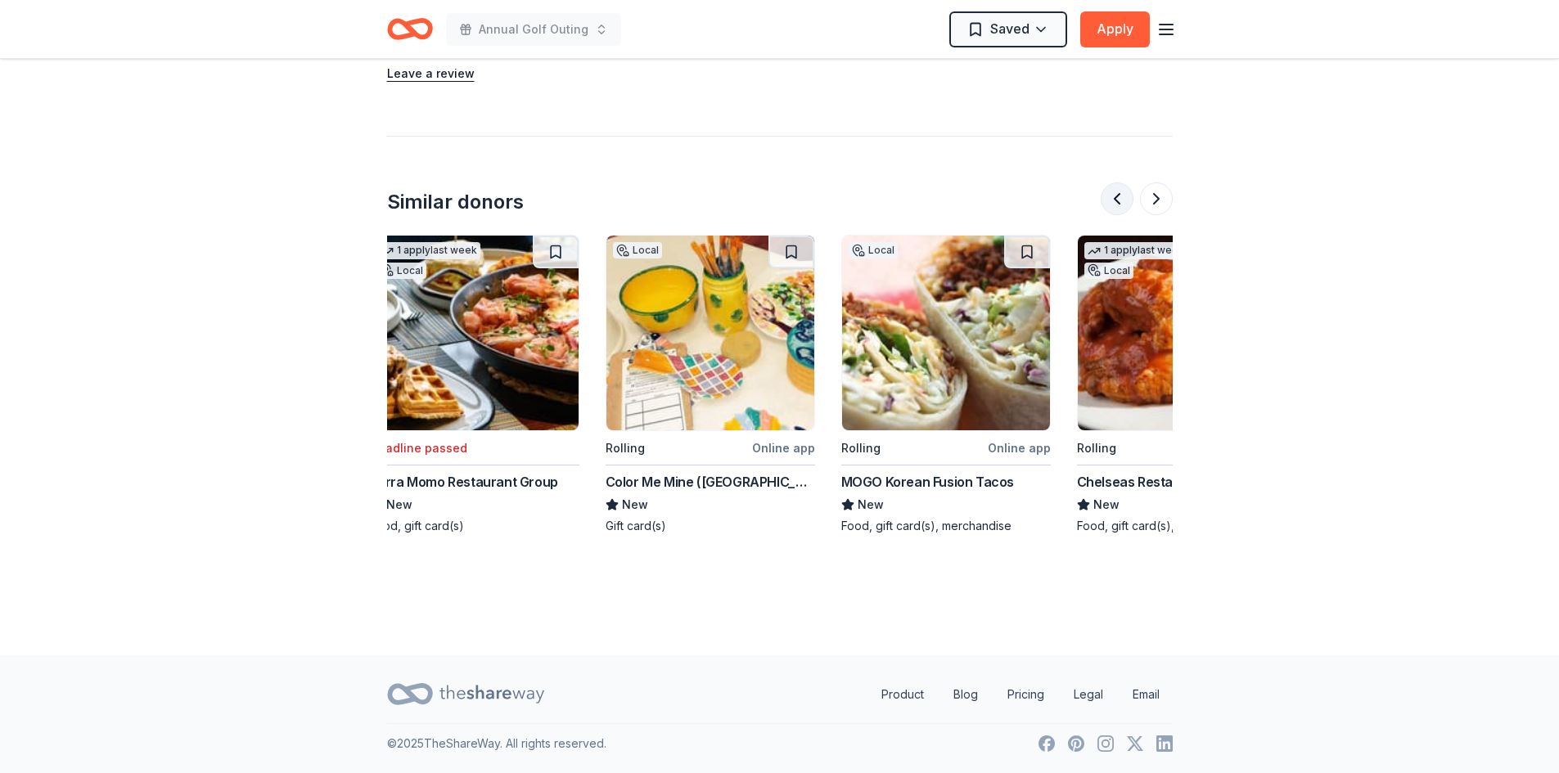
scroll to position [0, 943]
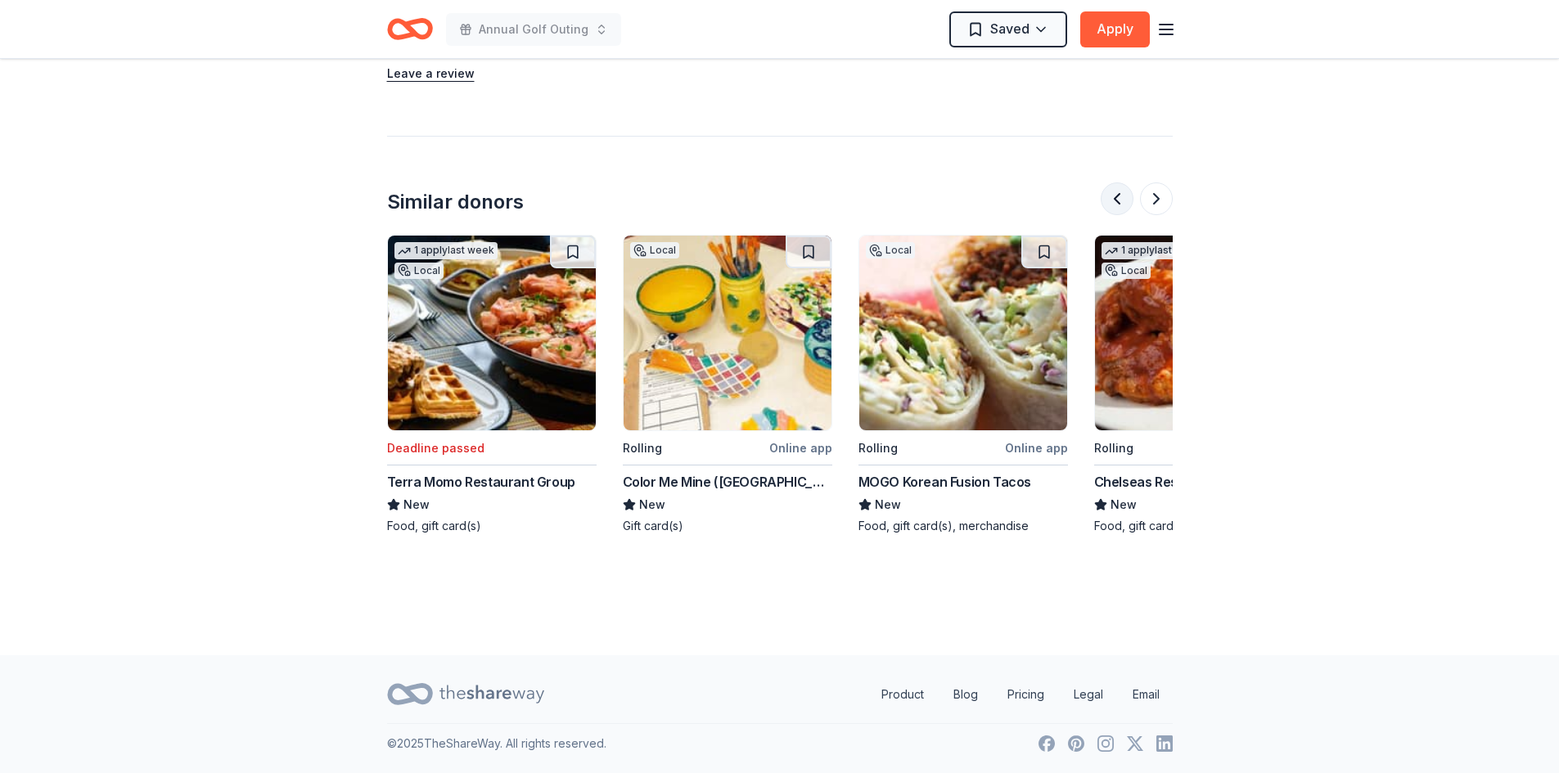
click at [1127, 204] on button at bounding box center [1117, 199] width 33 height 33
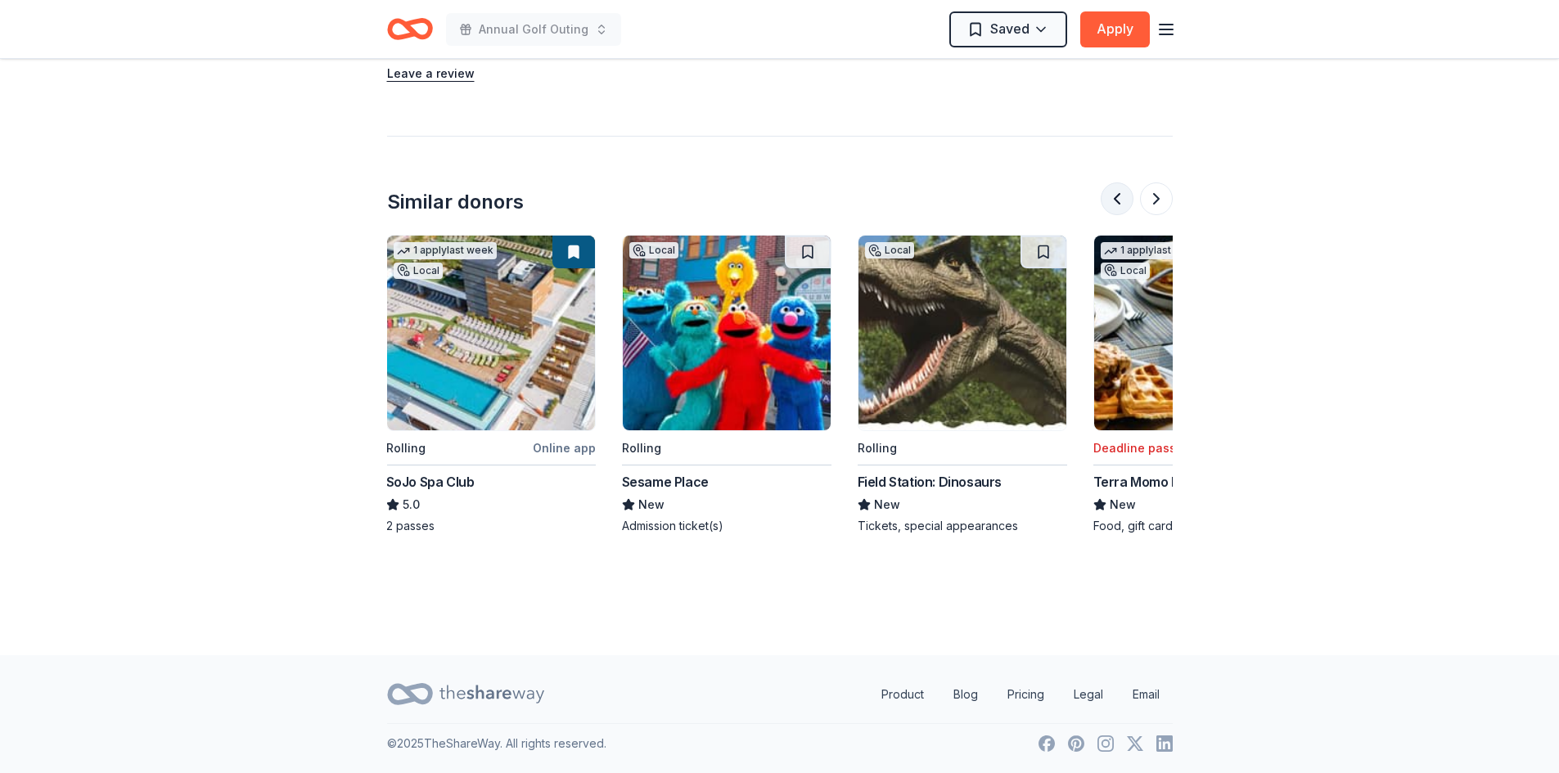
scroll to position [0, 236]
click at [1127, 204] on button at bounding box center [1117, 199] width 33 height 33
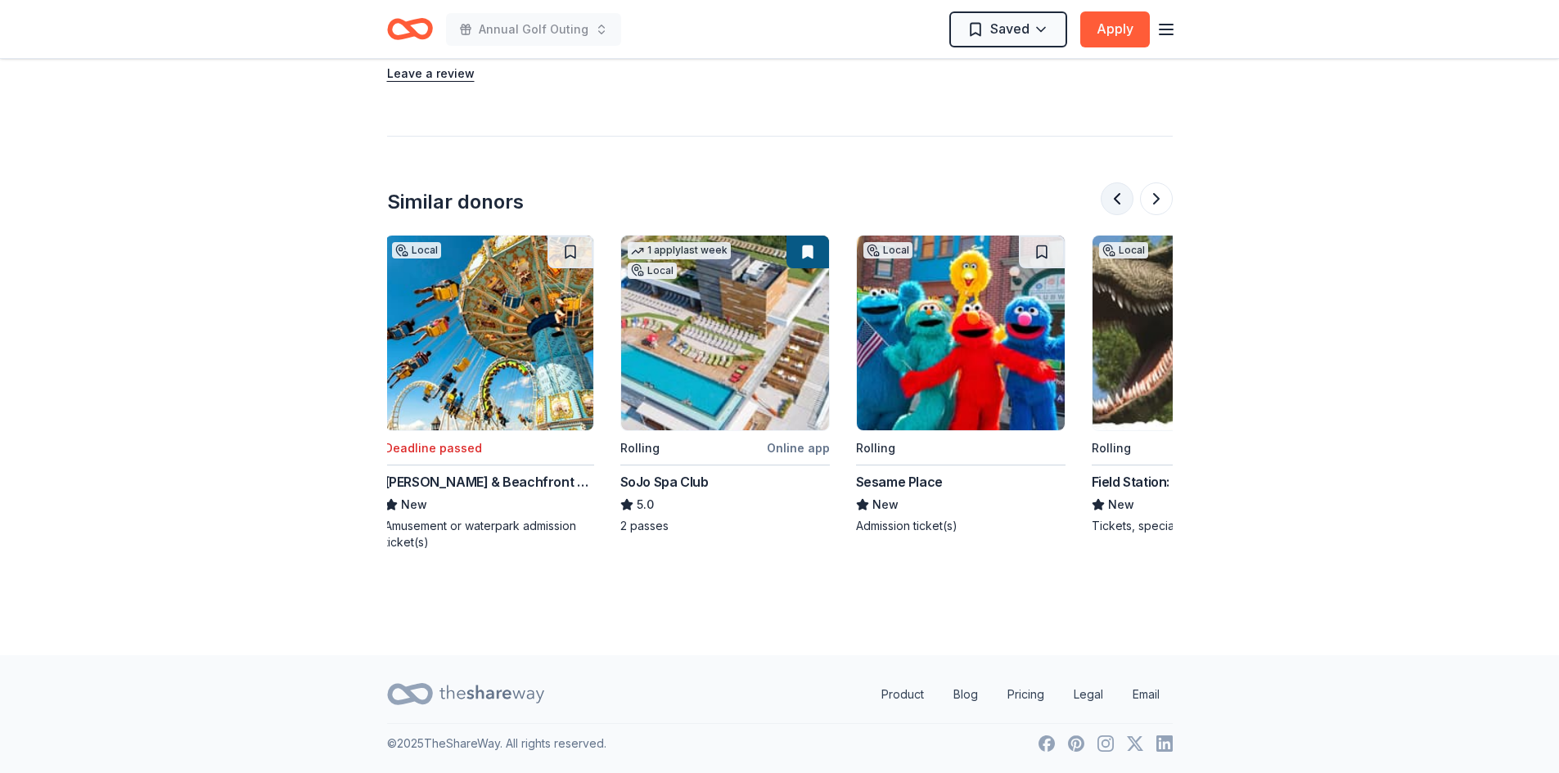
scroll to position [0, 0]
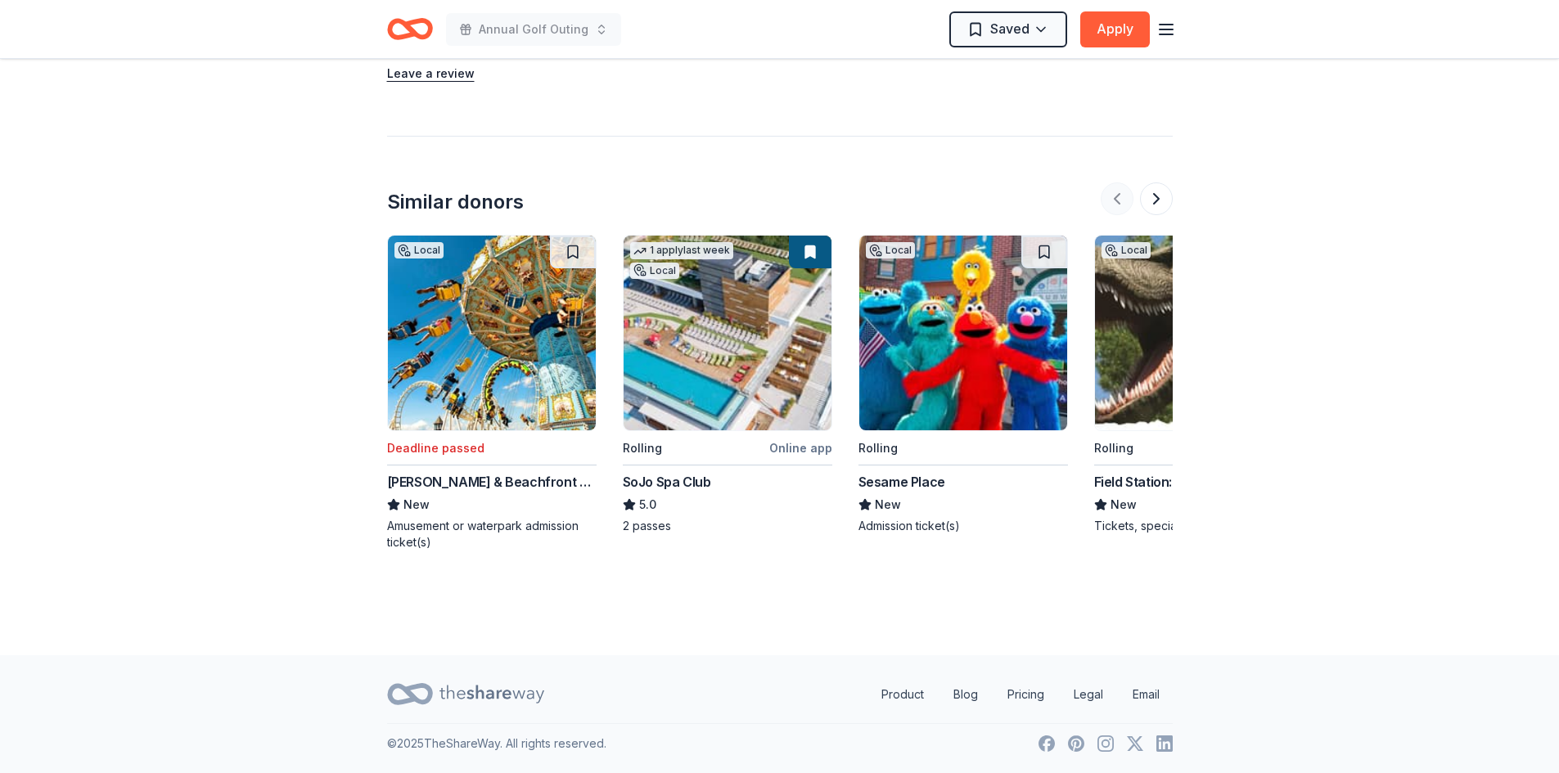
click at [1127, 204] on div at bounding box center [1137, 199] width 72 height 33
click at [1155, 206] on button at bounding box center [1156, 199] width 33 height 33
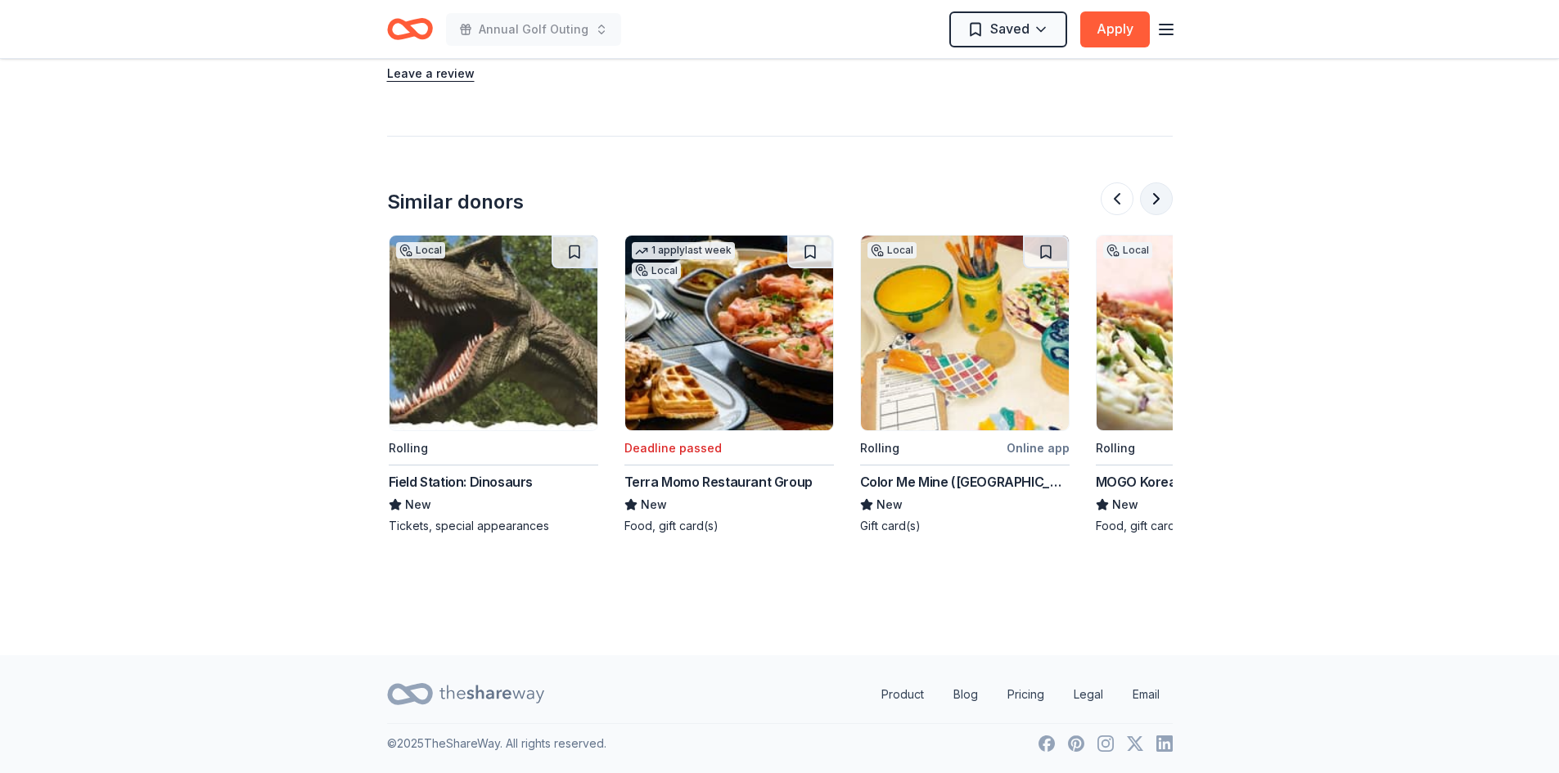
scroll to position [0, 707]
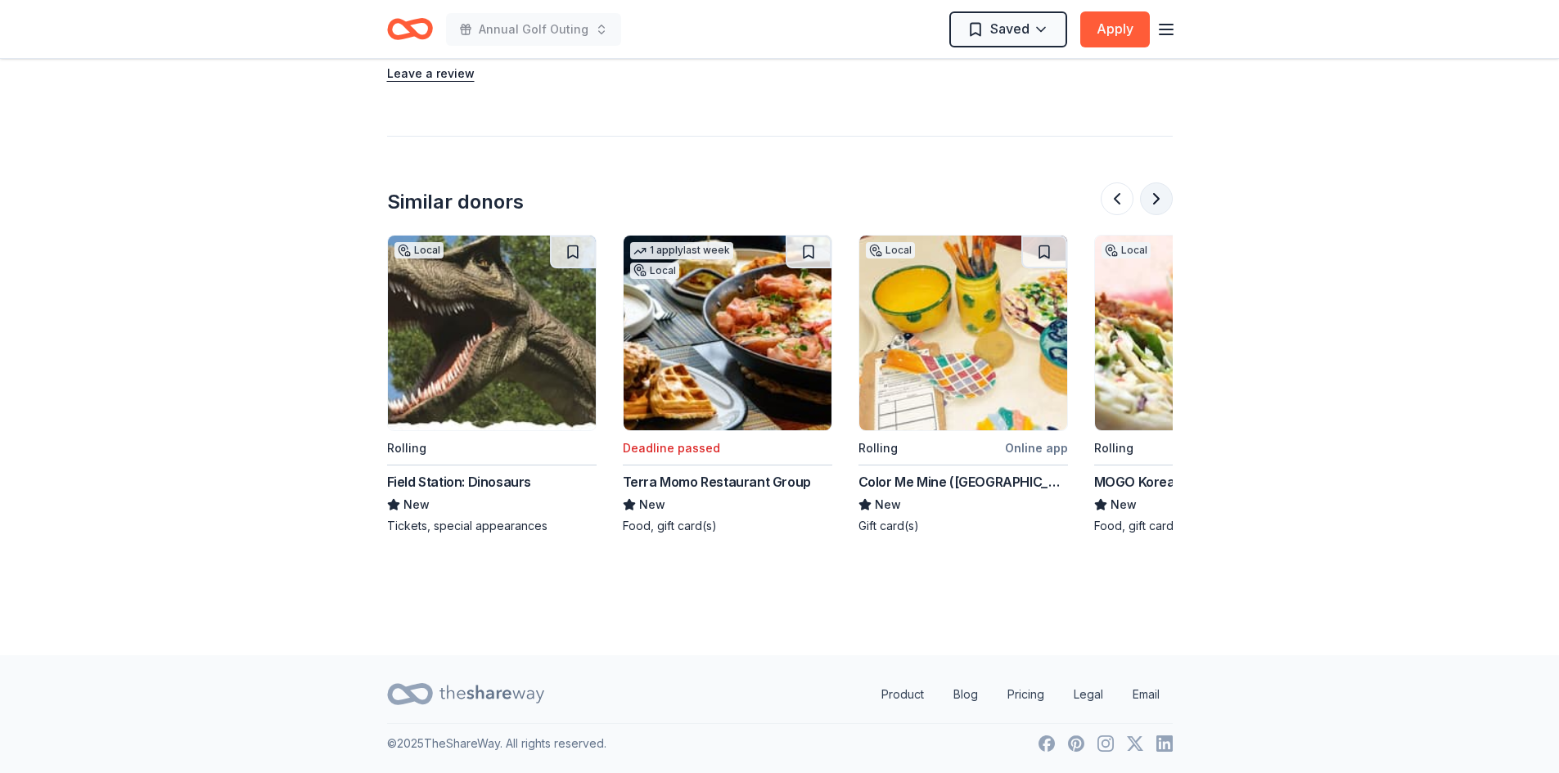
click at [1155, 206] on button at bounding box center [1156, 199] width 33 height 33
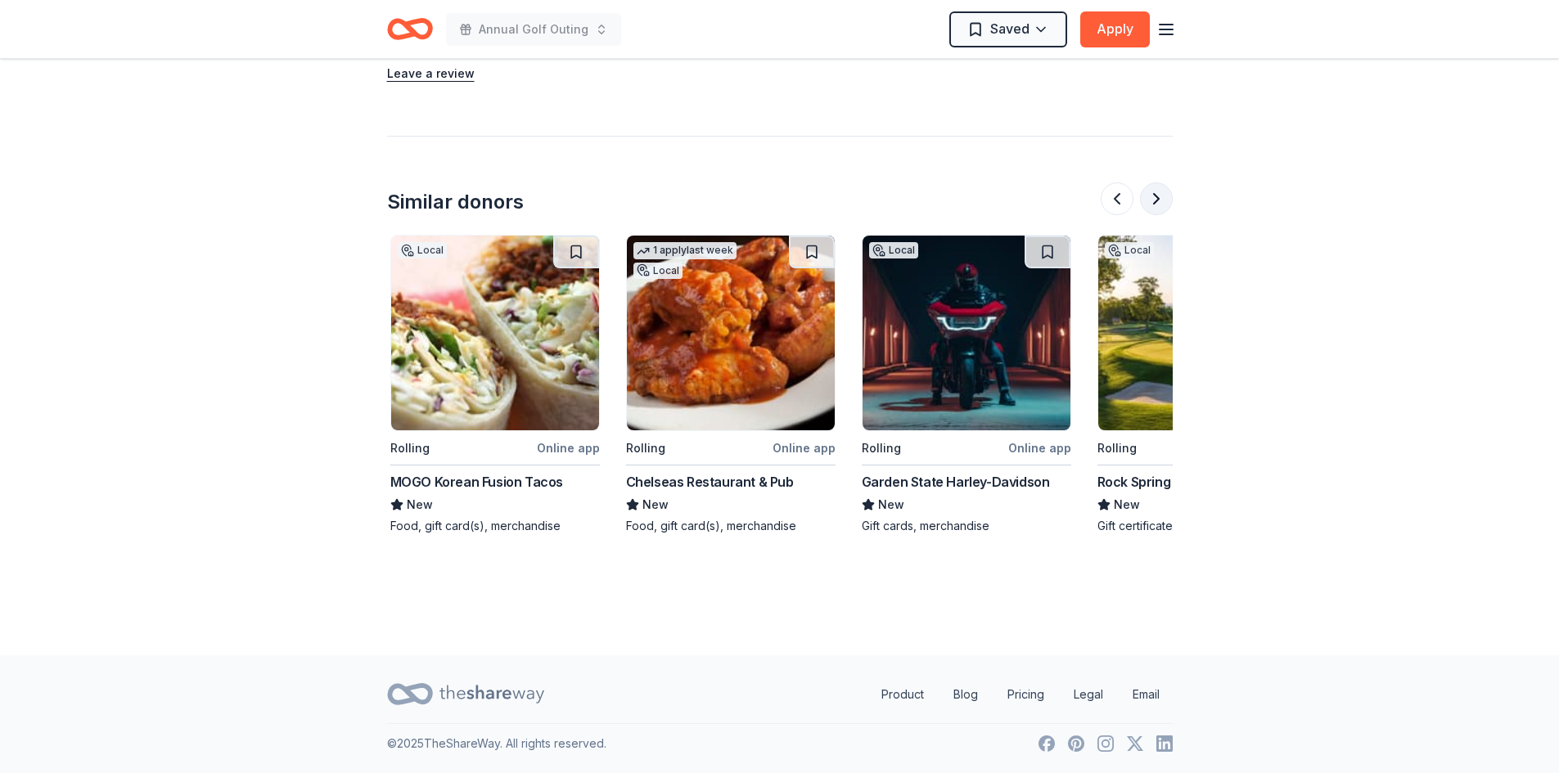
scroll to position [0, 1414]
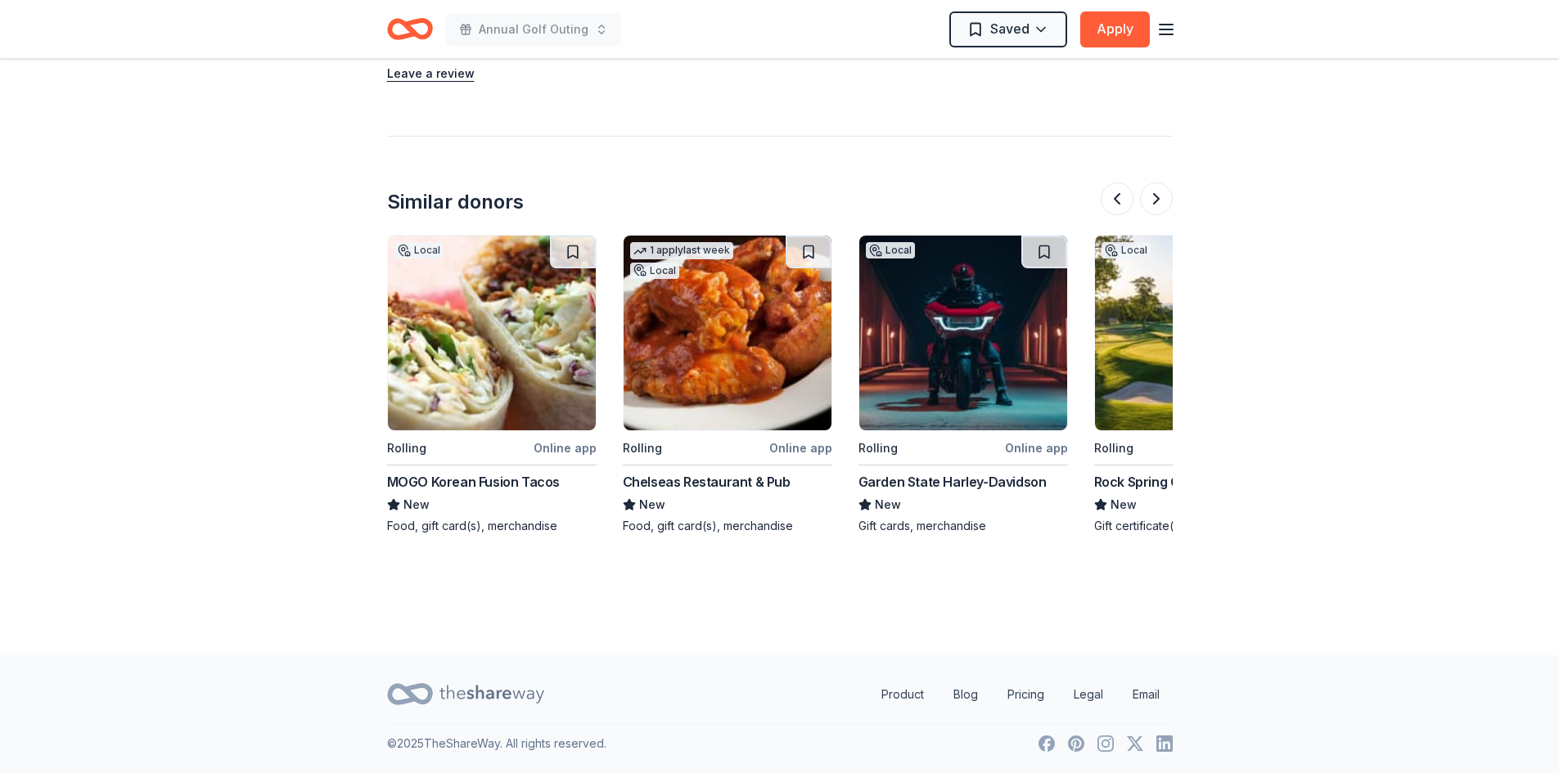
click at [742, 363] on img at bounding box center [728, 333] width 208 height 195
click at [956, 346] on img at bounding box center [963, 333] width 208 height 195
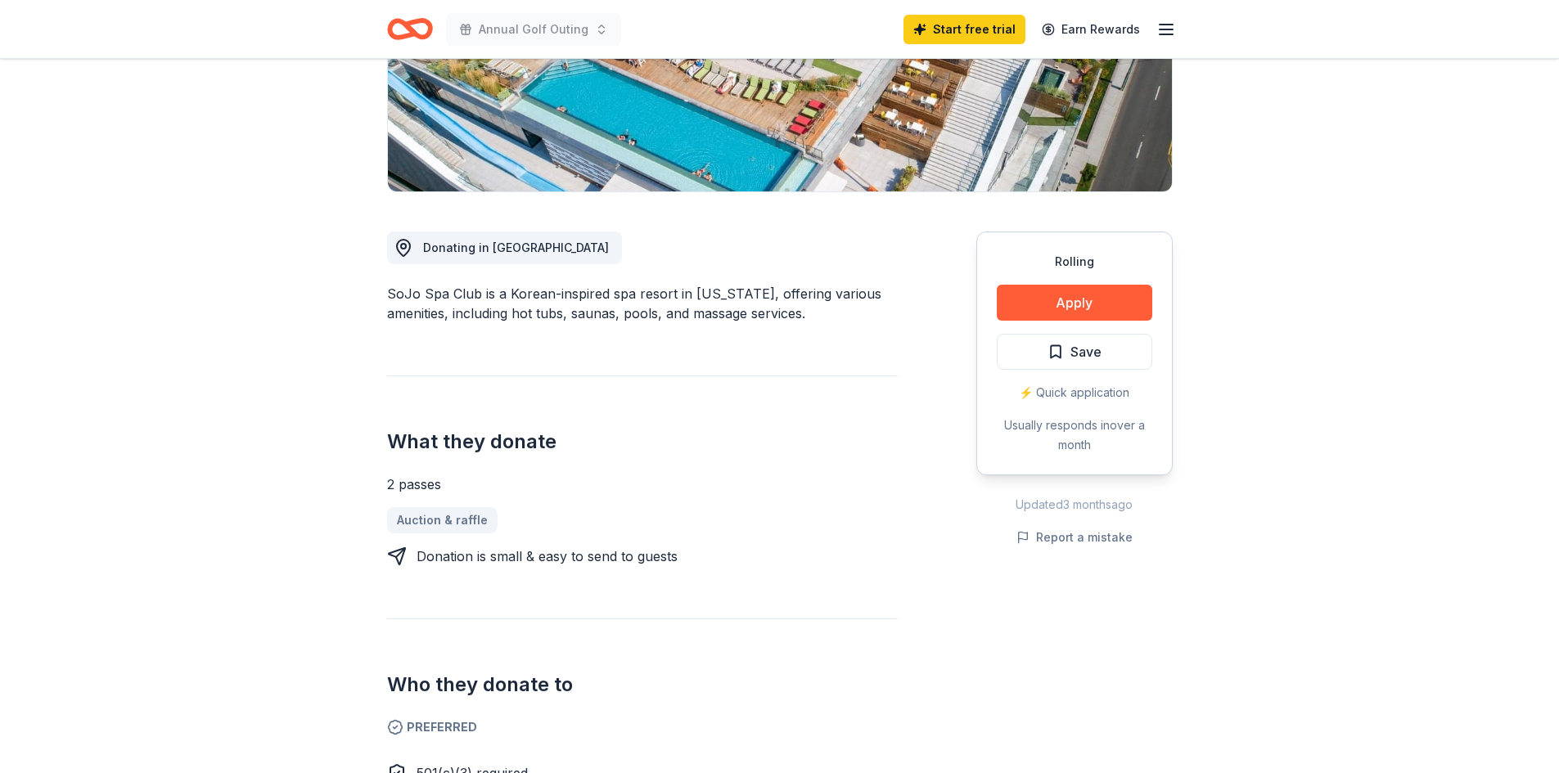
scroll to position [327, 0]
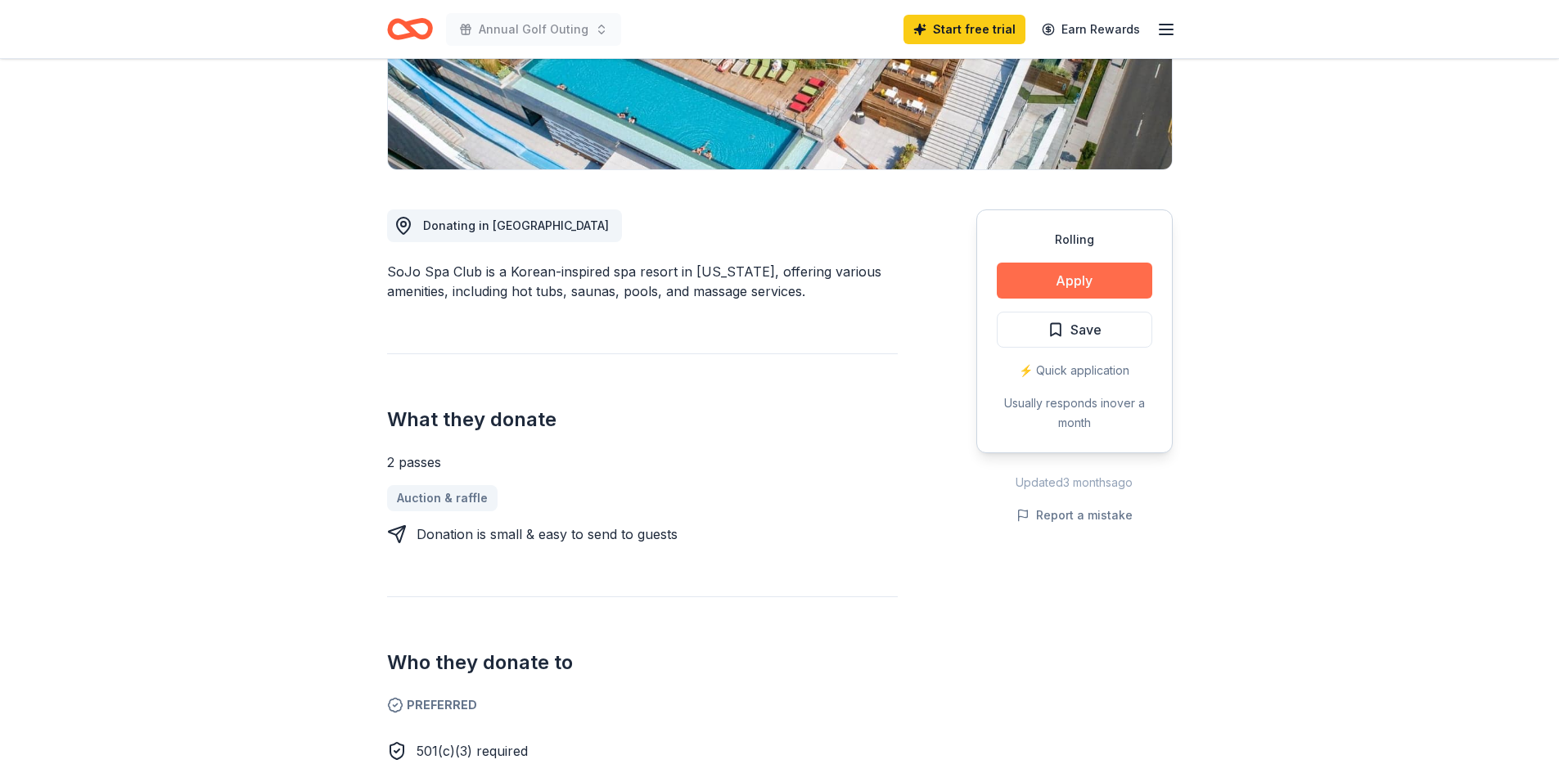
click at [1072, 291] on button "Apply" at bounding box center [1075, 281] width 156 height 36
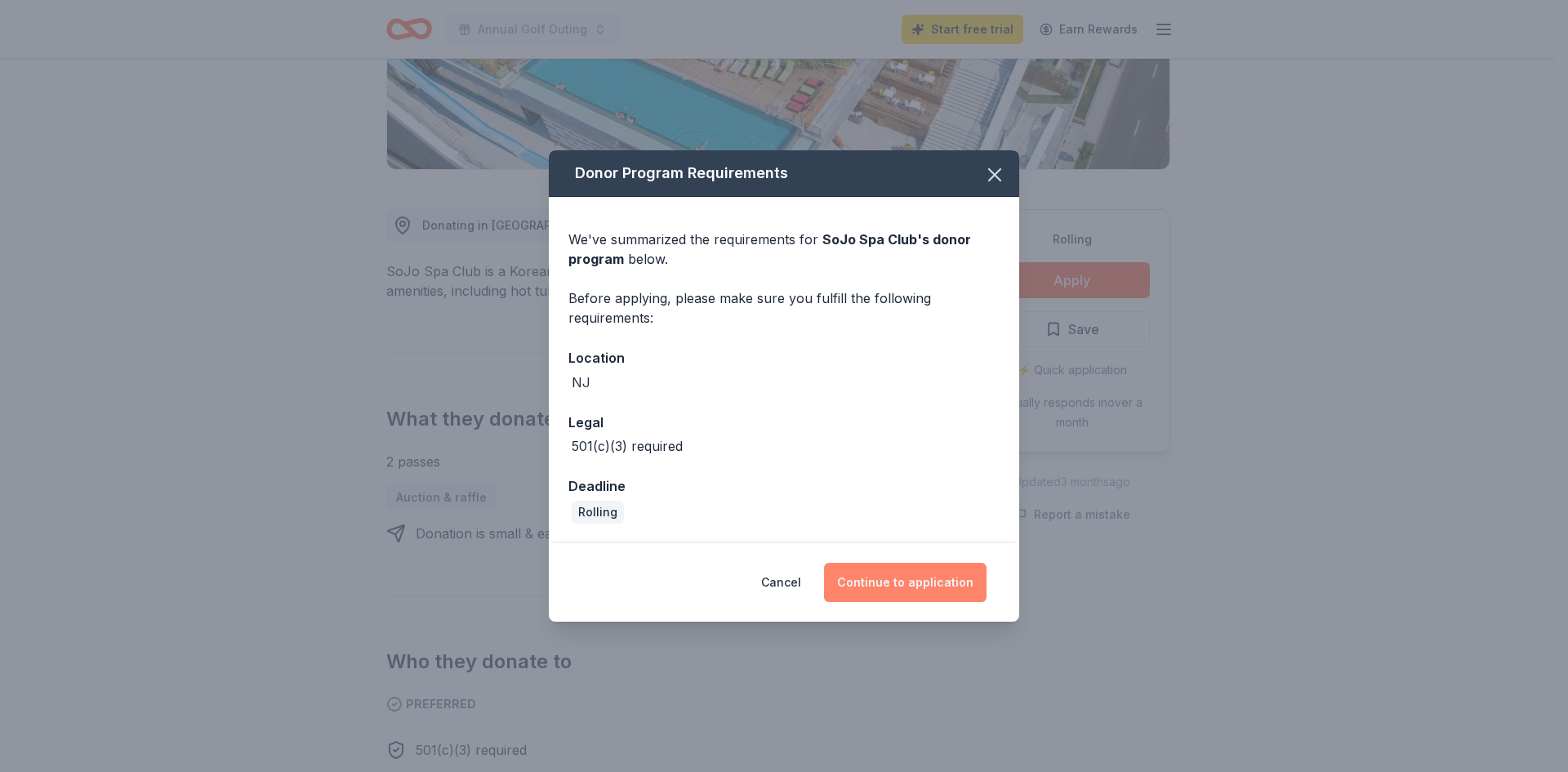
click at [905, 576] on button "Continue to application" at bounding box center [905, 582] width 163 height 39
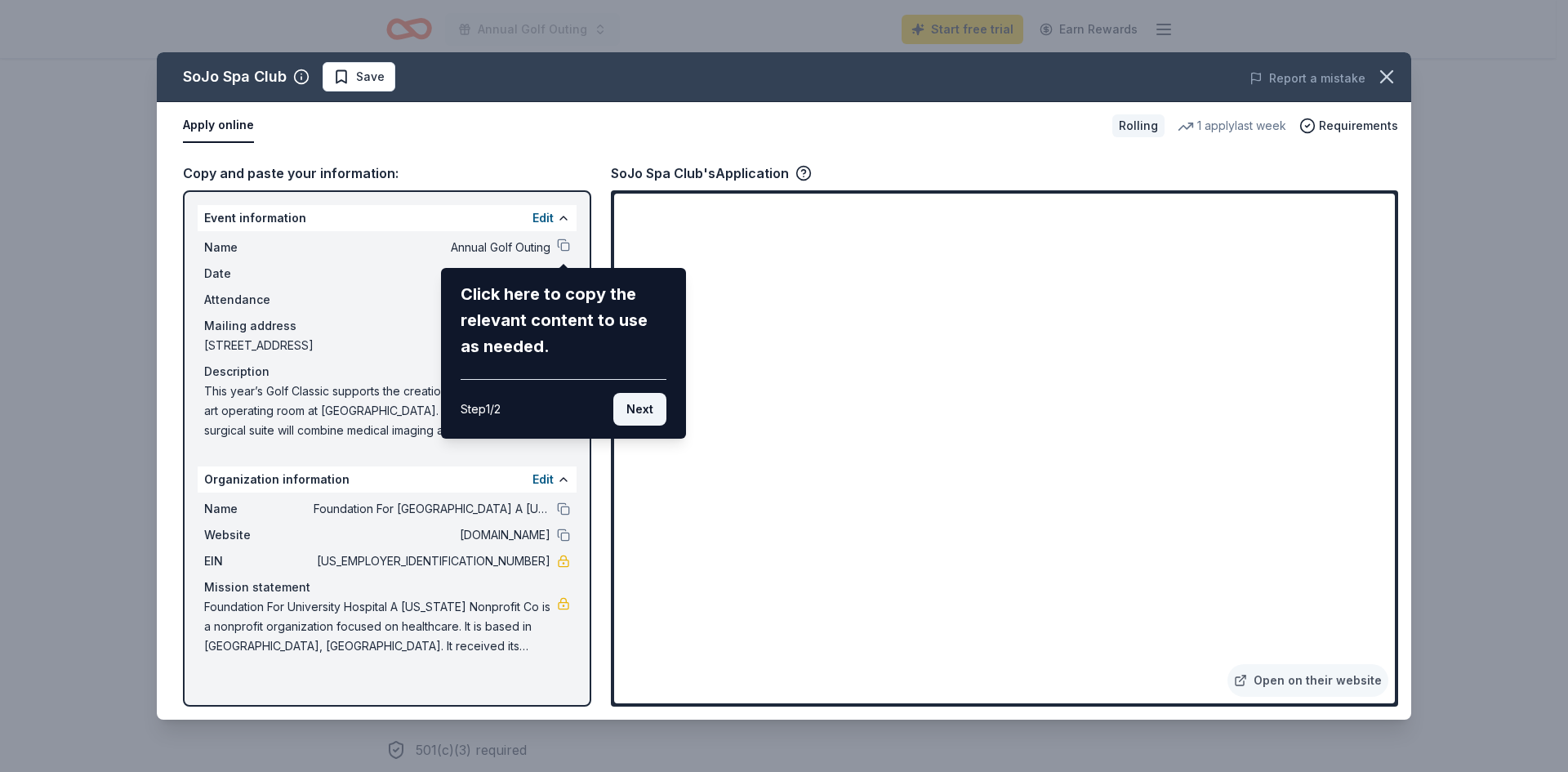
click at [648, 407] on button "Next" at bounding box center [640, 409] width 53 height 33
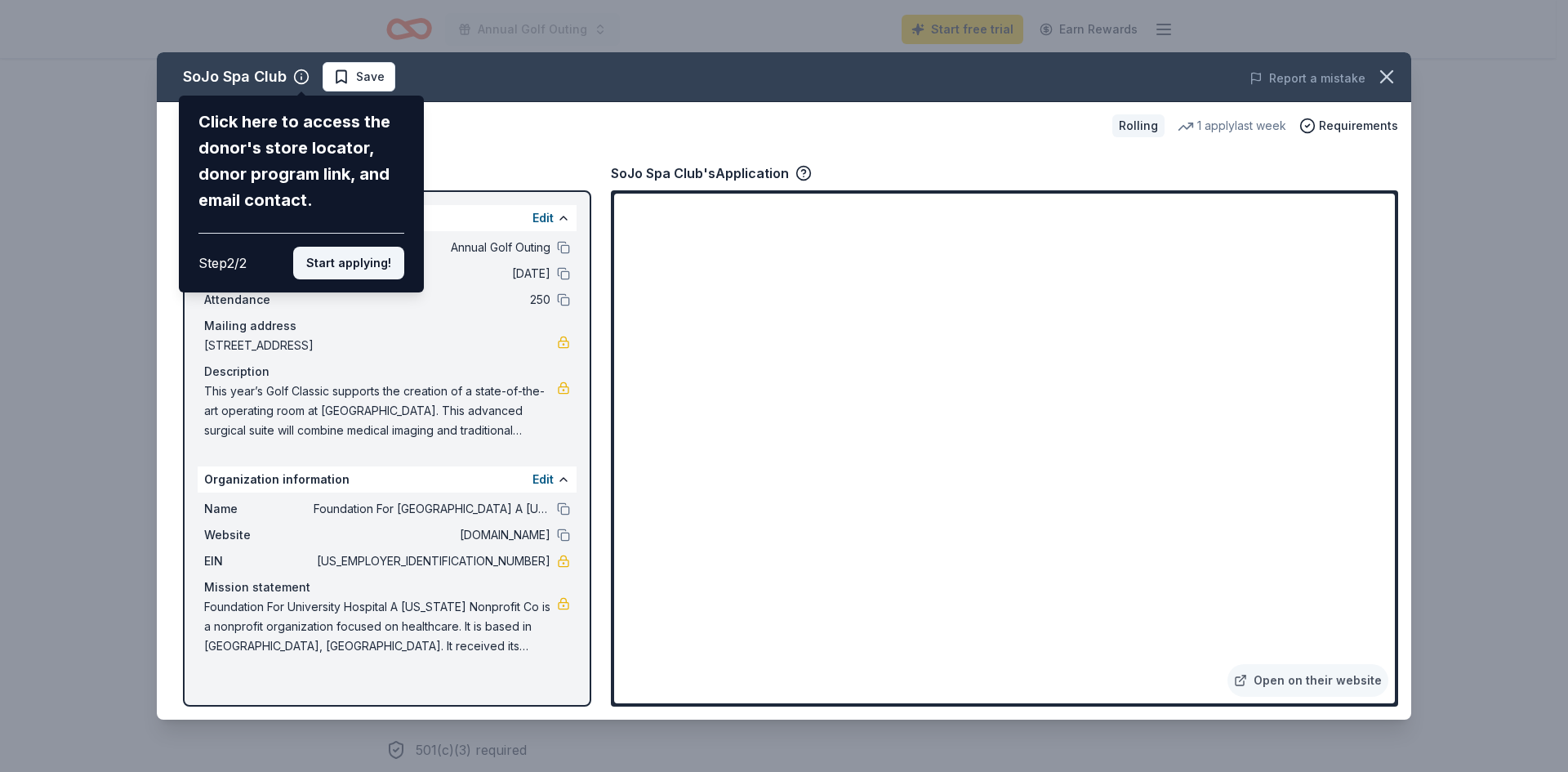
click at [356, 265] on button "Start applying!" at bounding box center [348, 263] width 111 height 33
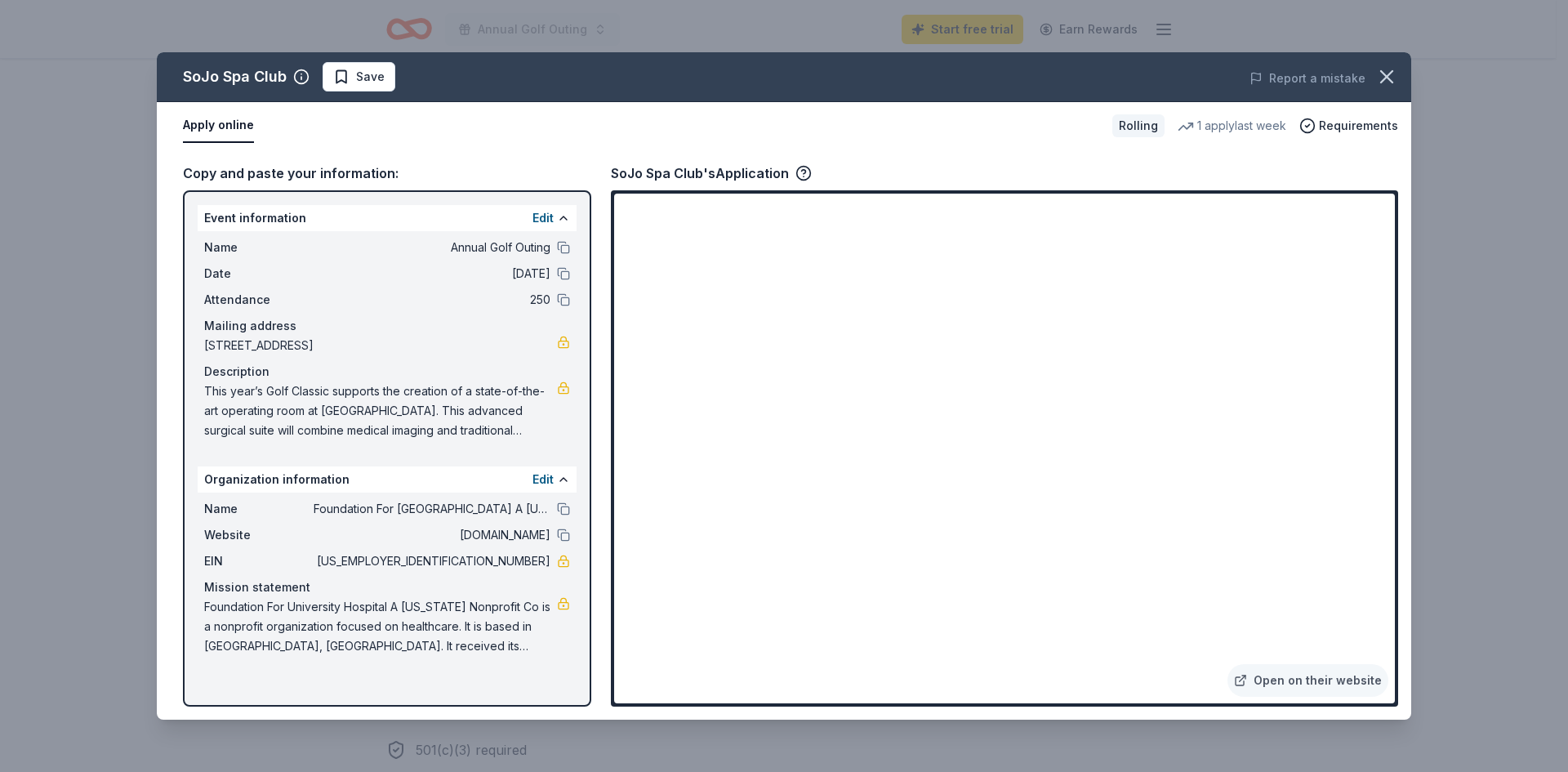
click at [210, 130] on button "Apply online" at bounding box center [218, 126] width 71 height 34
click at [1318, 682] on link "Open on their website" at bounding box center [1307, 680] width 161 height 33
click at [338, 75] on span "Save" at bounding box center [359, 77] width 52 height 20
click at [1389, 77] on icon "button" at bounding box center [1386, 76] width 23 height 23
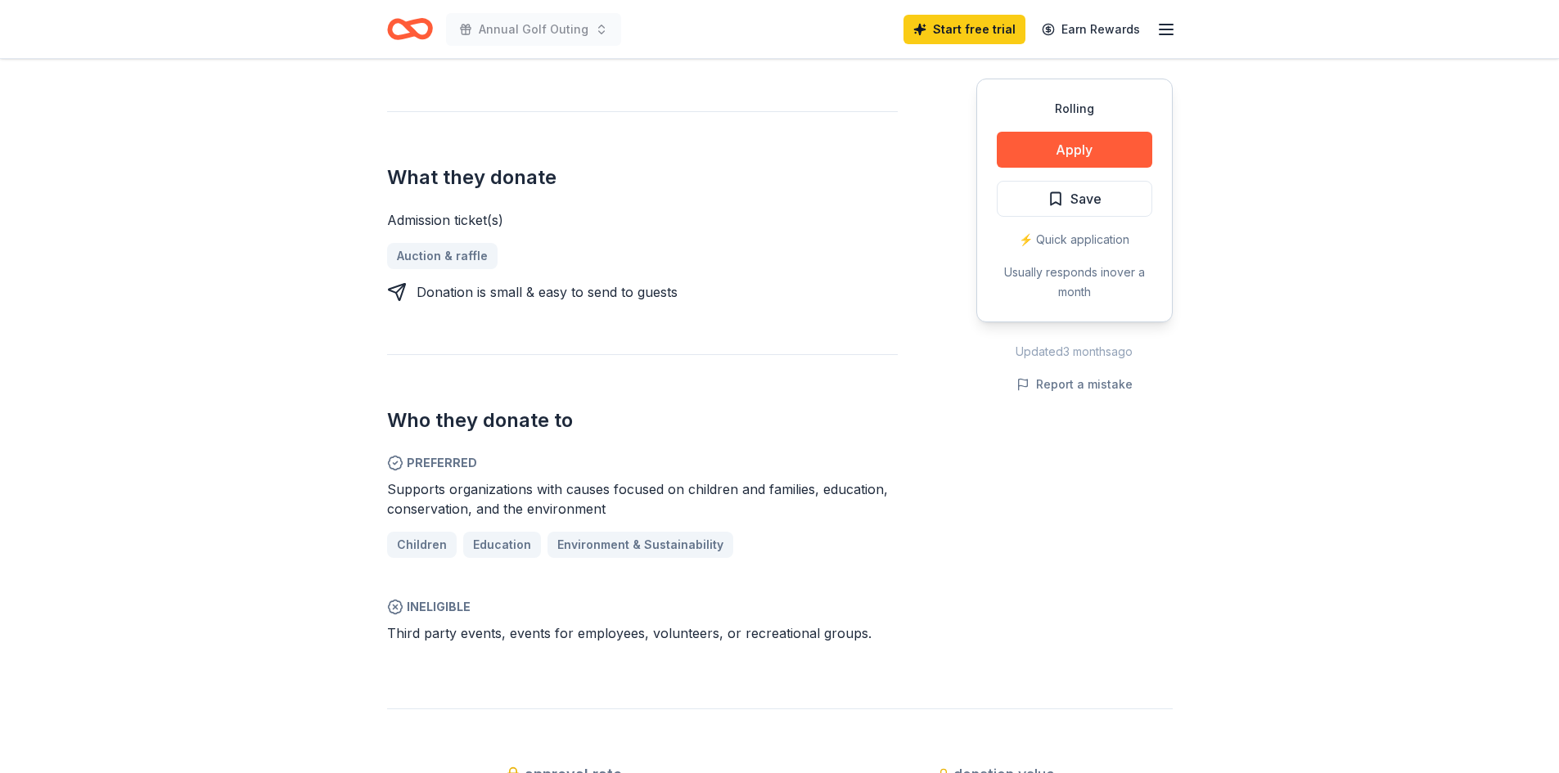
scroll to position [573, 0]
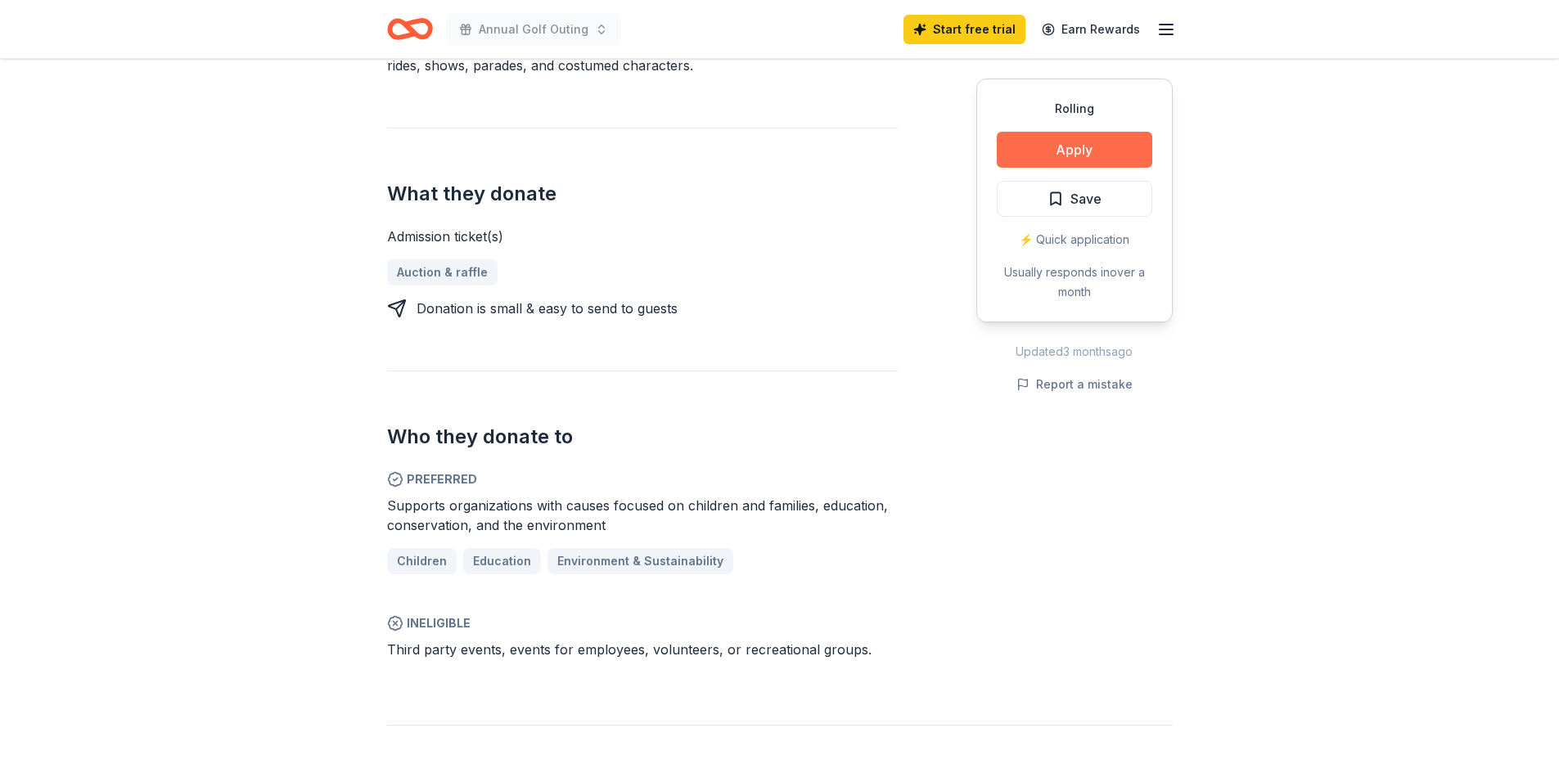
click at [1082, 144] on button "Apply" at bounding box center [1075, 150] width 156 height 36
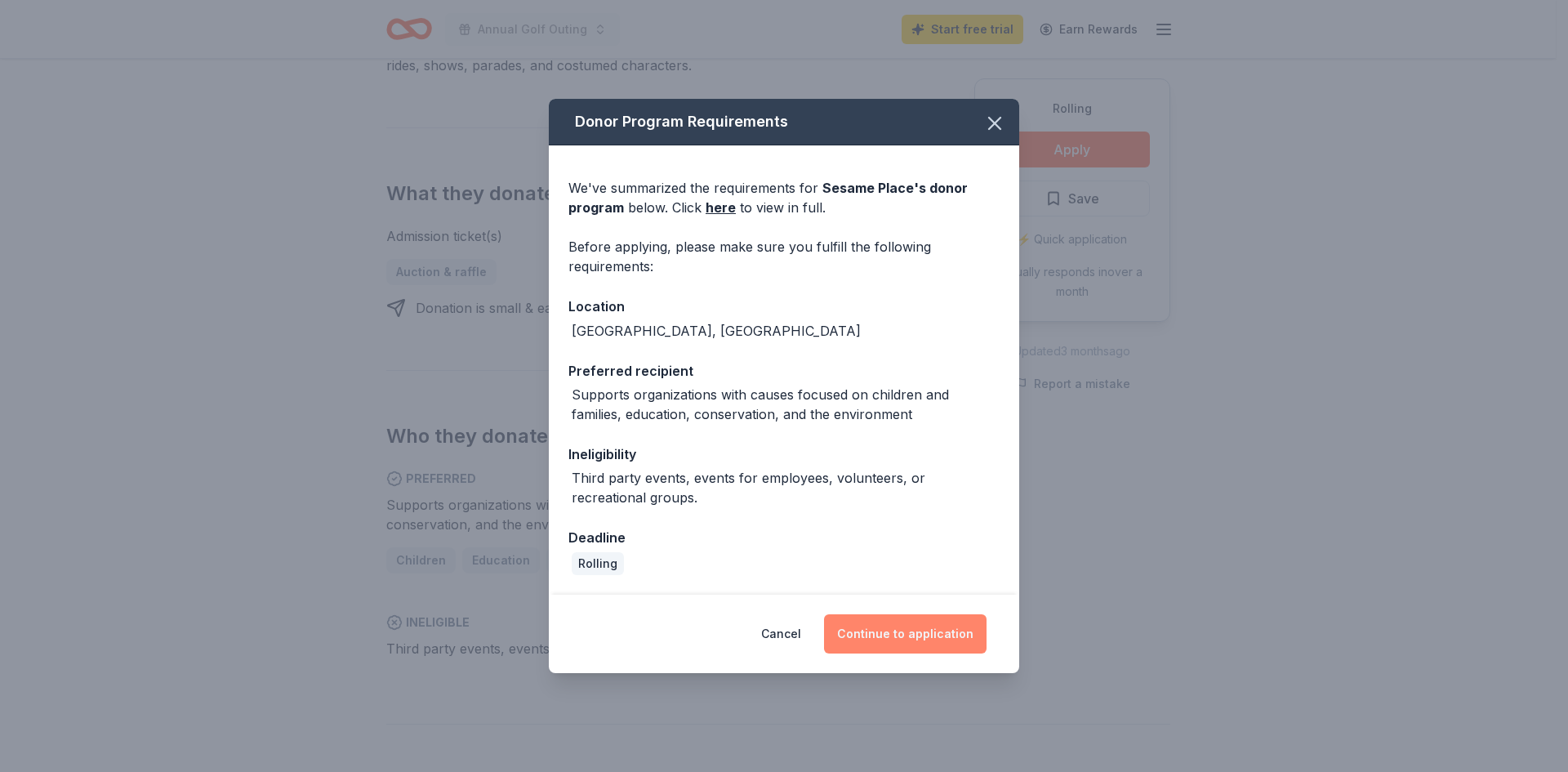
click at [901, 632] on button "Continue to application" at bounding box center [905, 633] width 163 height 39
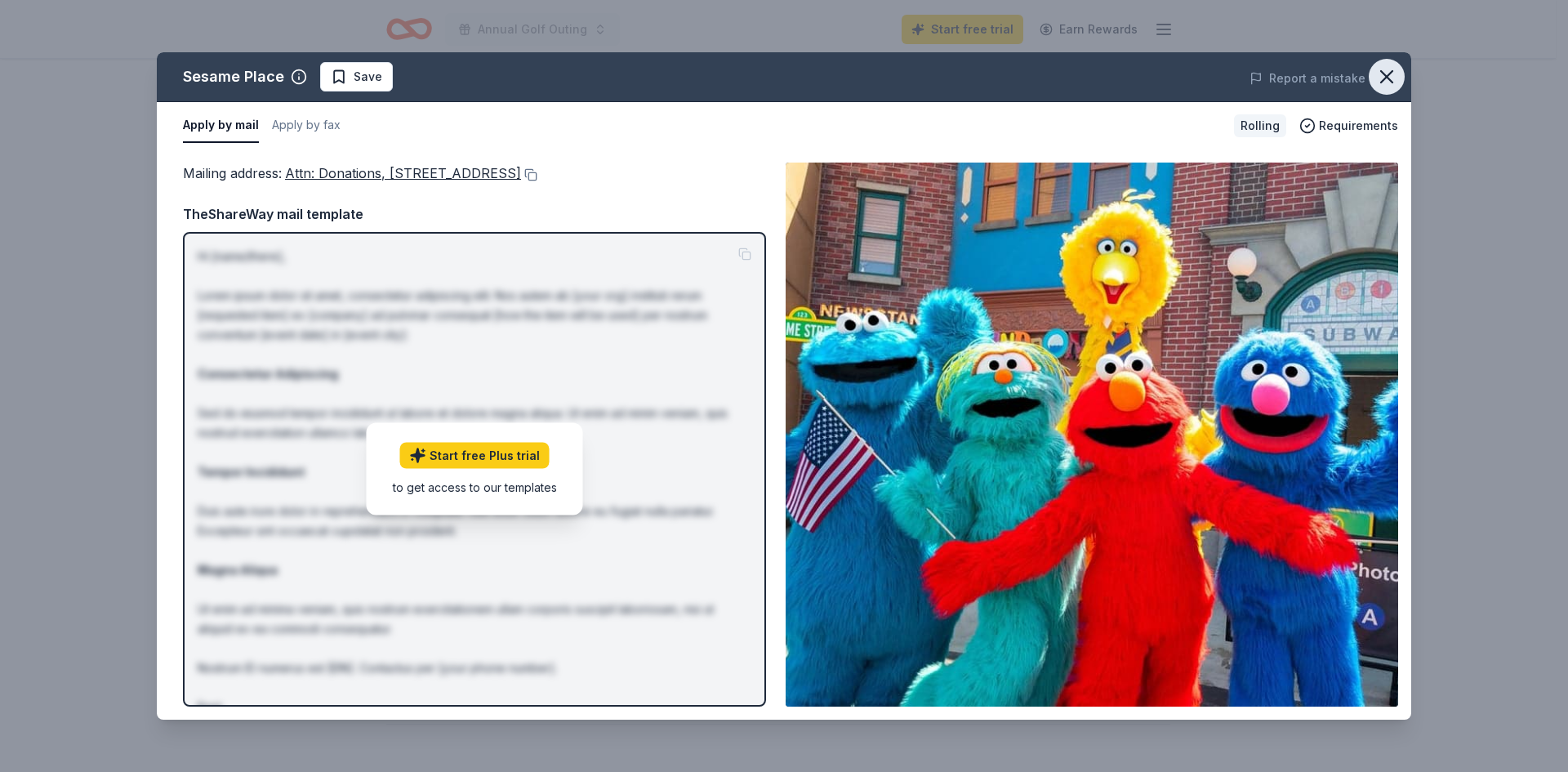
click at [1388, 74] on icon "button" at bounding box center [1386, 76] width 11 height 11
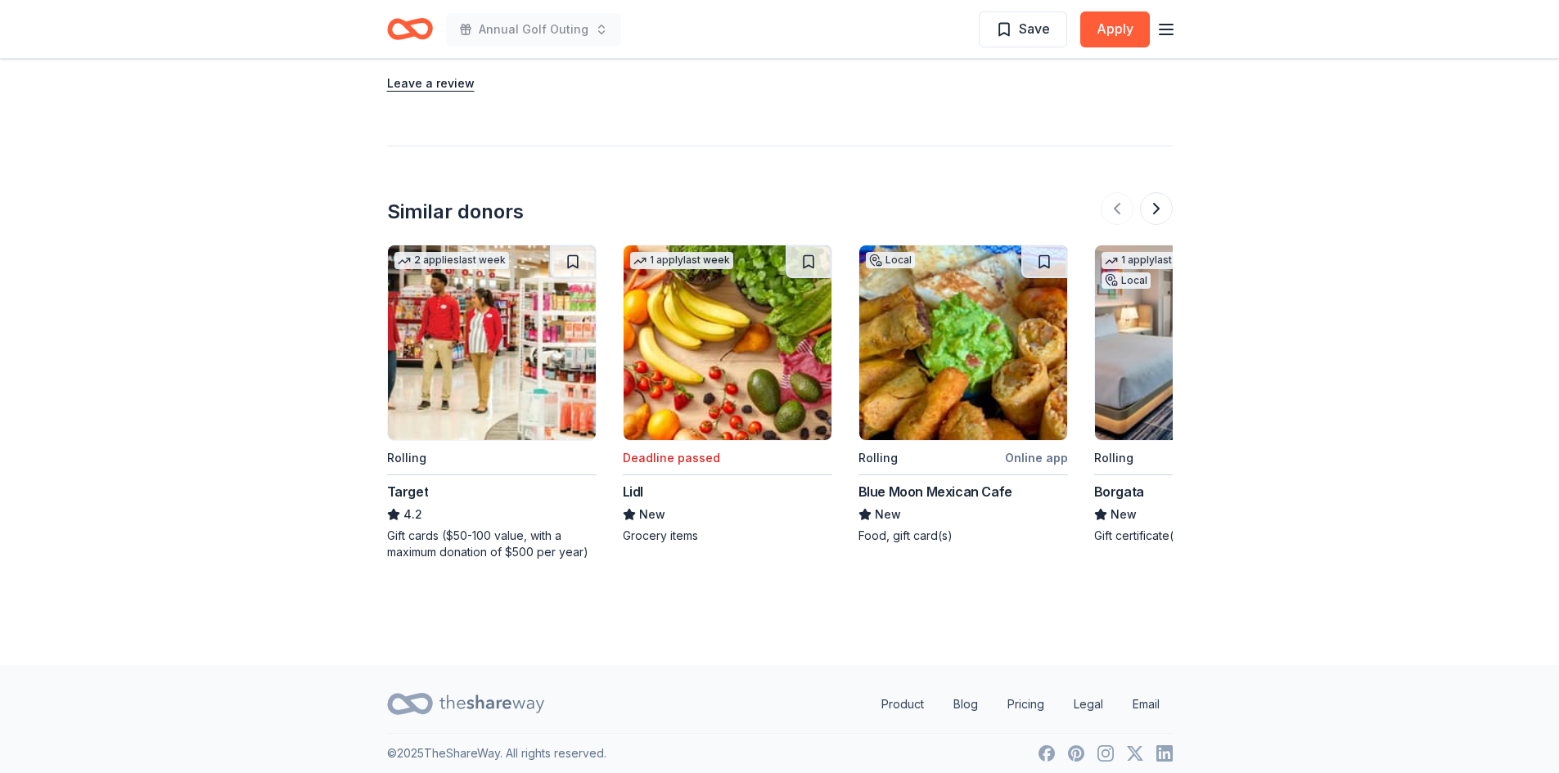
scroll to position [1442, 0]
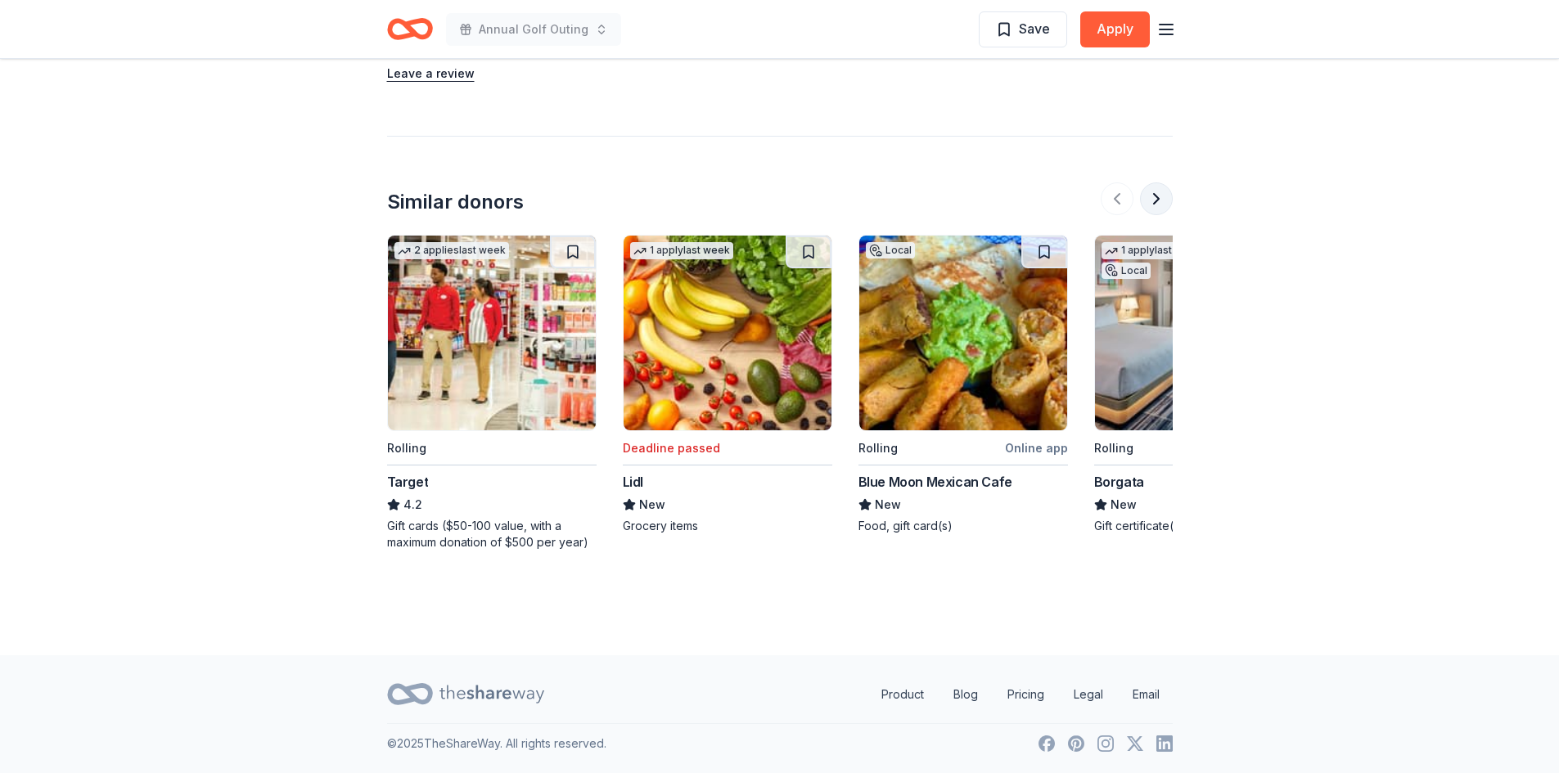
click at [1161, 204] on button at bounding box center [1156, 199] width 33 height 33
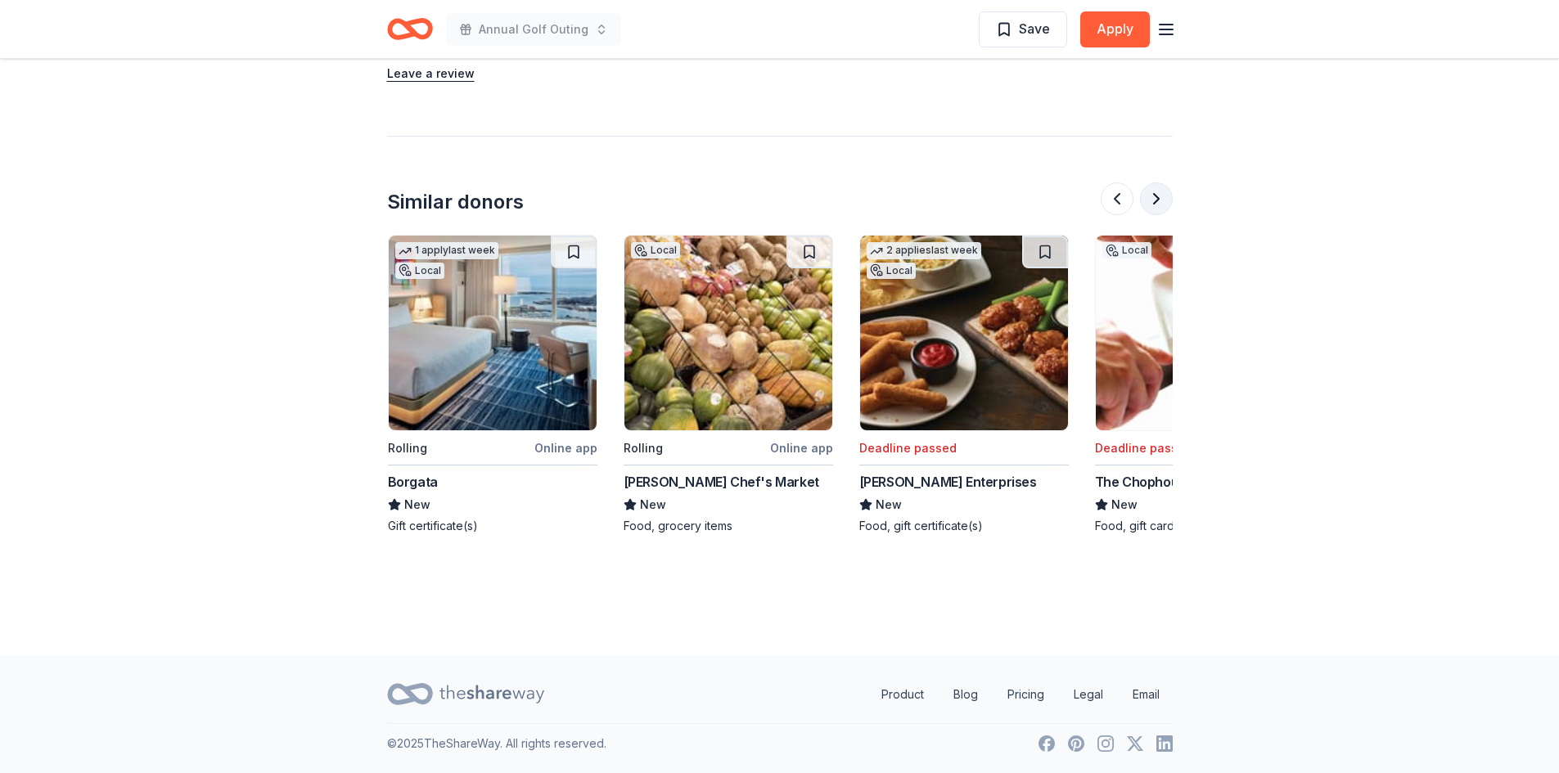
scroll to position [0, 707]
click at [1157, 197] on button at bounding box center [1156, 199] width 33 height 33
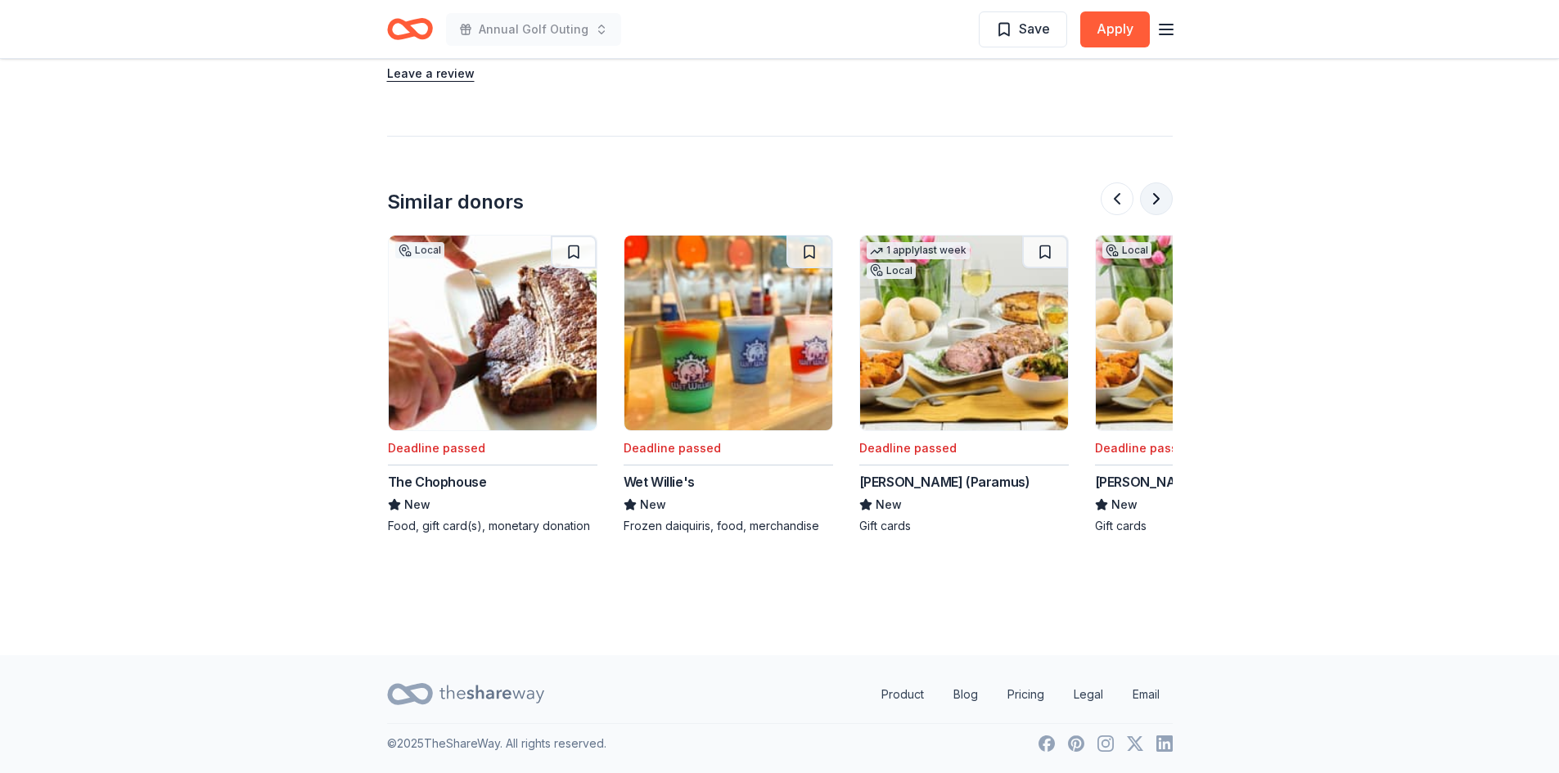
scroll to position [0, 1414]
click at [1157, 197] on button at bounding box center [1156, 199] width 33 height 33
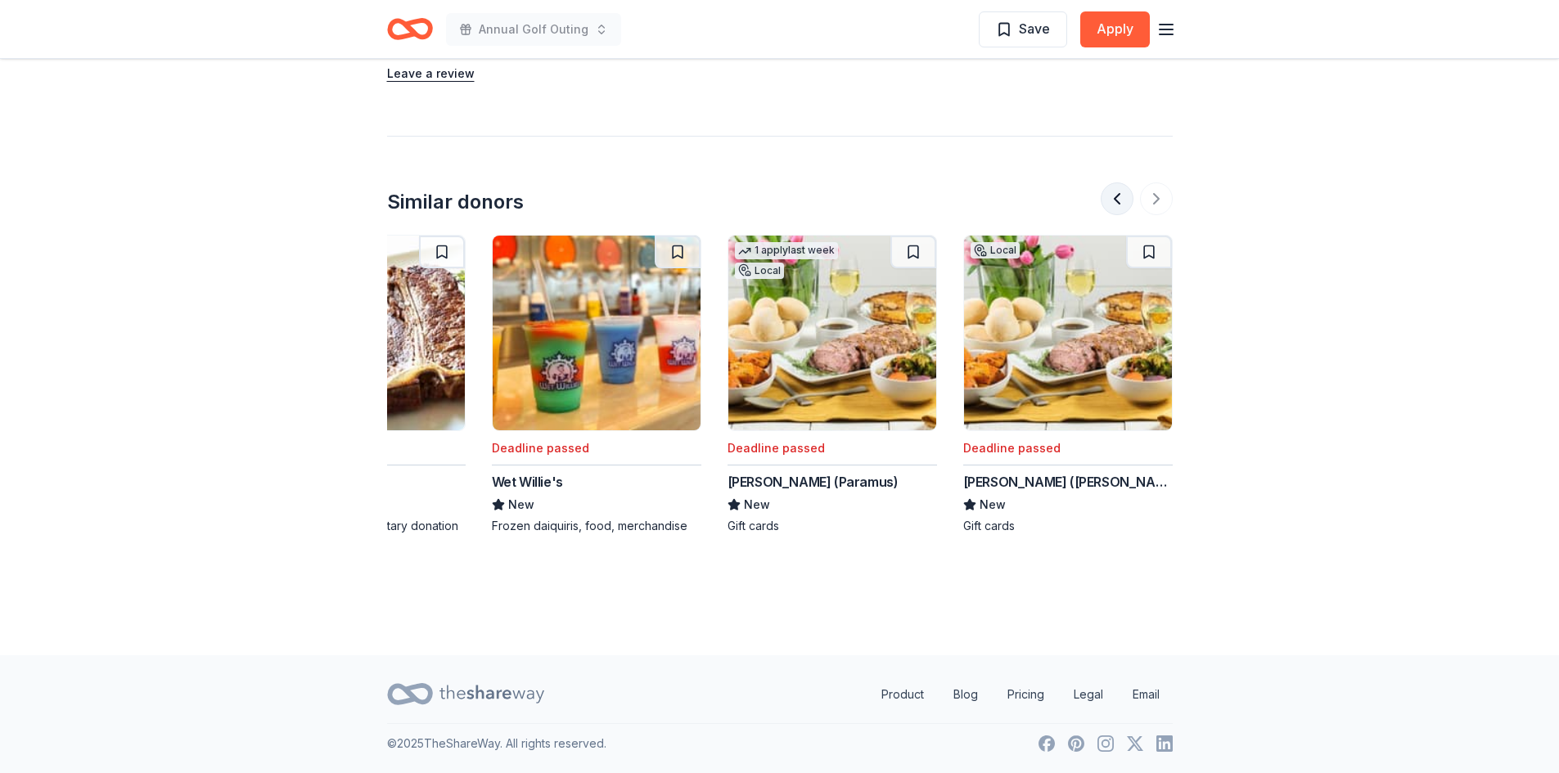
click at [1123, 202] on button at bounding box center [1117, 199] width 33 height 33
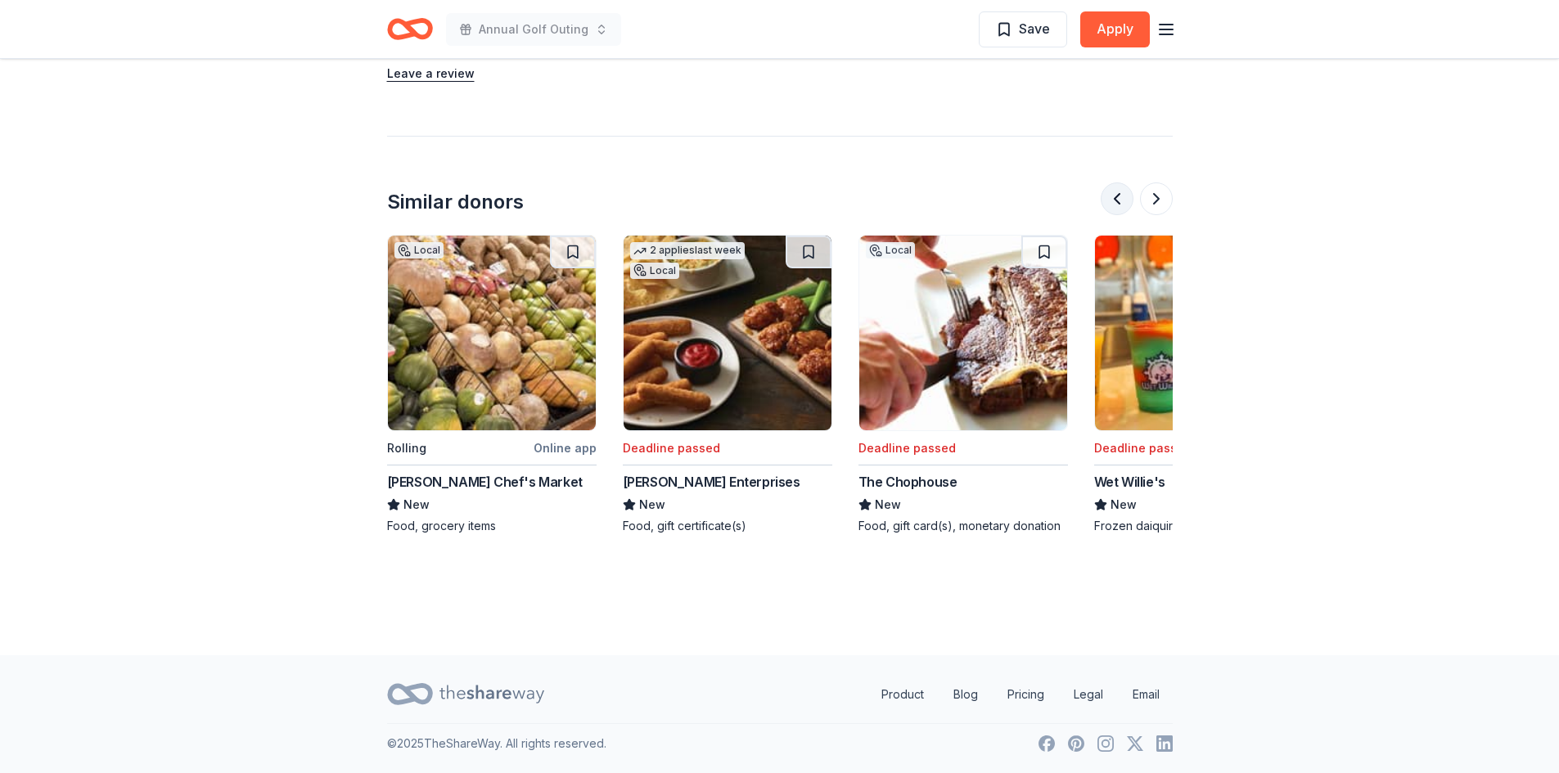
click at [1123, 202] on button at bounding box center [1117, 199] width 33 height 33
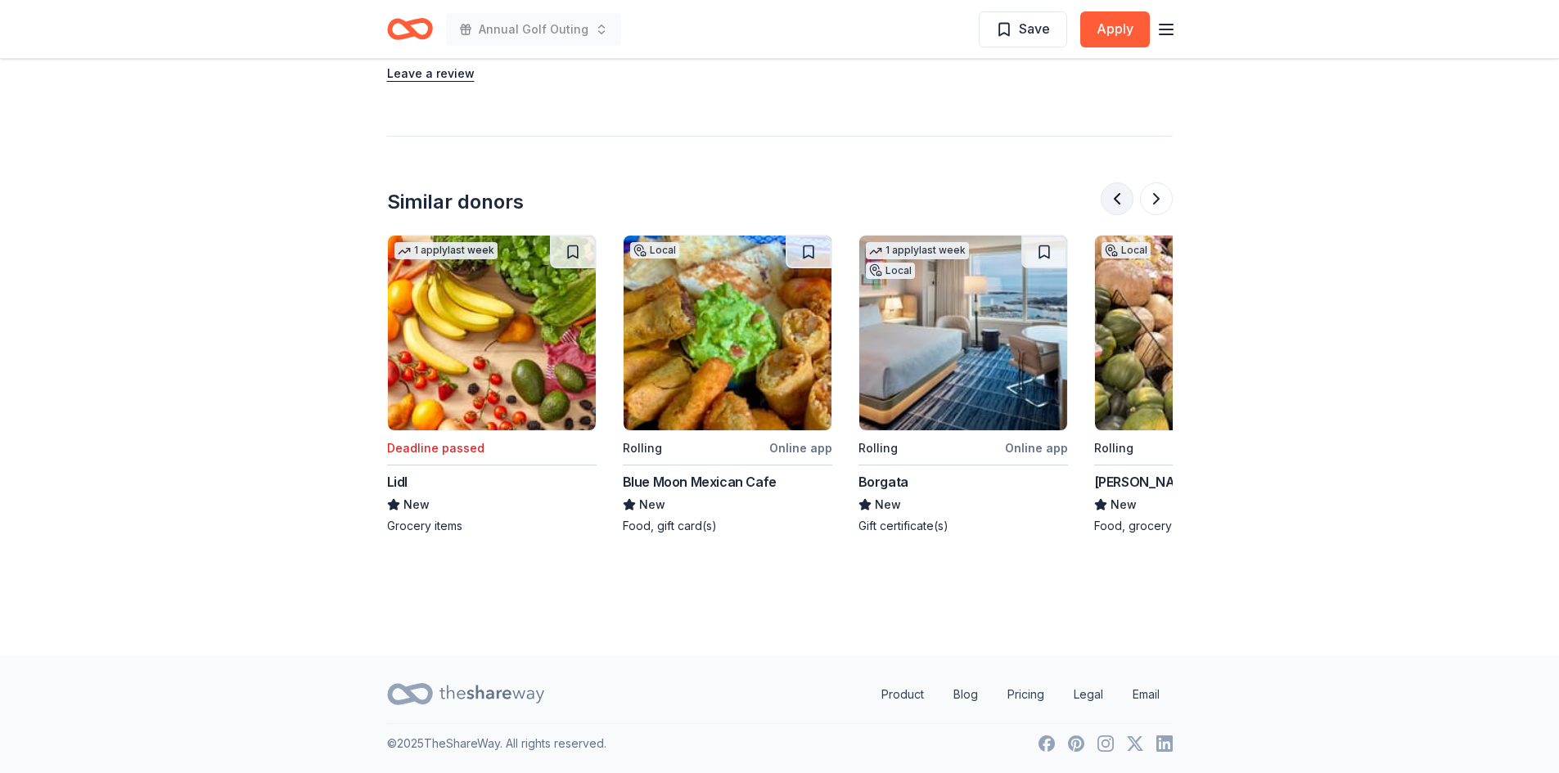
click at [1123, 202] on button at bounding box center [1117, 199] width 33 height 33
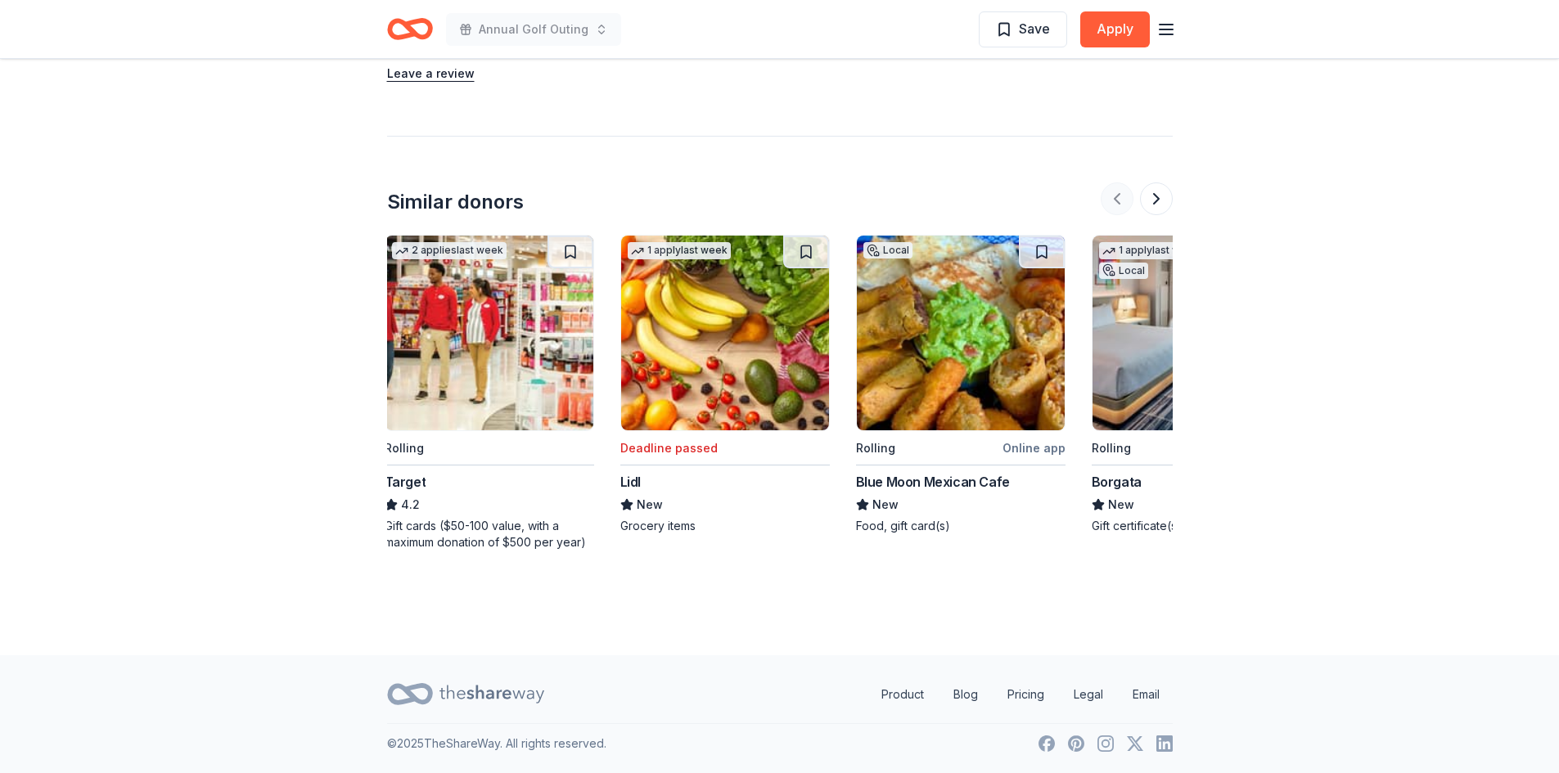
scroll to position [0, 0]
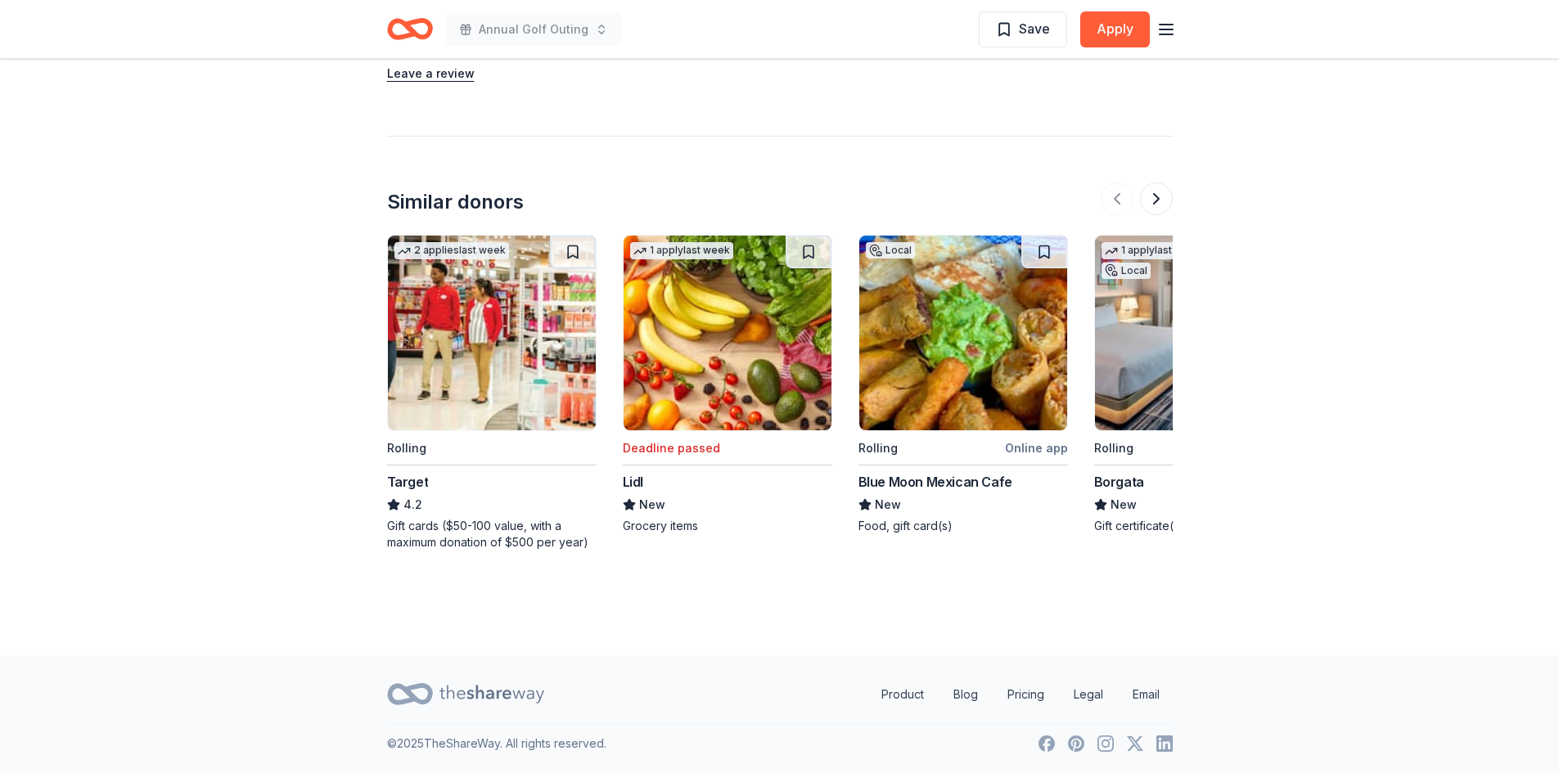
click at [1123, 198] on div at bounding box center [1137, 199] width 72 height 33
click at [1118, 200] on div at bounding box center [1137, 199] width 72 height 33
click at [1139, 329] on img at bounding box center [1199, 333] width 208 height 195
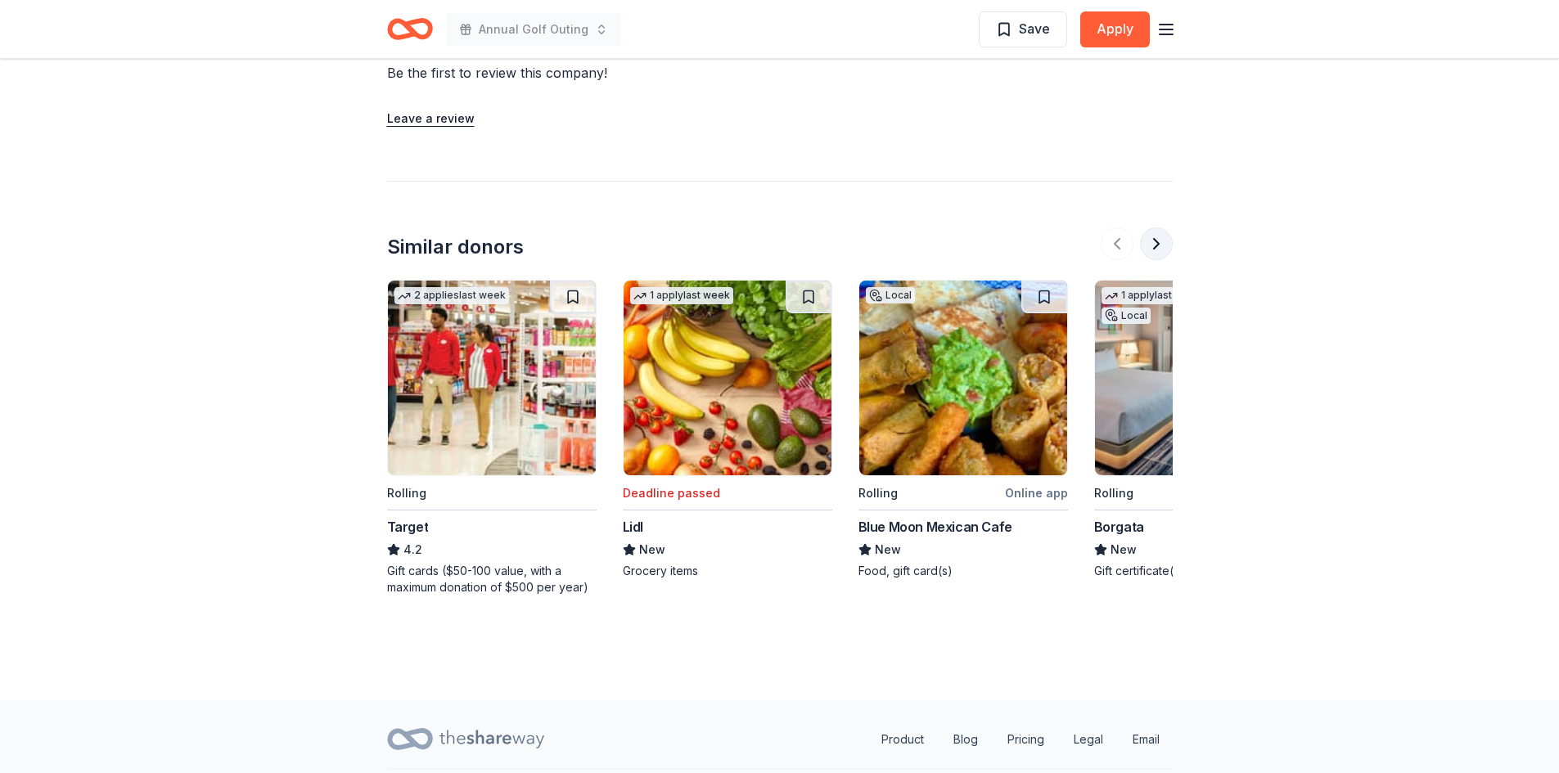
scroll to position [1394, 0]
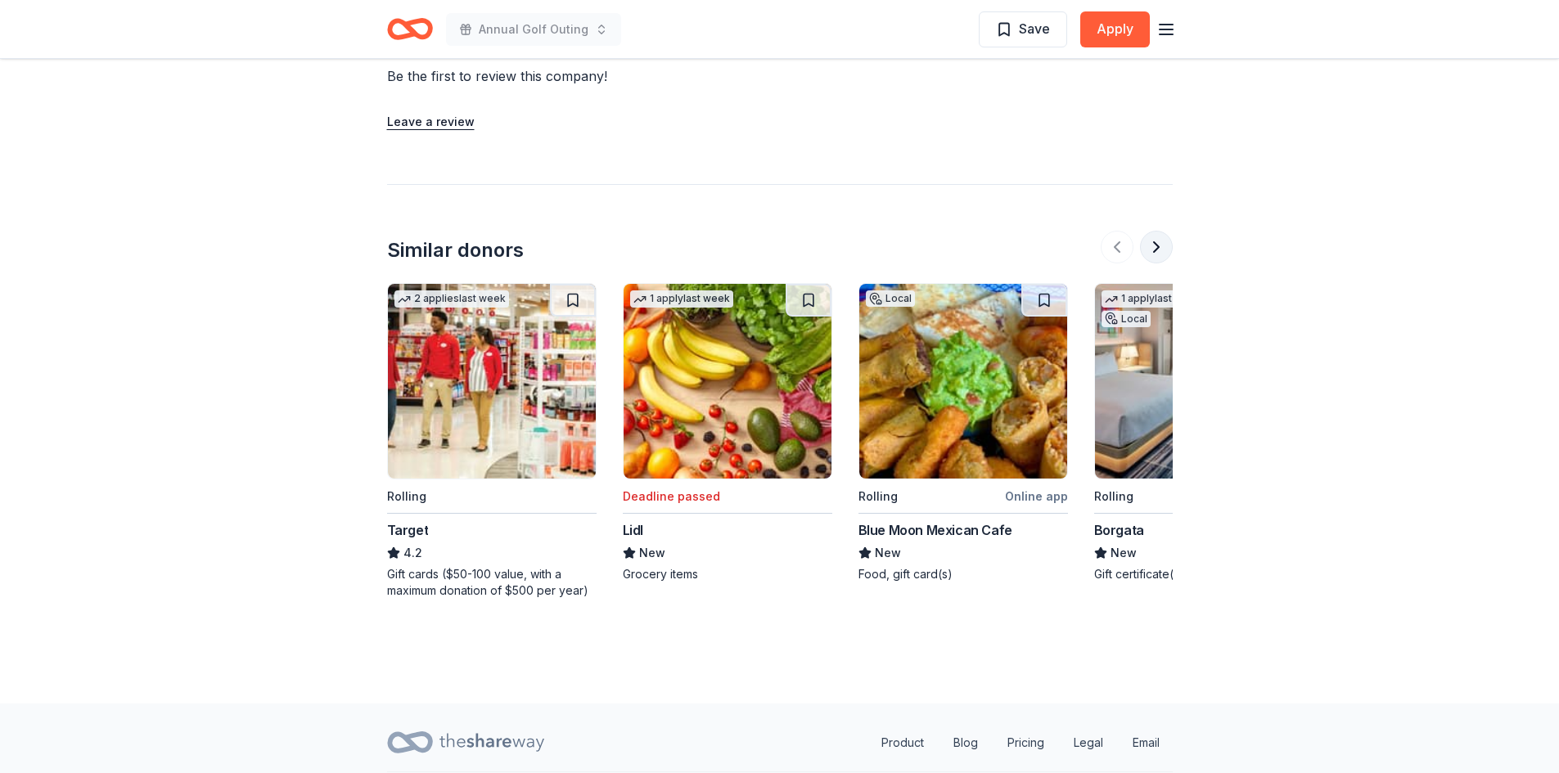
click at [1155, 255] on button at bounding box center [1156, 247] width 33 height 33
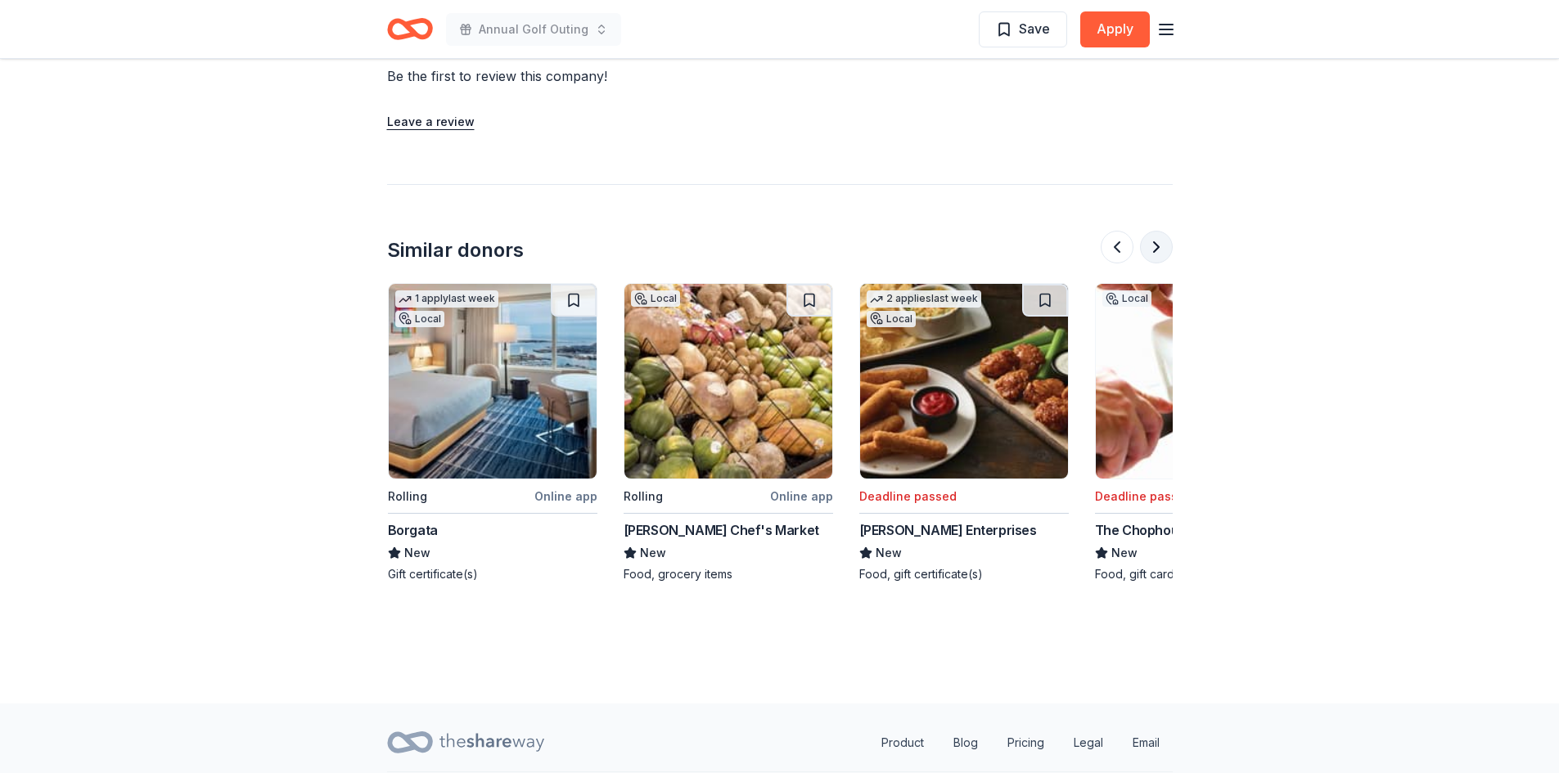
scroll to position [0, 707]
click at [1155, 255] on button at bounding box center [1156, 247] width 33 height 33
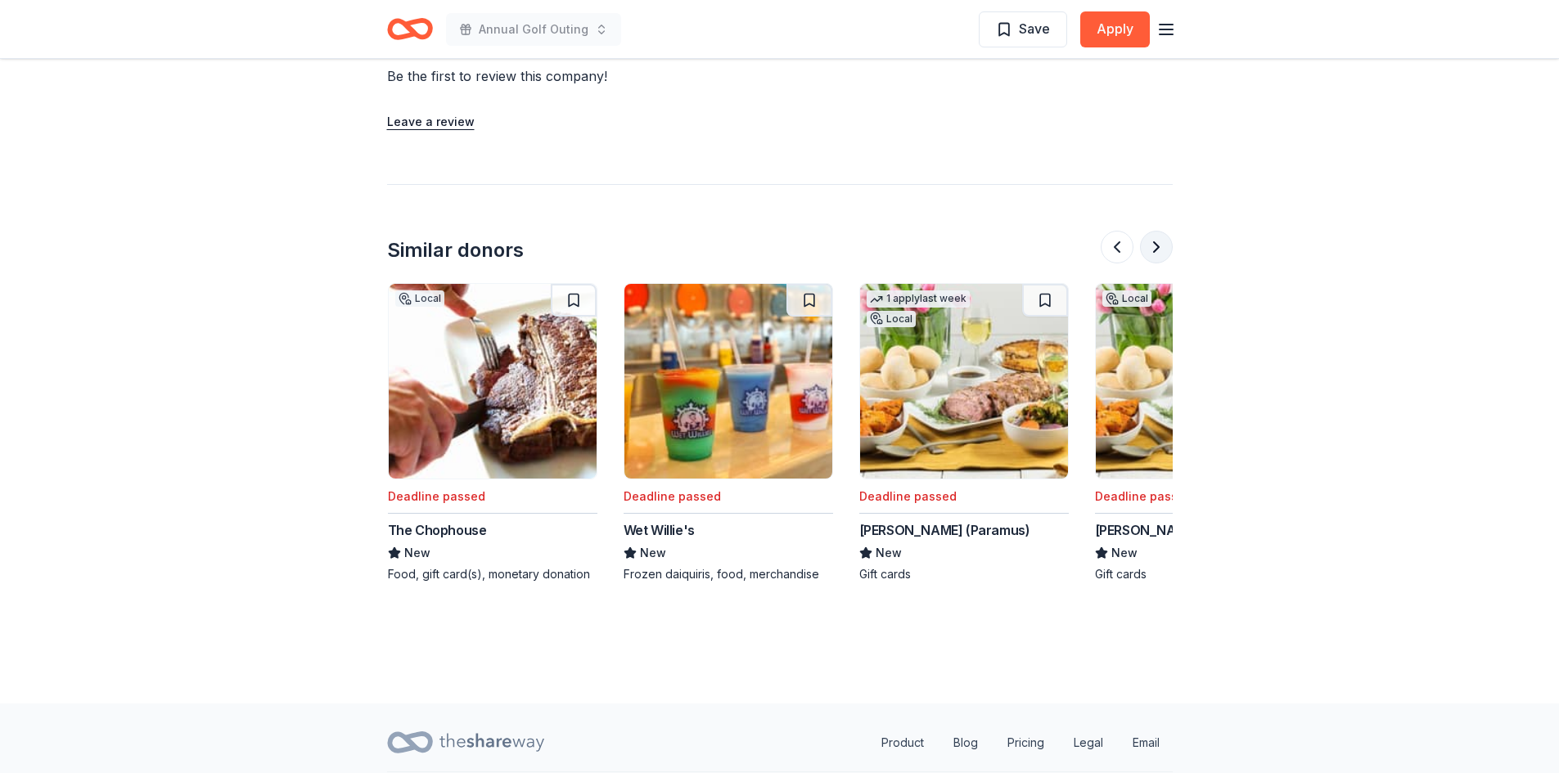
scroll to position [0, 1414]
click at [1155, 255] on button at bounding box center [1156, 247] width 33 height 33
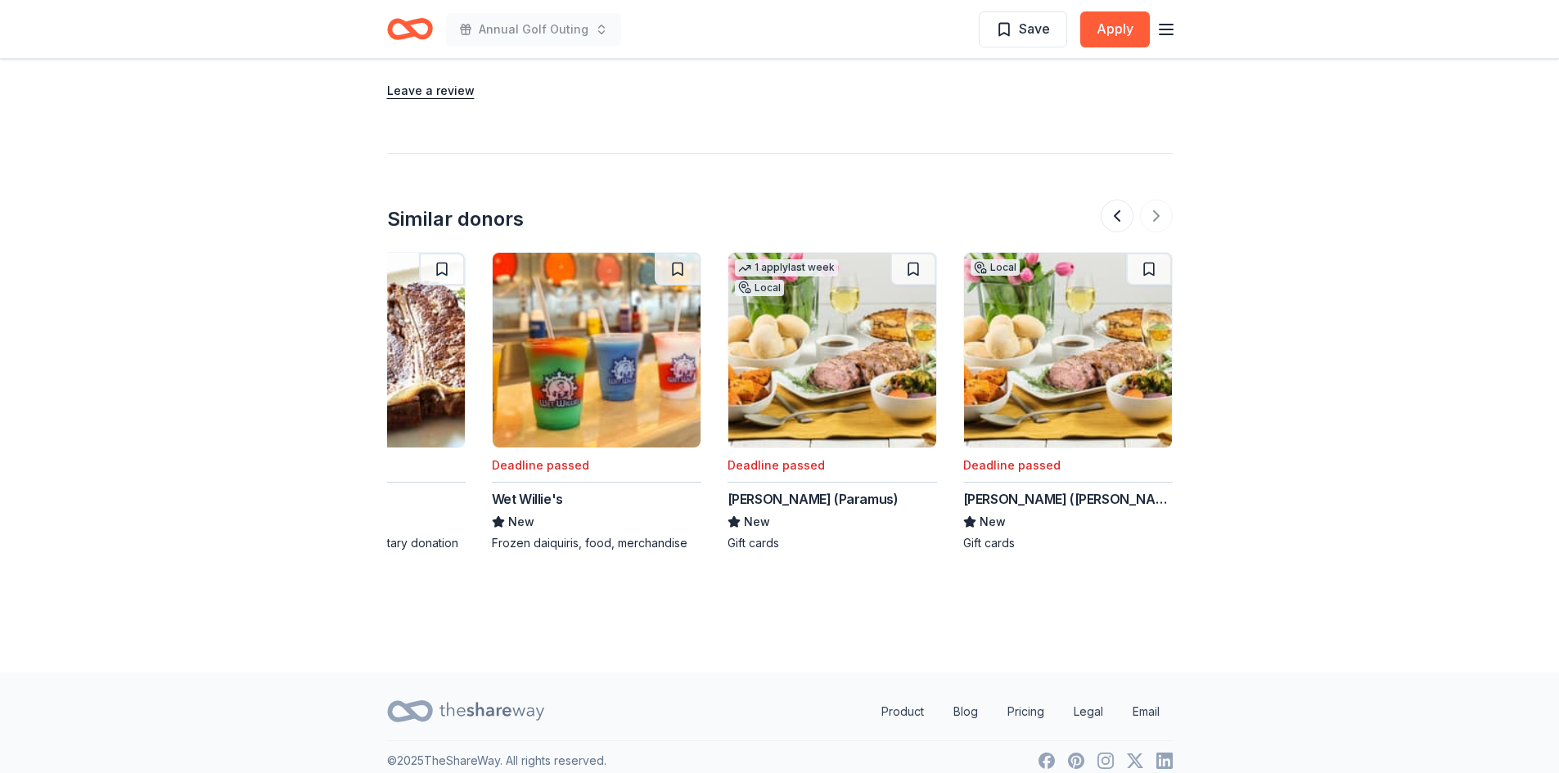
scroll to position [1442, 0]
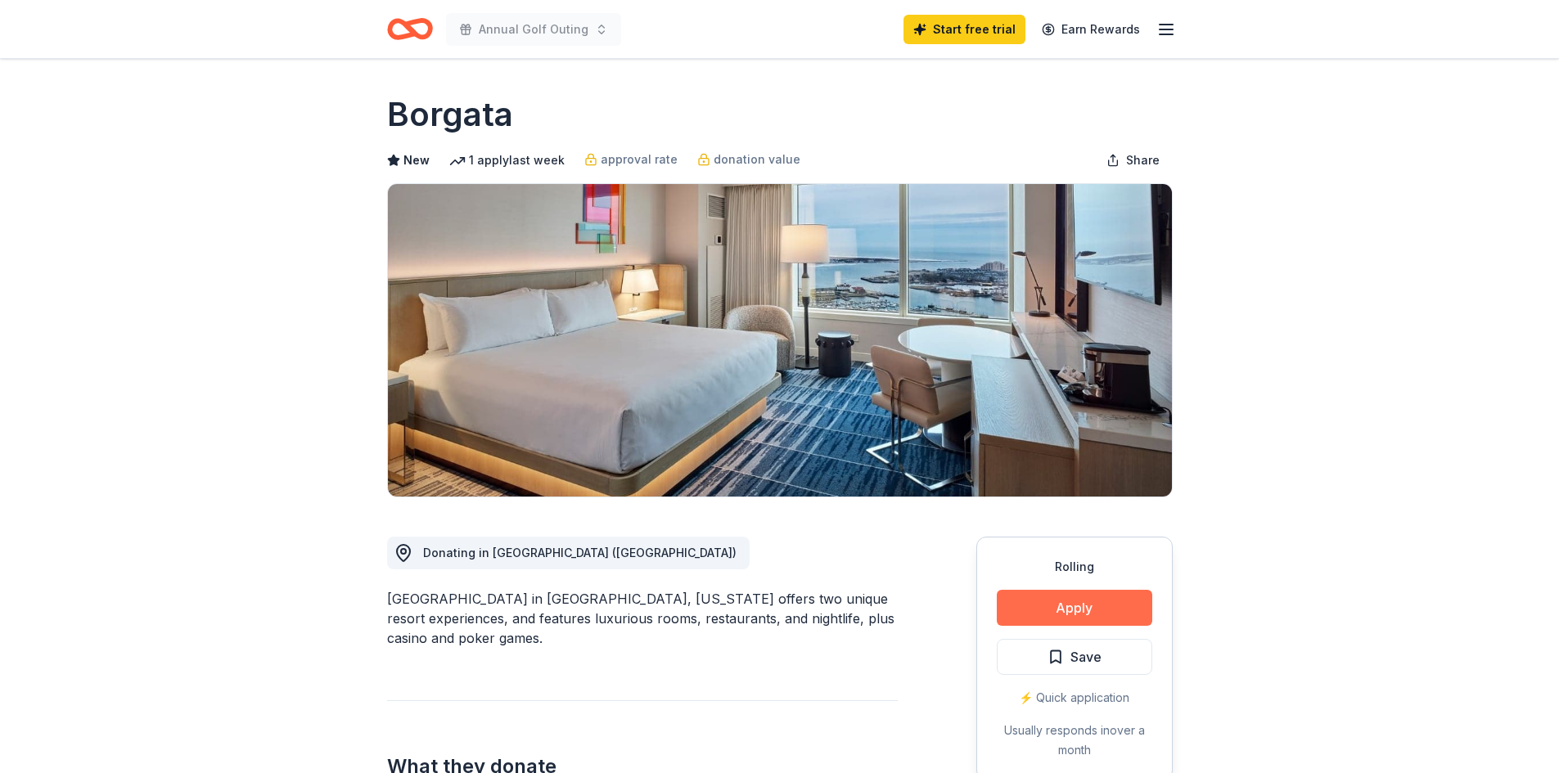
click at [1081, 608] on button "Apply" at bounding box center [1075, 608] width 156 height 36
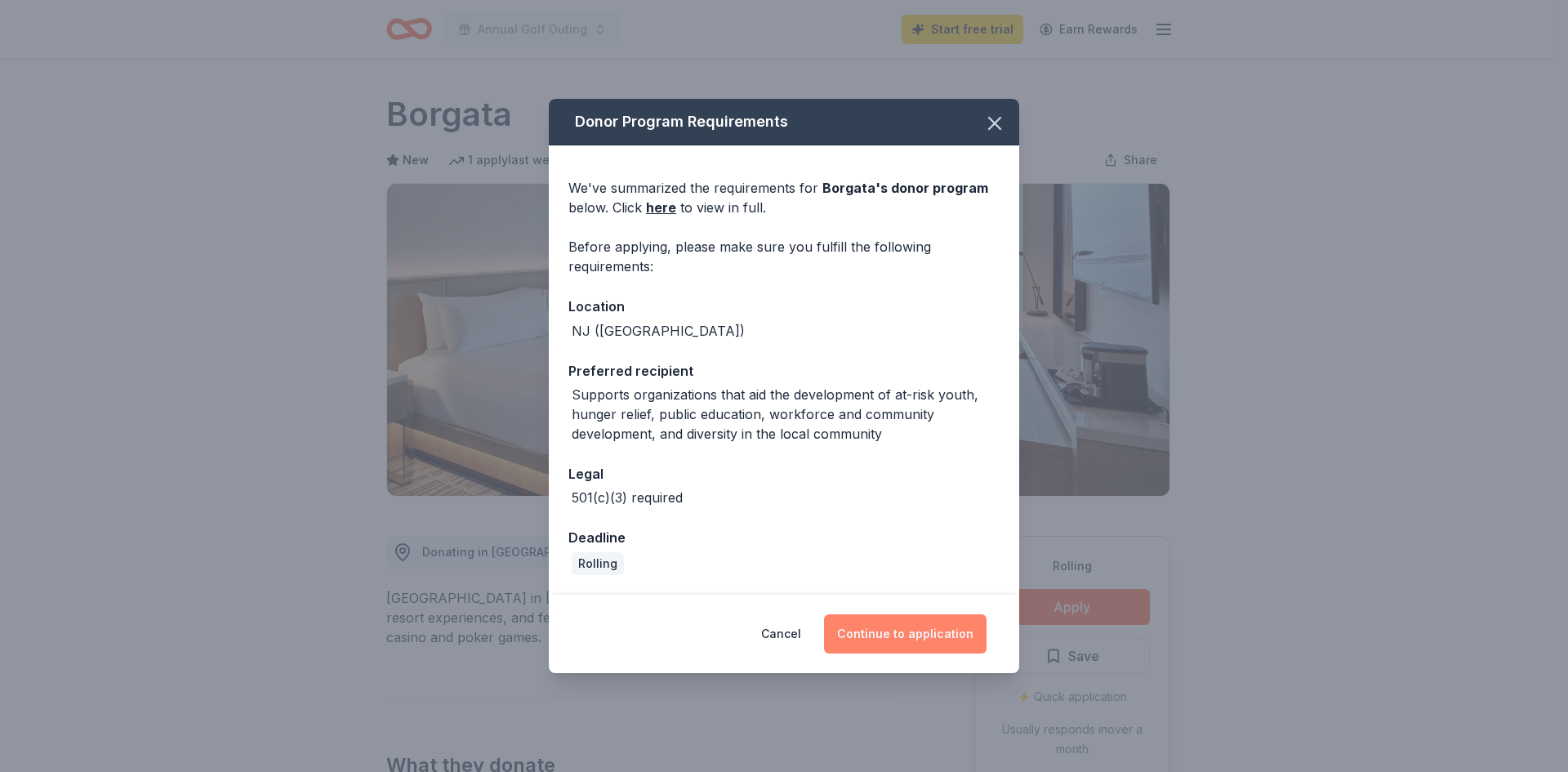
click at [913, 634] on button "Continue to application" at bounding box center [905, 633] width 163 height 39
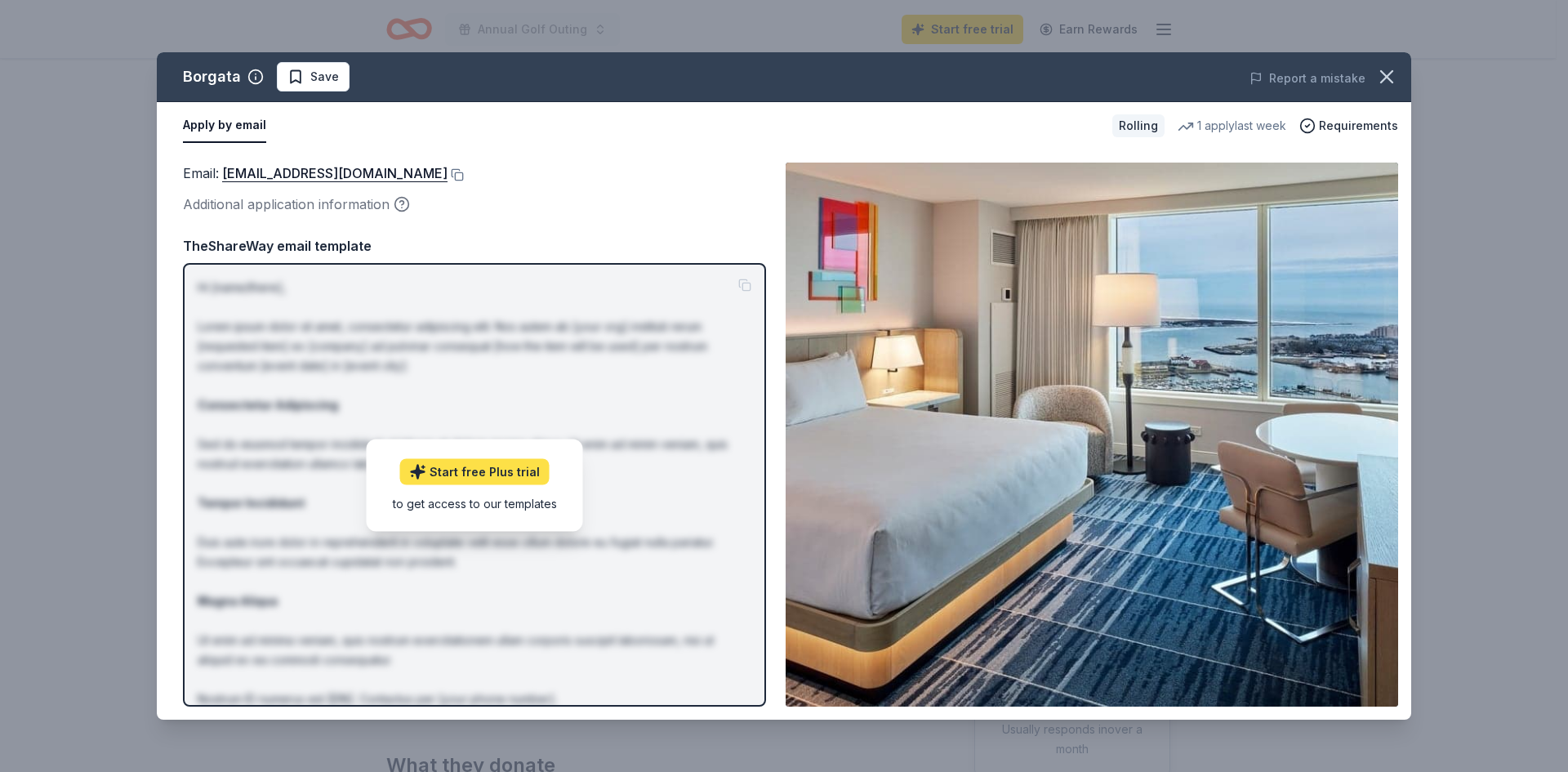
click at [482, 478] on link "Start free Plus trial" at bounding box center [475, 471] width 150 height 26
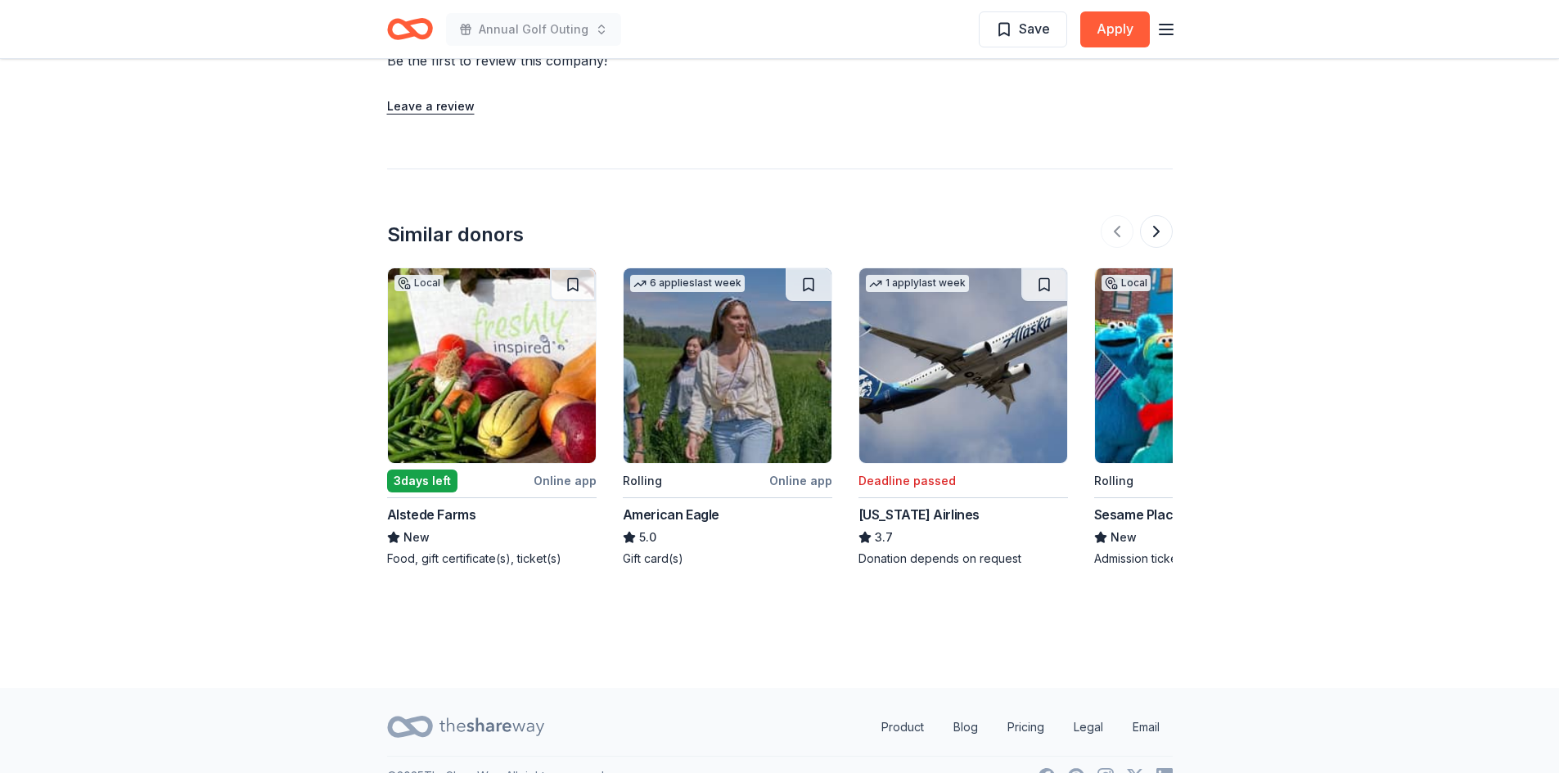
scroll to position [1702, 0]
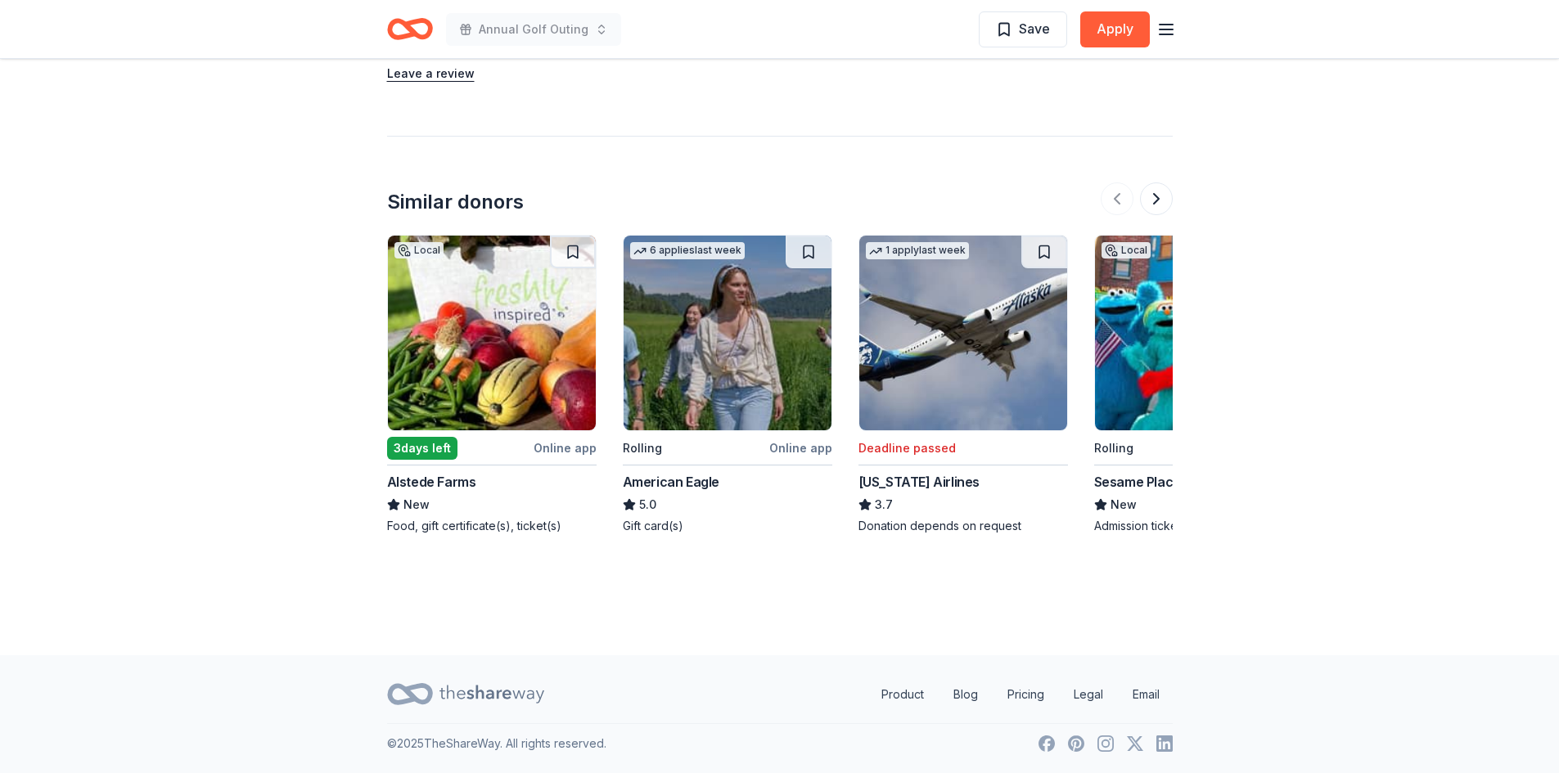
click at [496, 335] on img at bounding box center [492, 333] width 208 height 195
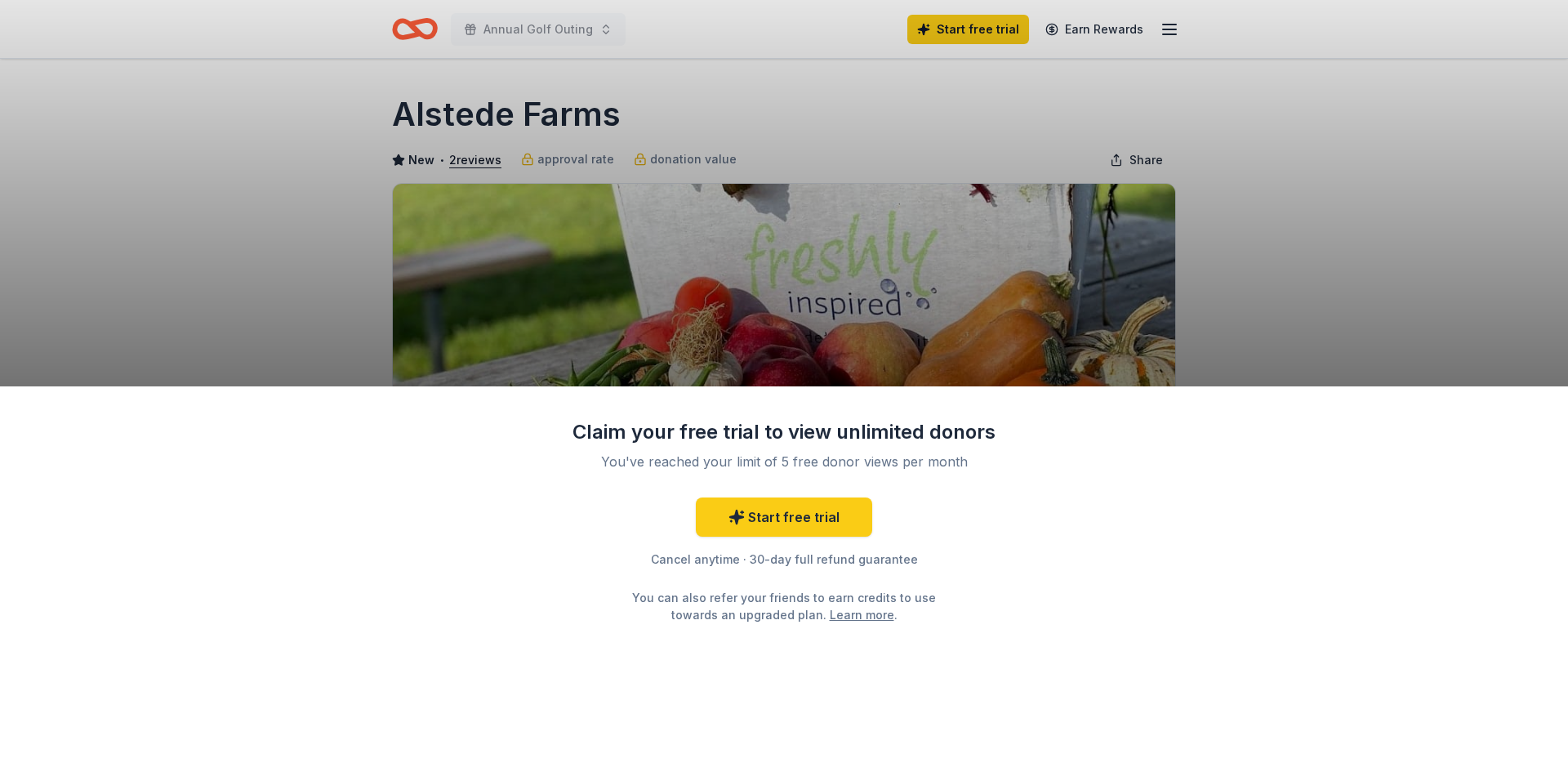
click at [1258, 285] on div "Claim your free trial to view unlimited donors You've reached your limit of 5 f…" at bounding box center [784, 386] width 1568 height 772
